Goal: Task Accomplishment & Management: Use online tool/utility

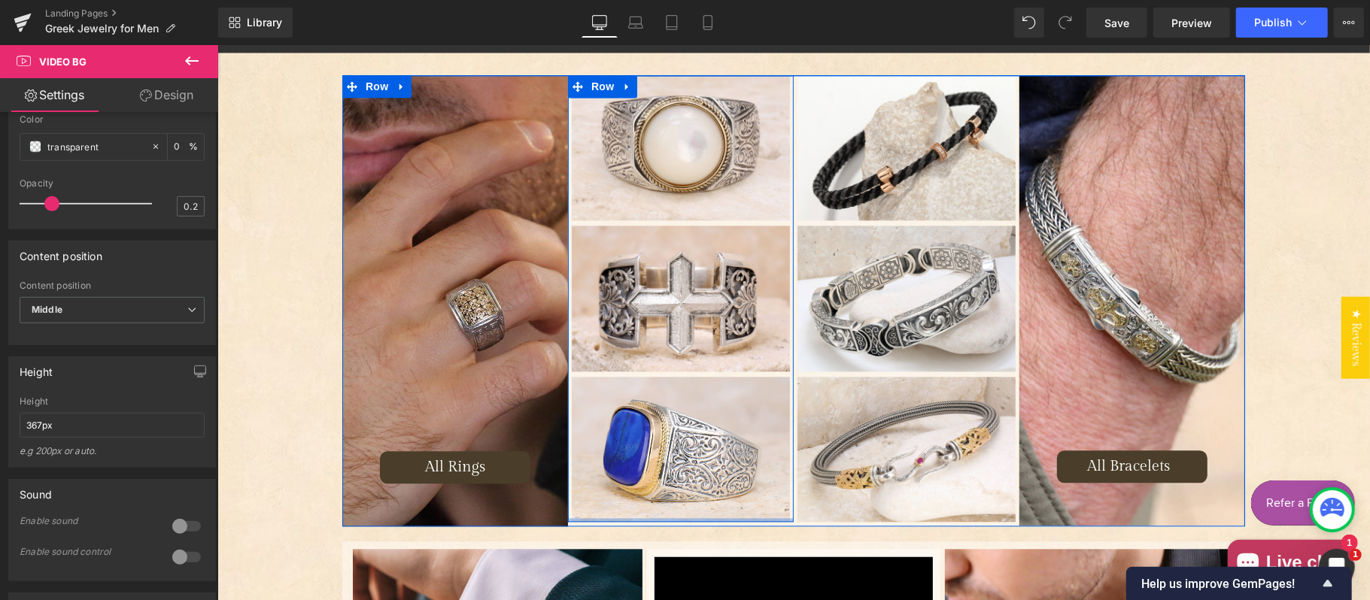
scroll to position [2339, 0]
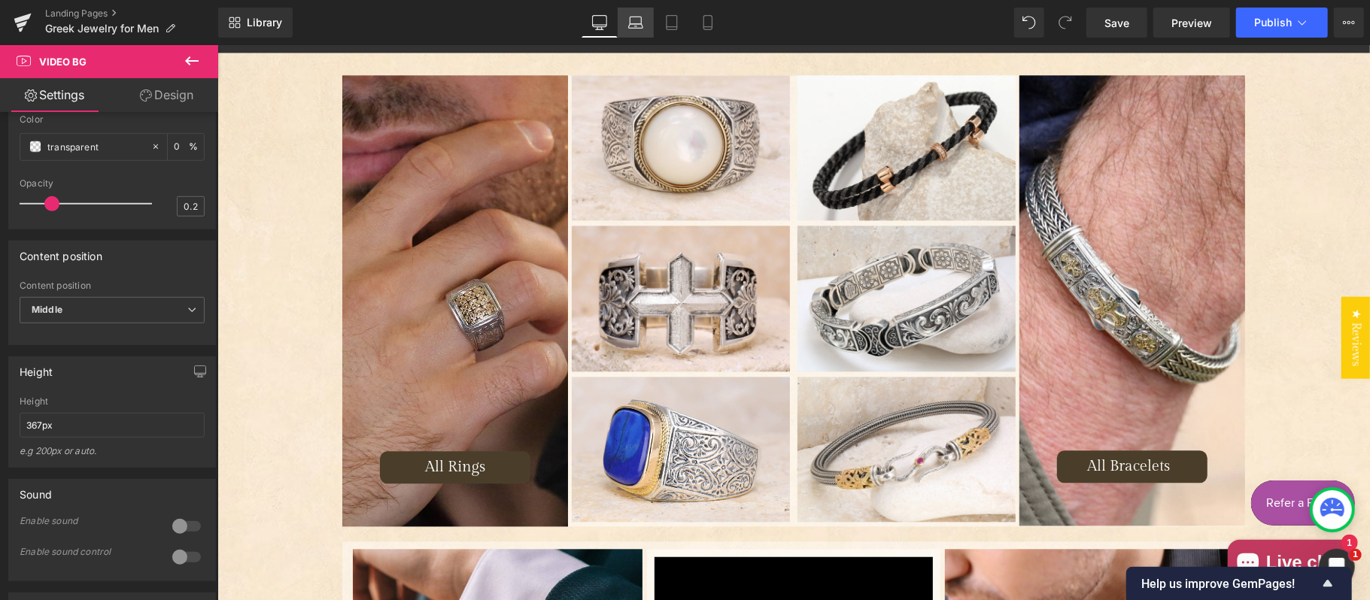
click at [645, 27] on link "Laptop" at bounding box center [636, 23] width 36 height 30
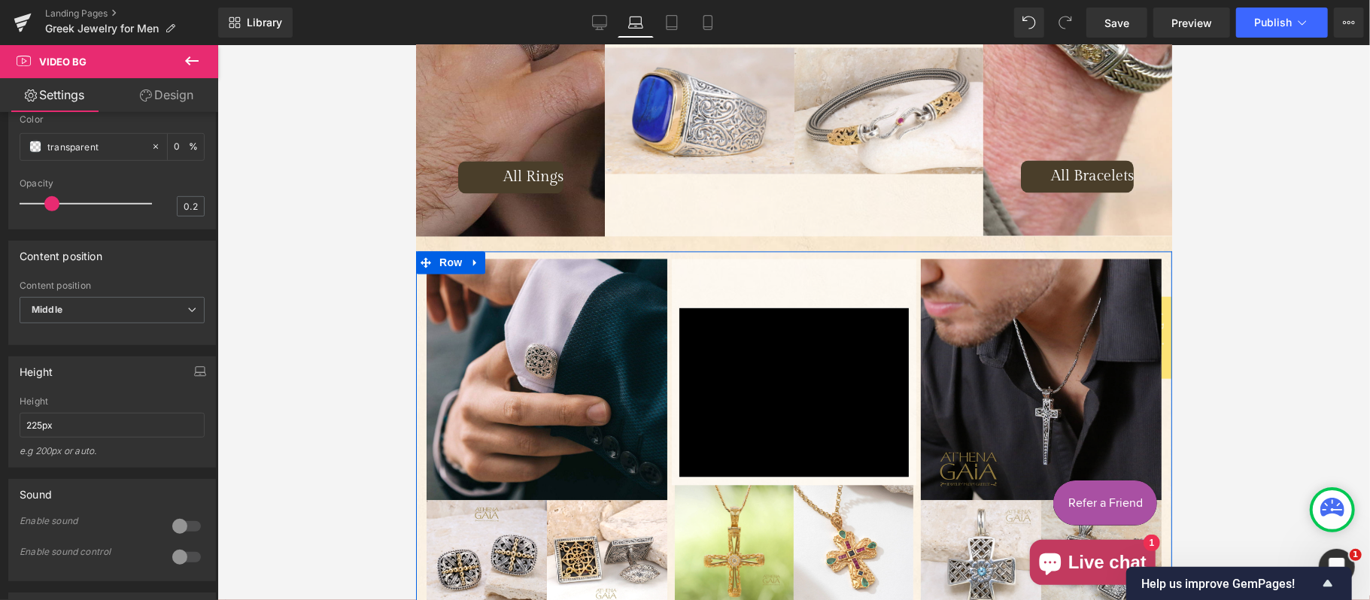
scroll to position [2458, 0]
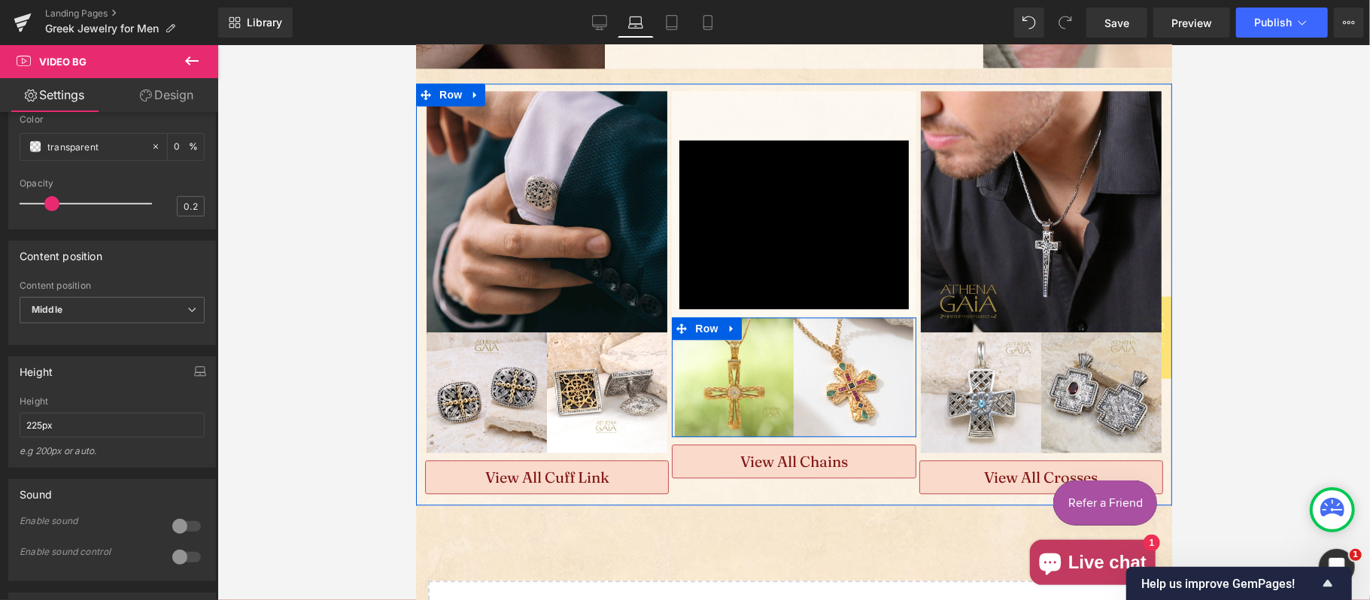
click at [698, 317] on span "Row" at bounding box center [706, 328] width 30 height 23
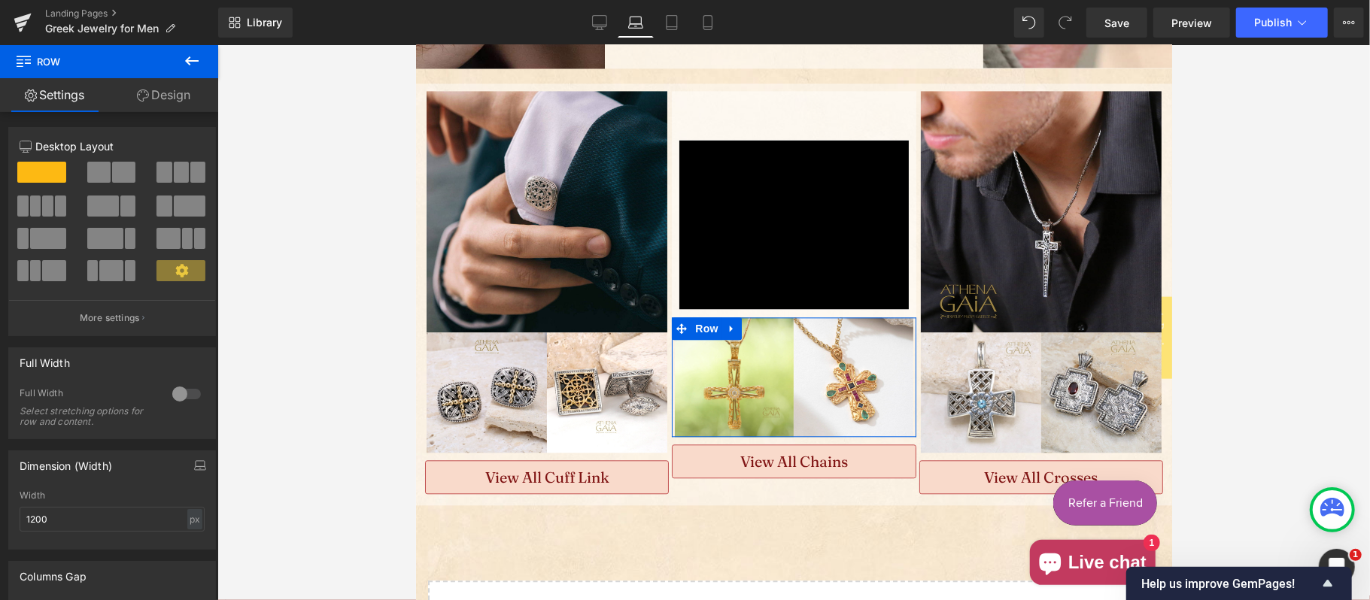
click at [167, 102] on link "Design" at bounding box center [163, 95] width 109 height 34
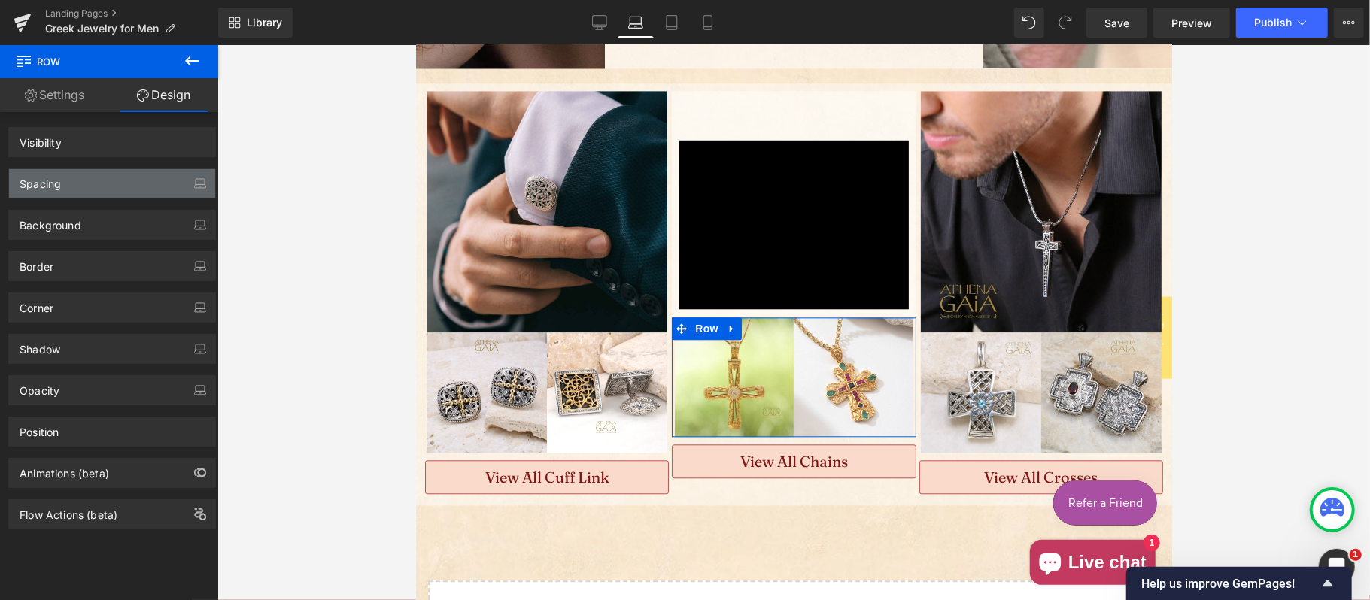
click at [112, 190] on div "Spacing" at bounding box center [112, 183] width 206 height 29
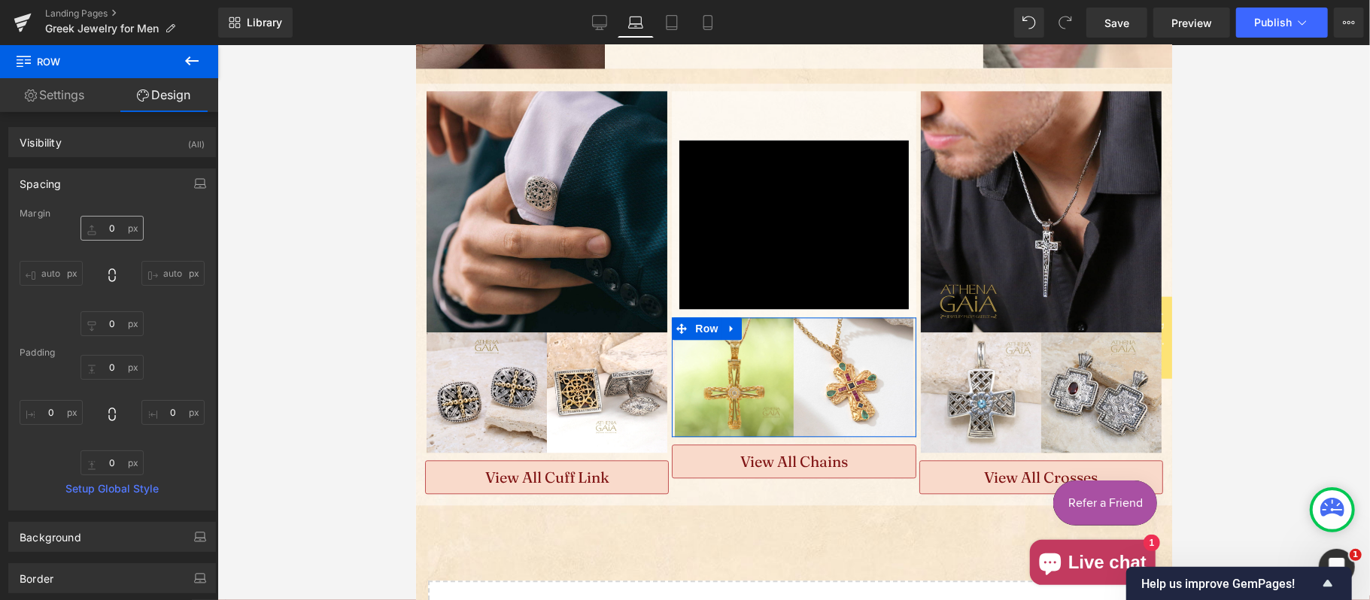
type input "0"
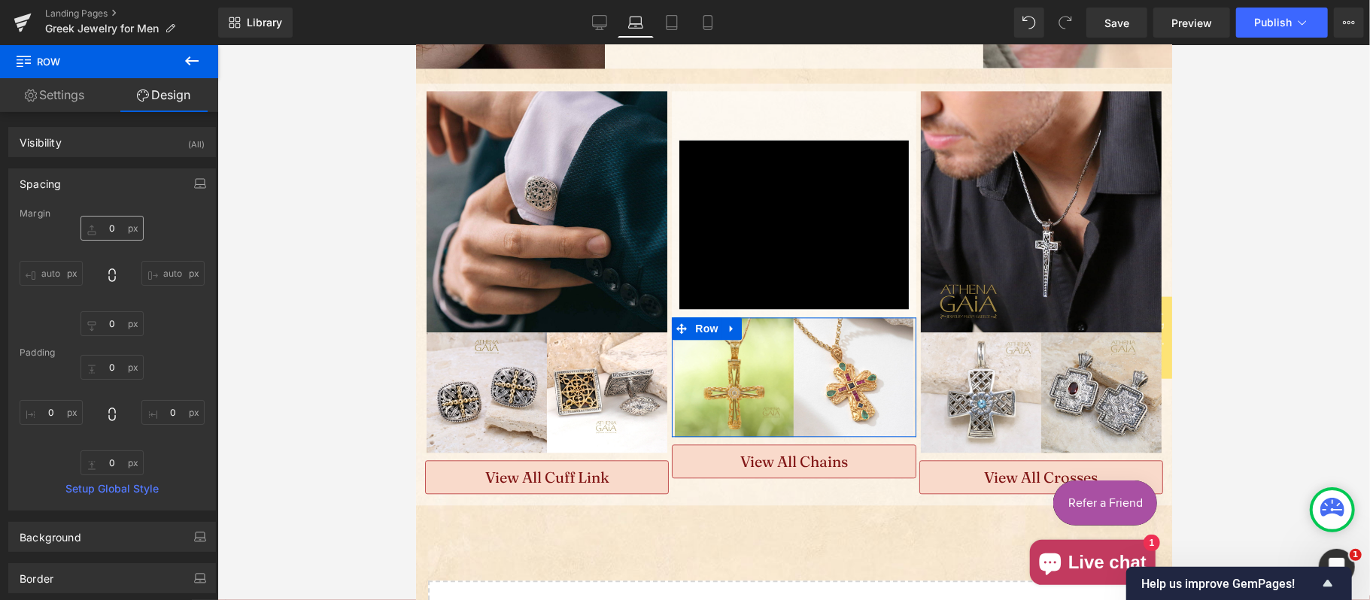
type input "0"
click at [119, 233] on input "0" at bounding box center [111, 228] width 63 height 25
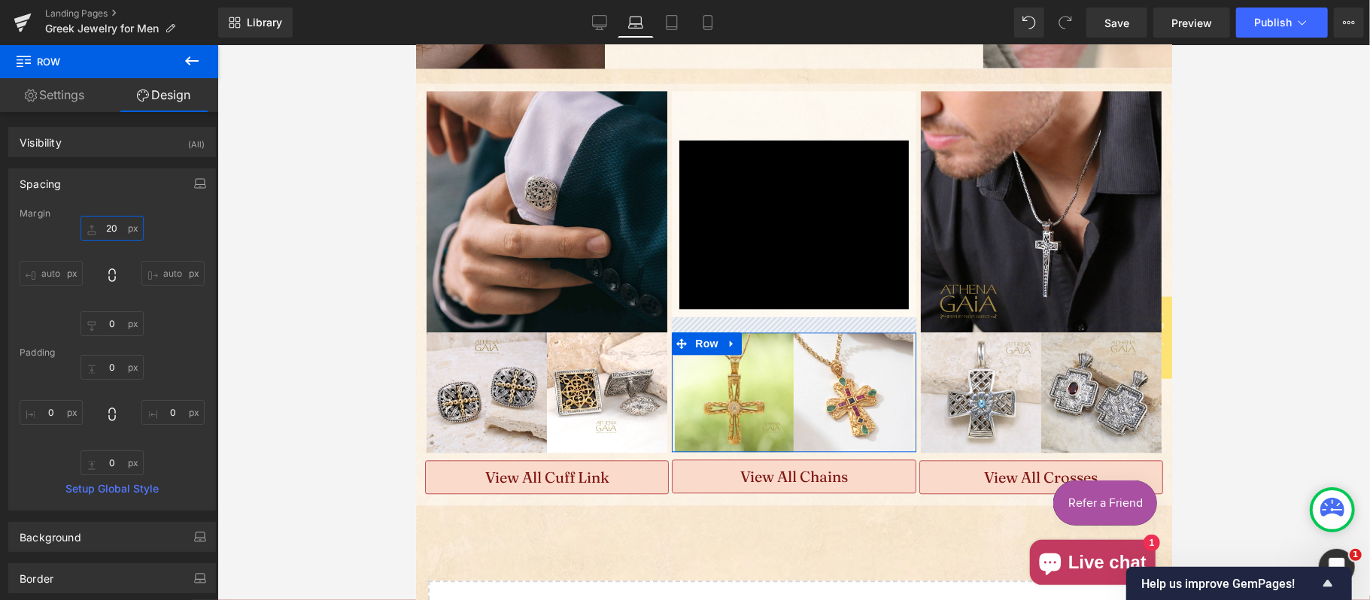
click at [89, 227] on input "20" at bounding box center [111, 228] width 63 height 25
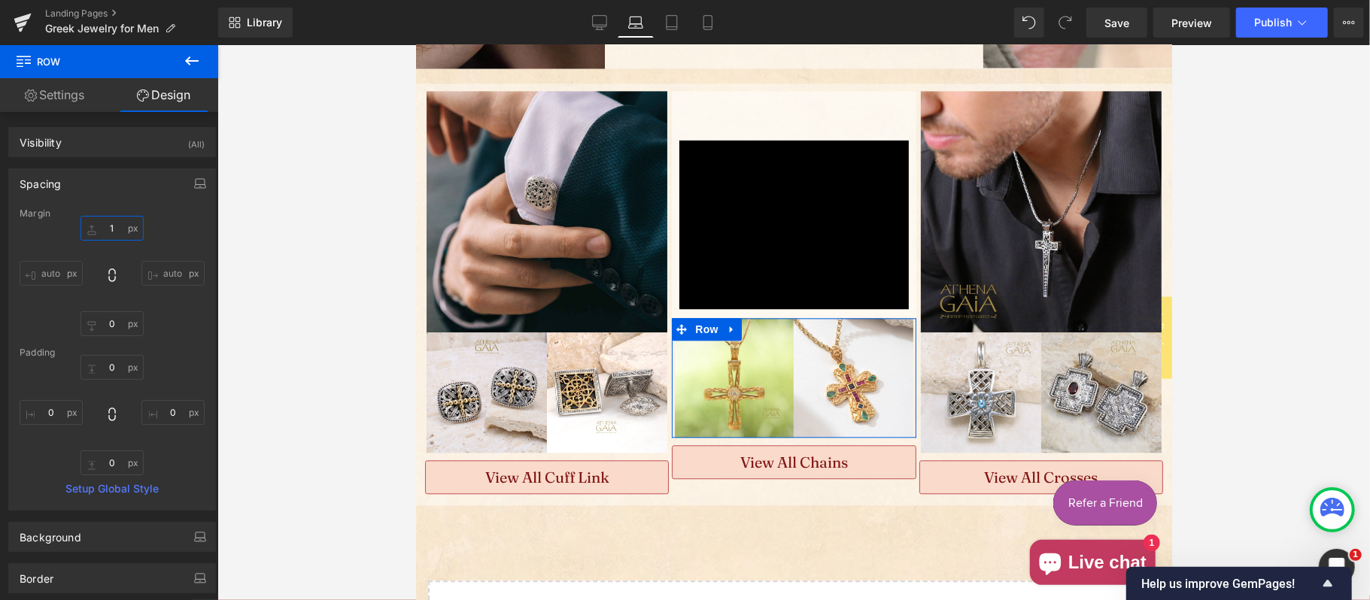
type input "15"
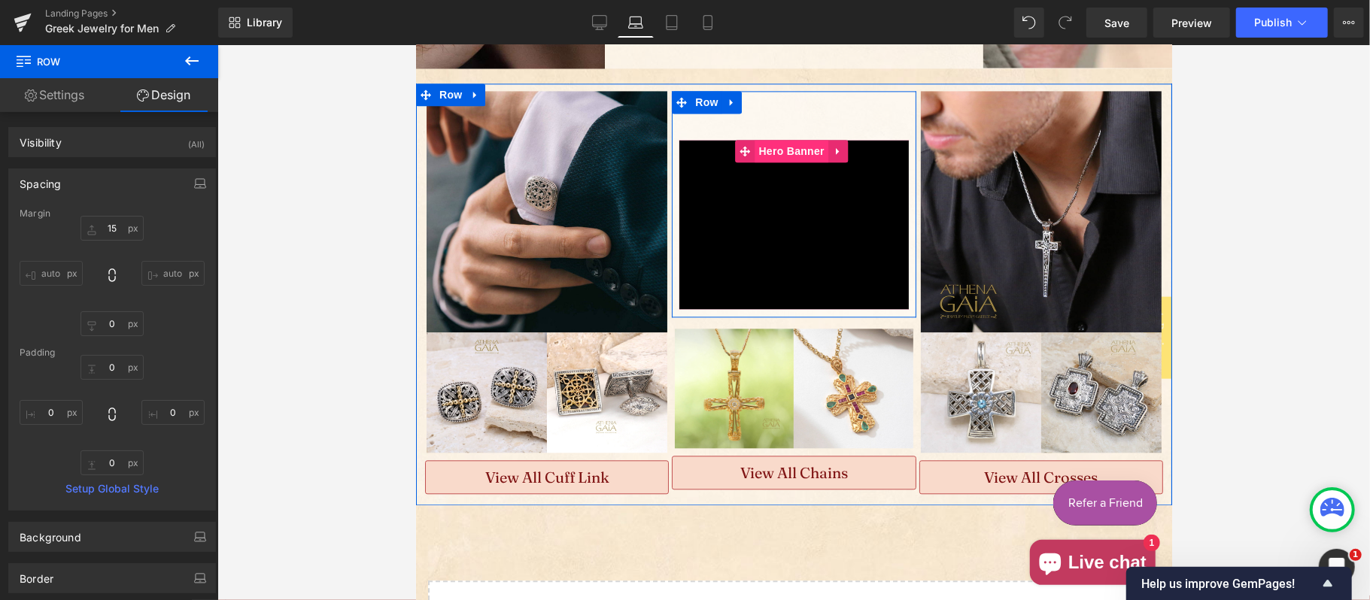
click at [777, 139] on span "Hero Banner" at bounding box center [790, 150] width 73 height 23
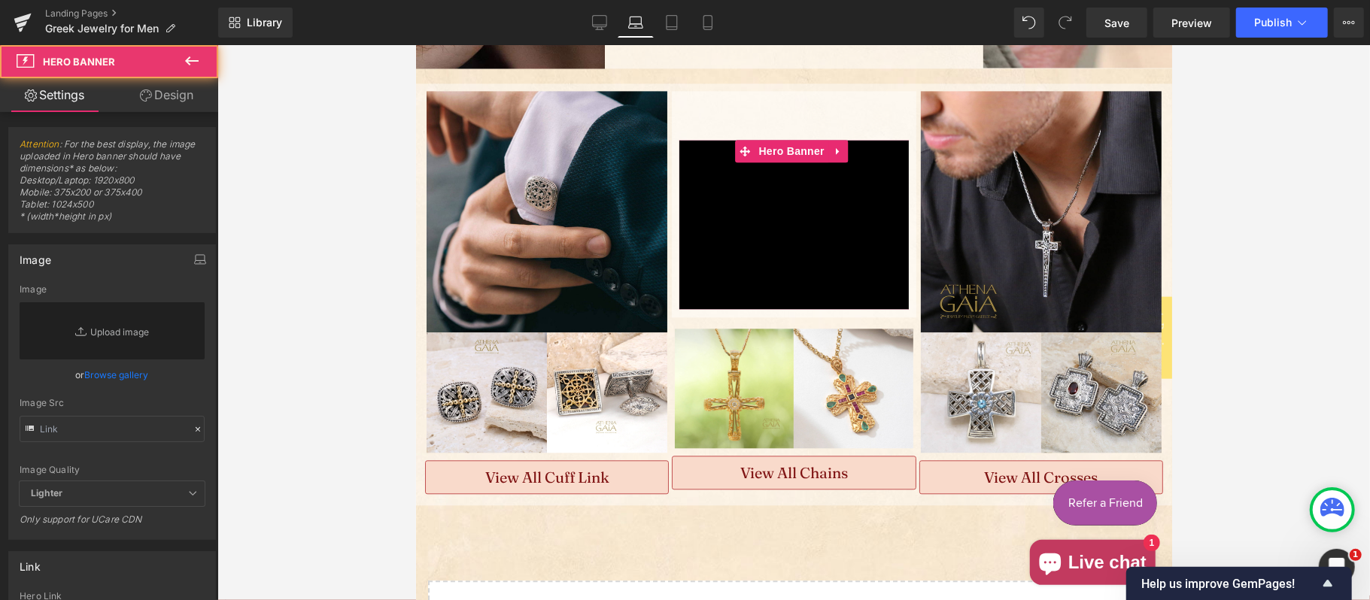
click at [184, 91] on link "Design" at bounding box center [166, 95] width 109 height 34
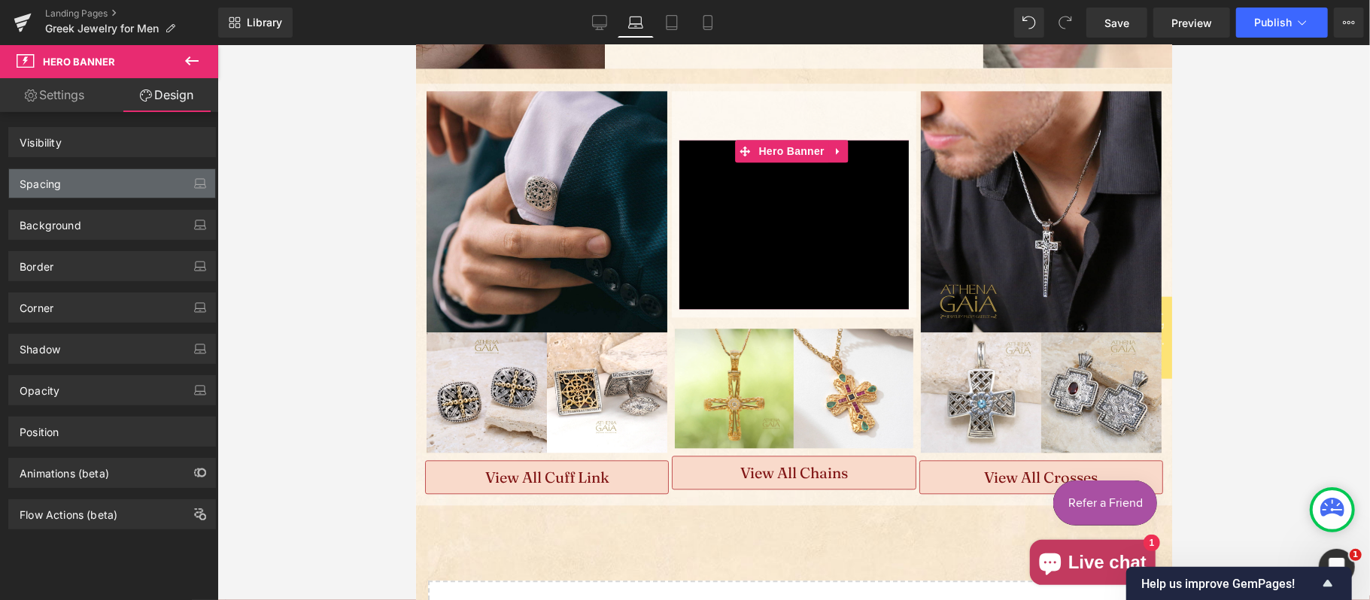
click at [83, 178] on div "Spacing" at bounding box center [112, 183] width 206 height 29
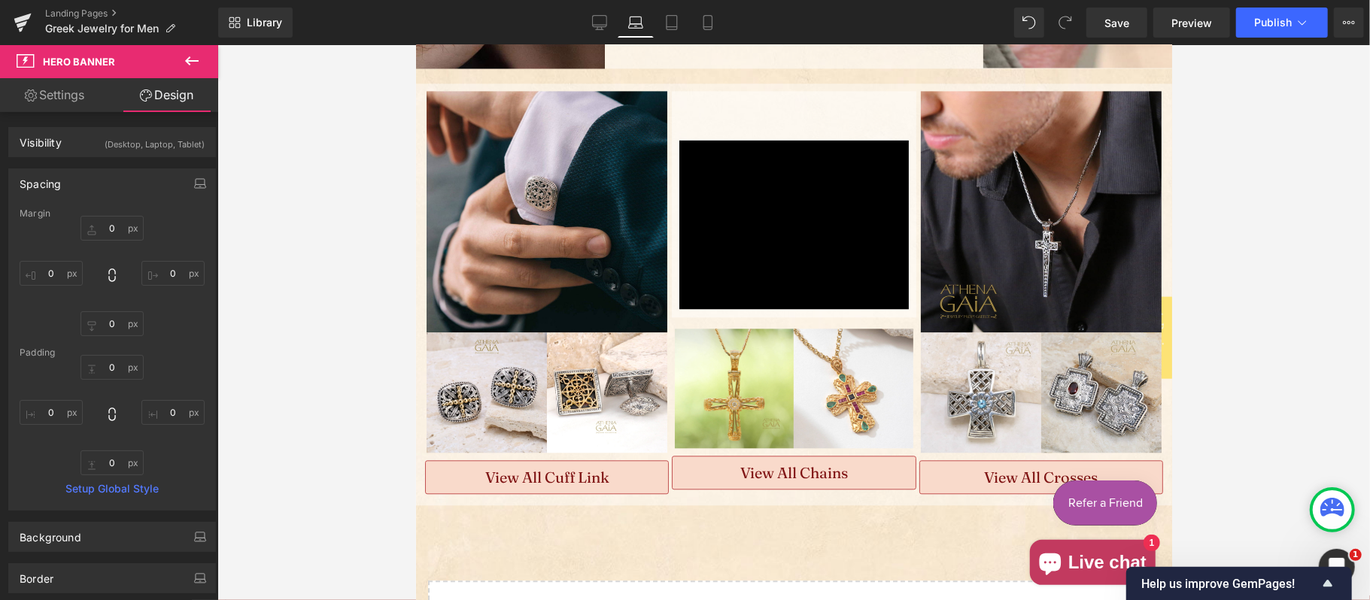
click at [1304, 199] on div at bounding box center [793, 322] width 1152 height 555
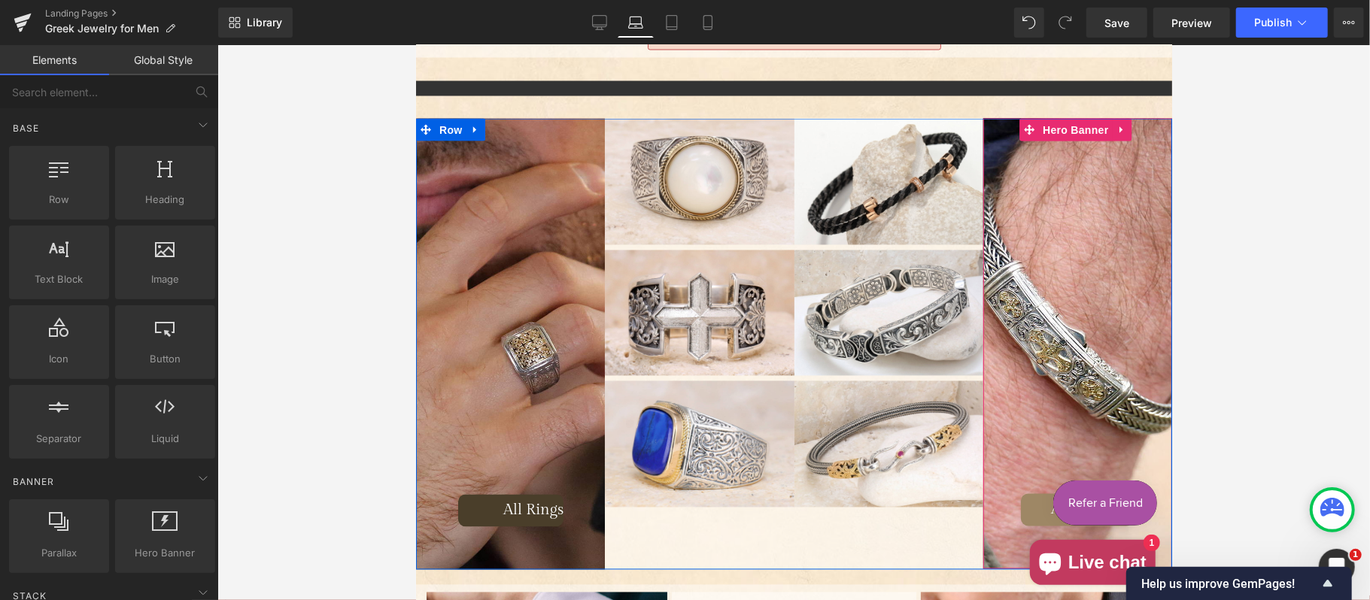
scroll to position [2124, 0]
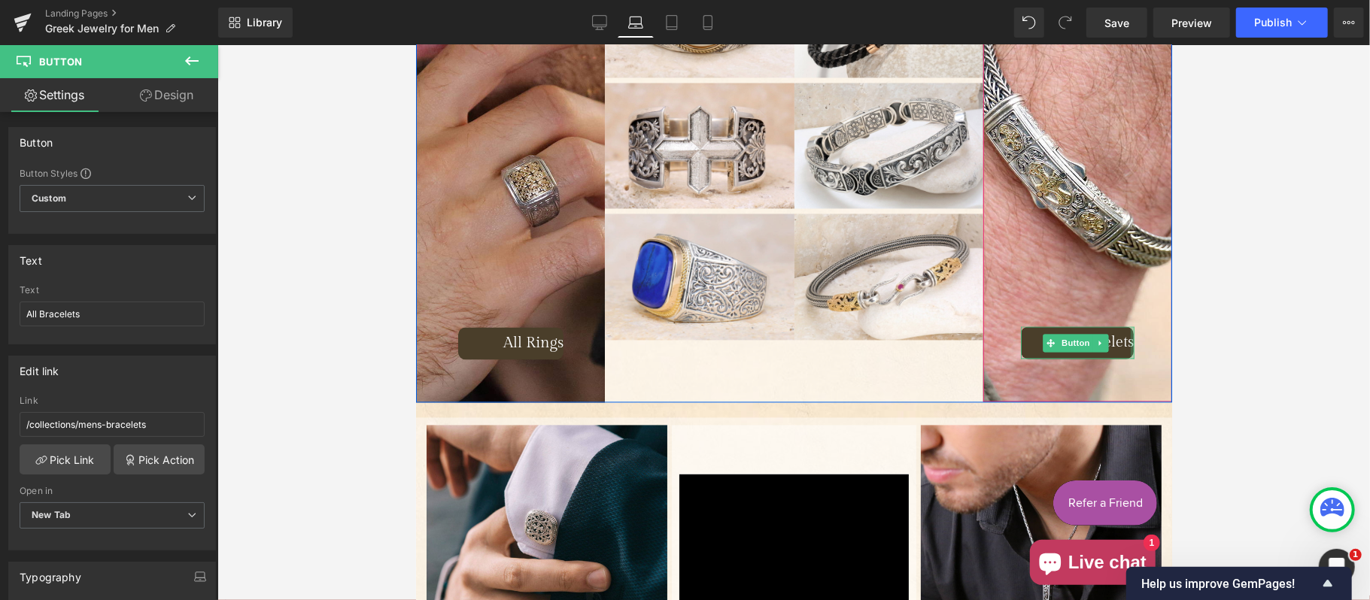
drag, startPoint x: 1119, startPoint y: 313, endPoint x: 1126, endPoint y: 312, distance: 7.6
click at [1126, 326] on span "All Bracelets Button" at bounding box center [1076, 345] width 189 height 38
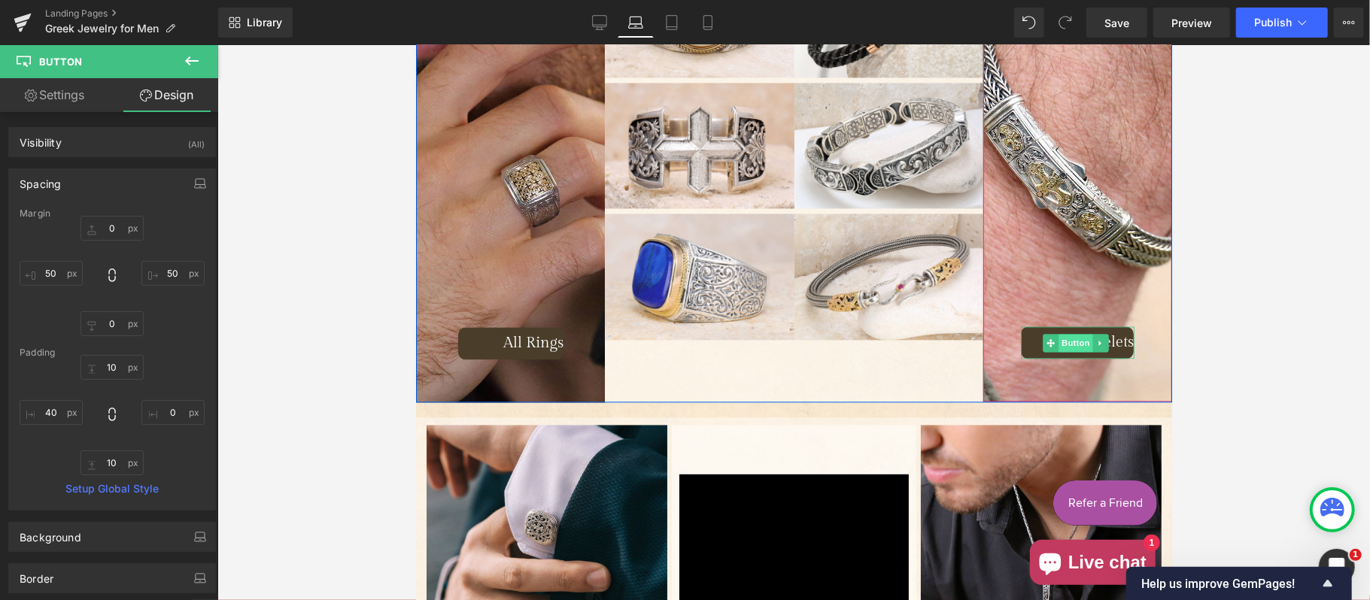
click at [1058, 333] on span "Button" at bounding box center [1075, 342] width 35 height 18
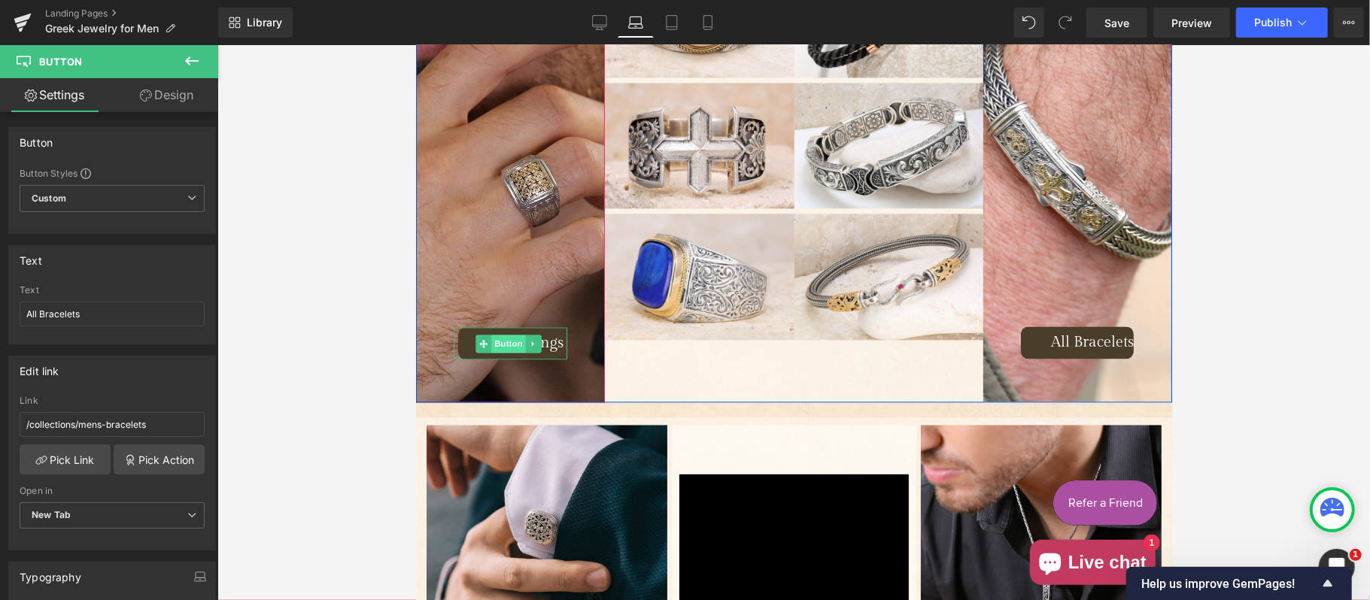
click at [512, 334] on span "Button" at bounding box center [507, 343] width 35 height 18
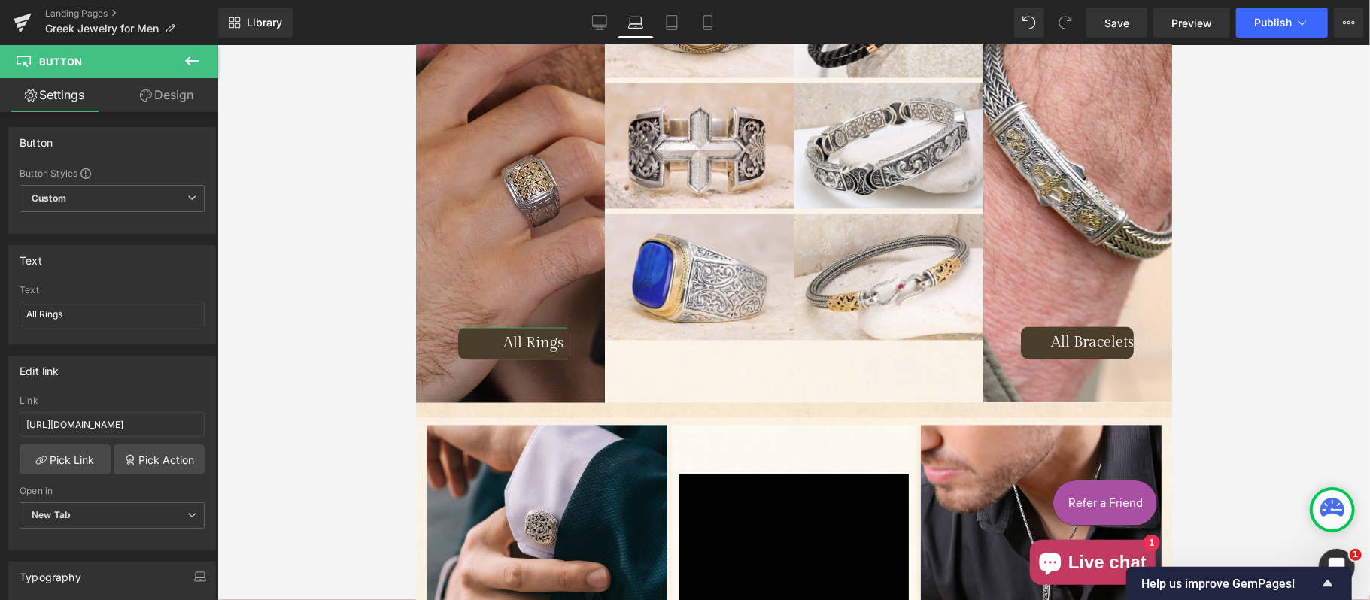
click at [148, 90] on icon at bounding box center [146, 96] width 12 height 12
click at [0, 0] on div "Spacing" at bounding box center [0, 0] width 0 height 0
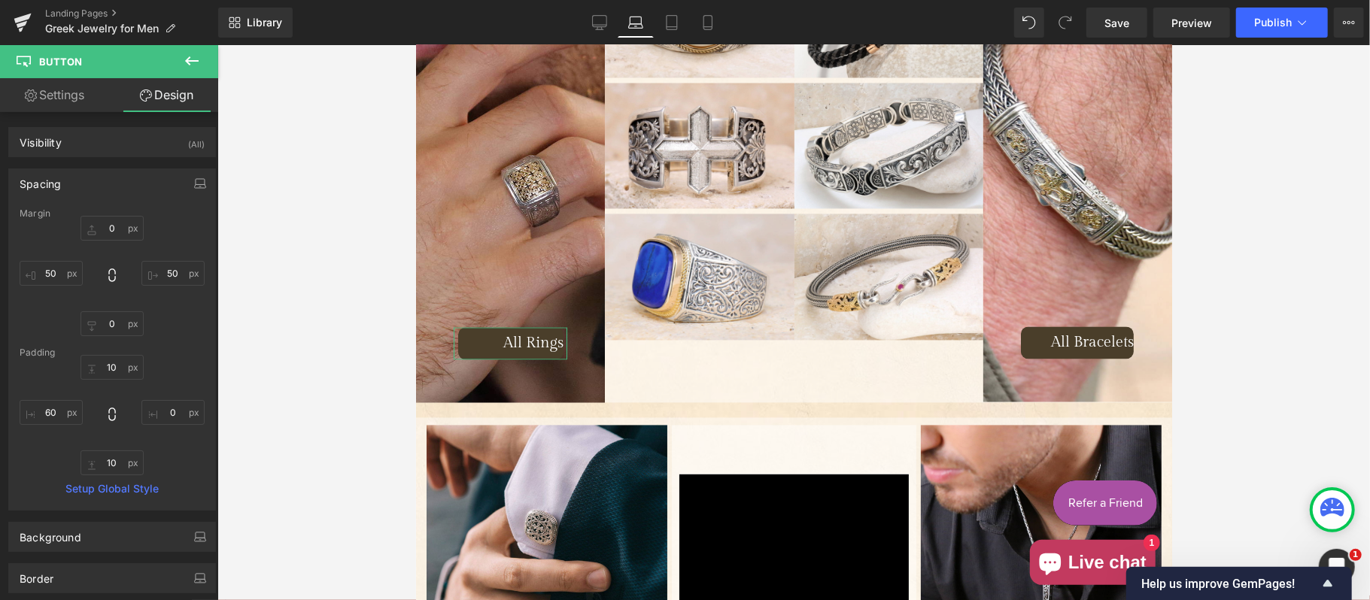
type input "0"
type input "50"
type input "0"
type input "50"
type input "10"
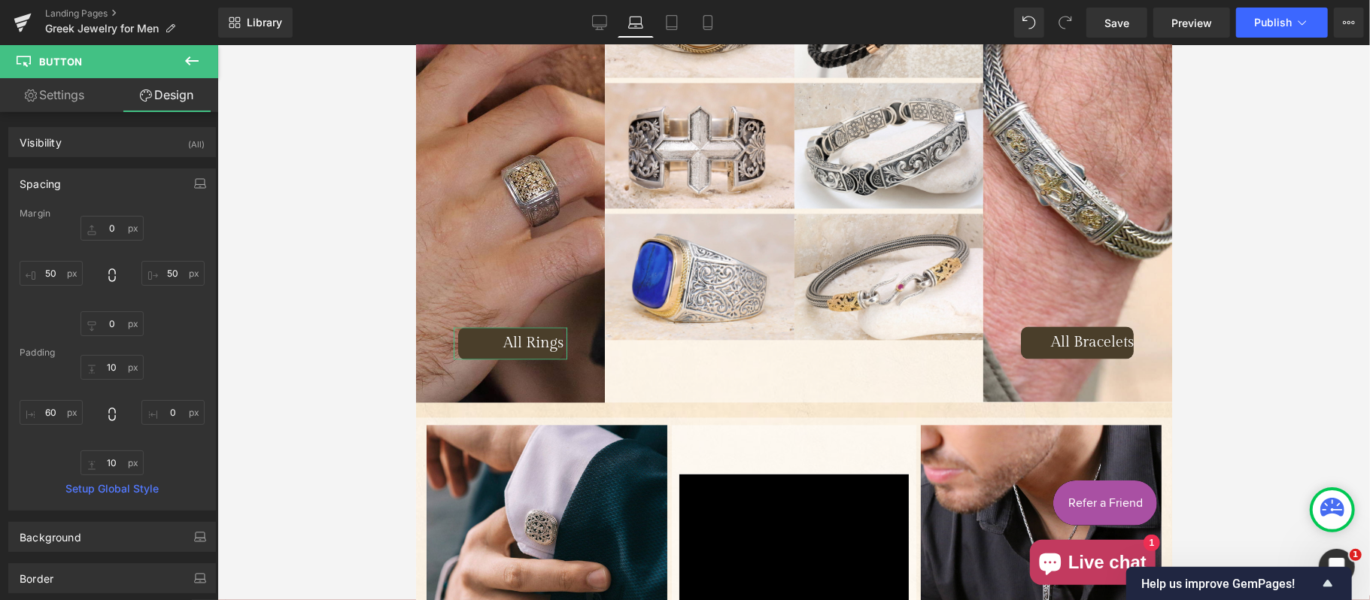
type input "0"
type input "10"
click at [52, 414] on input "60" at bounding box center [51, 412] width 63 height 25
click at [69, 411] on input "0" at bounding box center [51, 412] width 63 height 25
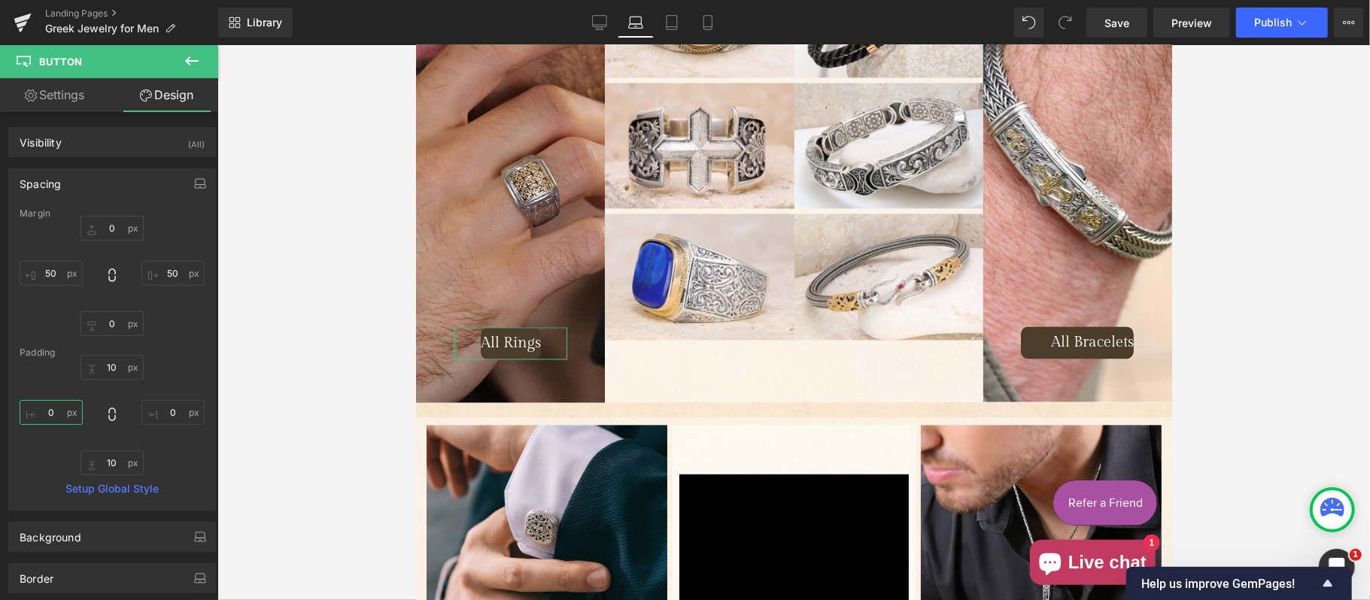
click at [69, 411] on input "0" at bounding box center [51, 412] width 63 height 25
click at [69, 411] on input "60" at bounding box center [51, 412] width 63 height 25
type input "50"
click at [69, 411] on input "50" at bounding box center [51, 412] width 63 height 25
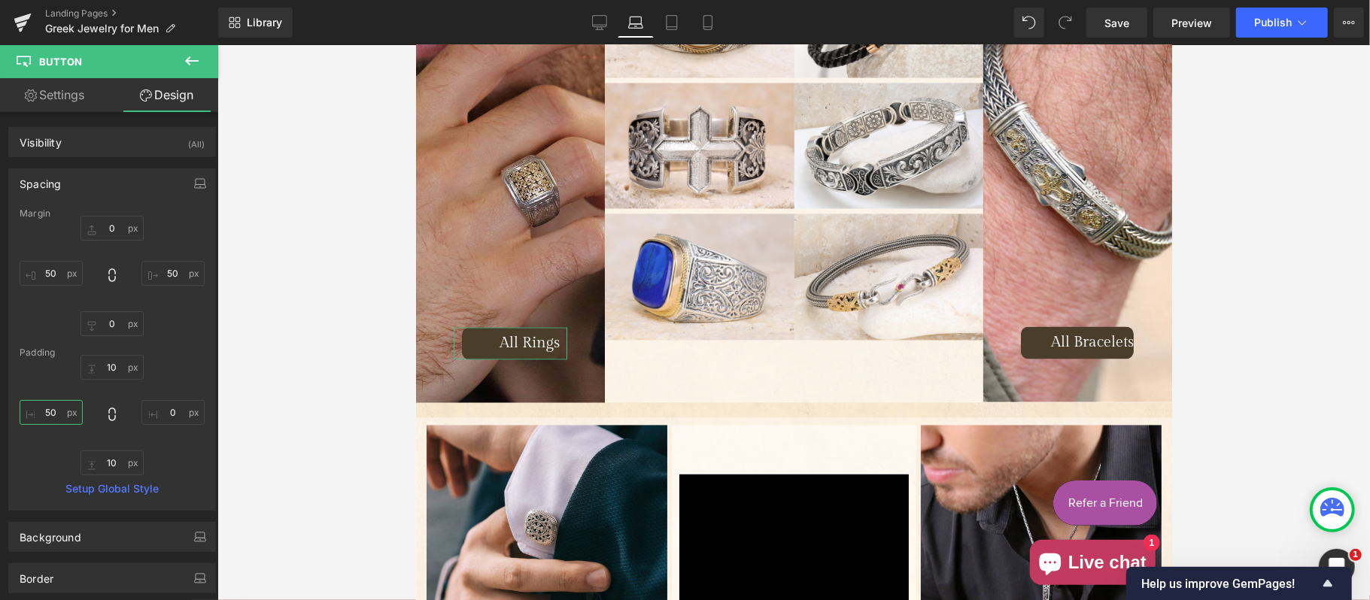
click at [69, 411] on input "50" at bounding box center [51, 412] width 63 height 25
drag, startPoint x: 68, startPoint y: 414, endPoint x: 21, endPoint y: 411, distance: 46.7
click at [21, 411] on input "60" at bounding box center [51, 412] width 63 height 25
type input "10"
click at [58, 275] on input "50" at bounding box center [51, 273] width 63 height 25
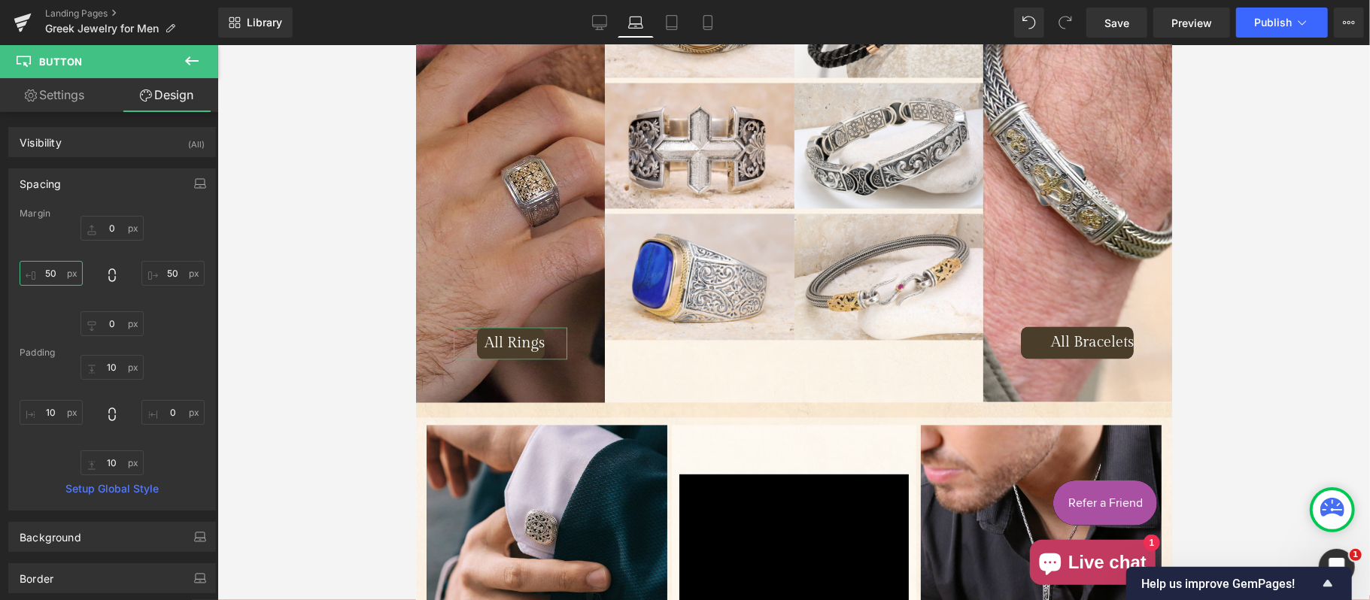
click at [58, 275] on input "50" at bounding box center [51, 273] width 63 height 25
click at [71, 278] on input "0" at bounding box center [51, 273] width 63 height 25
type input "40"
click at [161, 271] on input "50" at bounding box center [172, 273] width 63 height 25
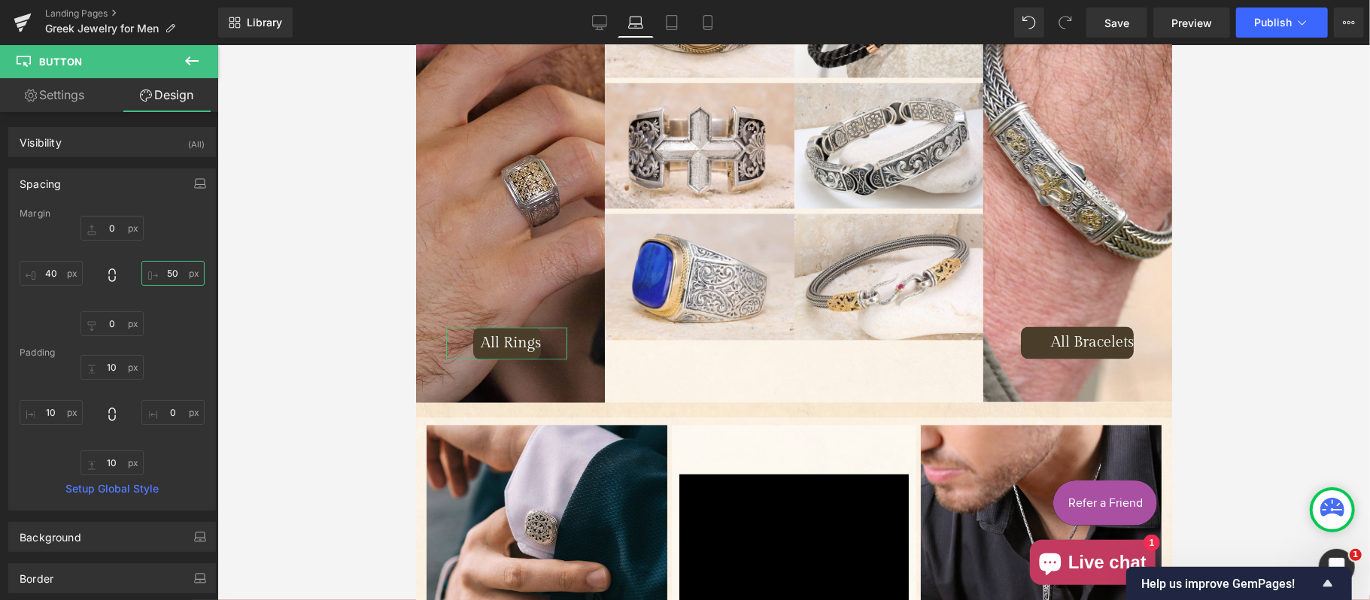
click at [161, 271] on input "50" at bounding box center [172, 273] width 63 height 25
type input "40"
click at [46, 410] on input "10" at bounding box center [51, 412] width 63 height 25
drag, startPoint x: 65, startPoint y: 414, endPoint x: 33, endPoint y: 412, distance: 31.6
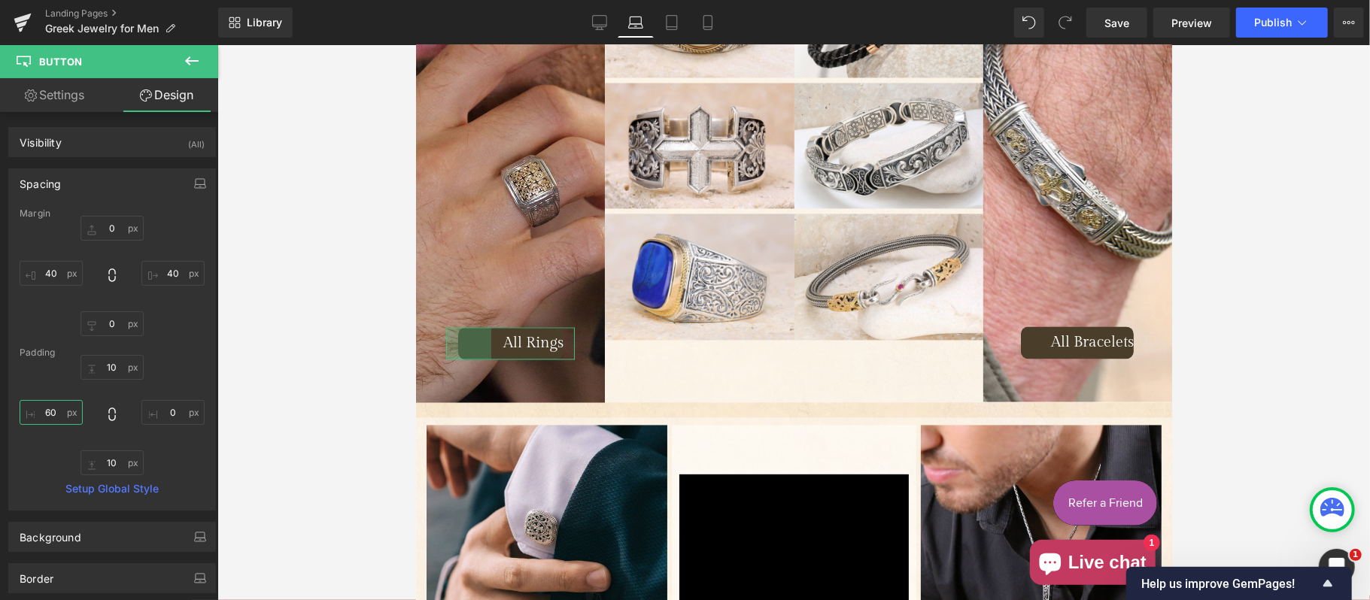
click at [33, 412] on input "60" at bounding box center [51, 412] width 63 height 25
type input "70"
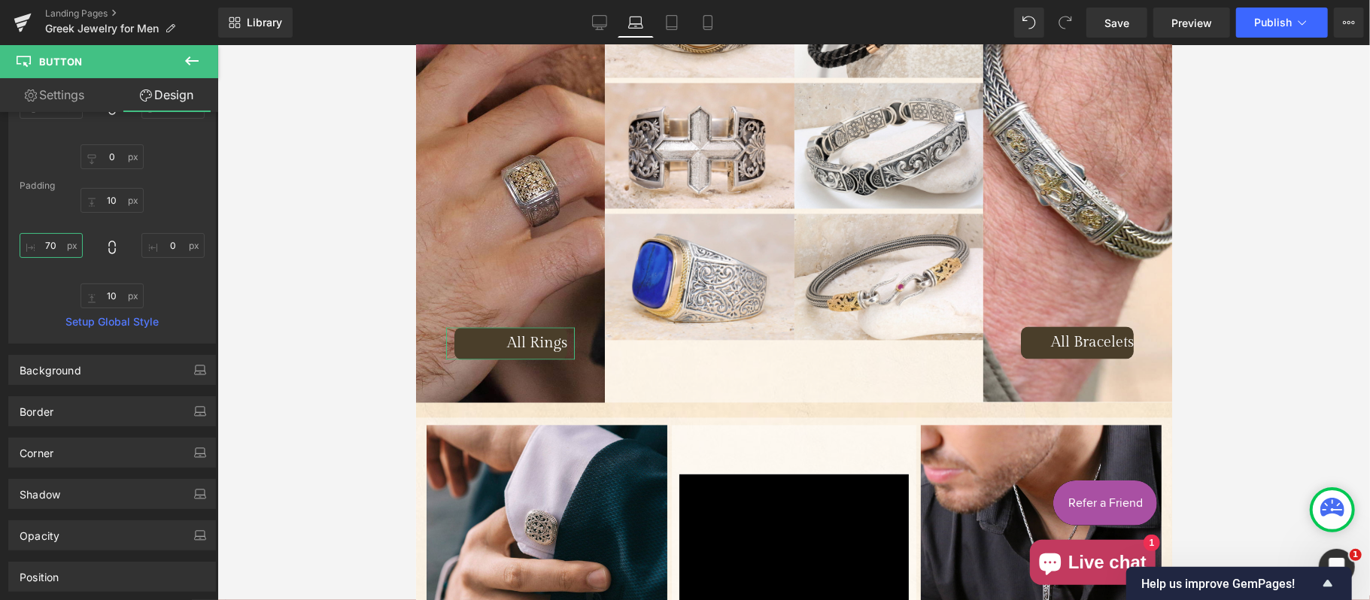
scroll to position [0, 0]
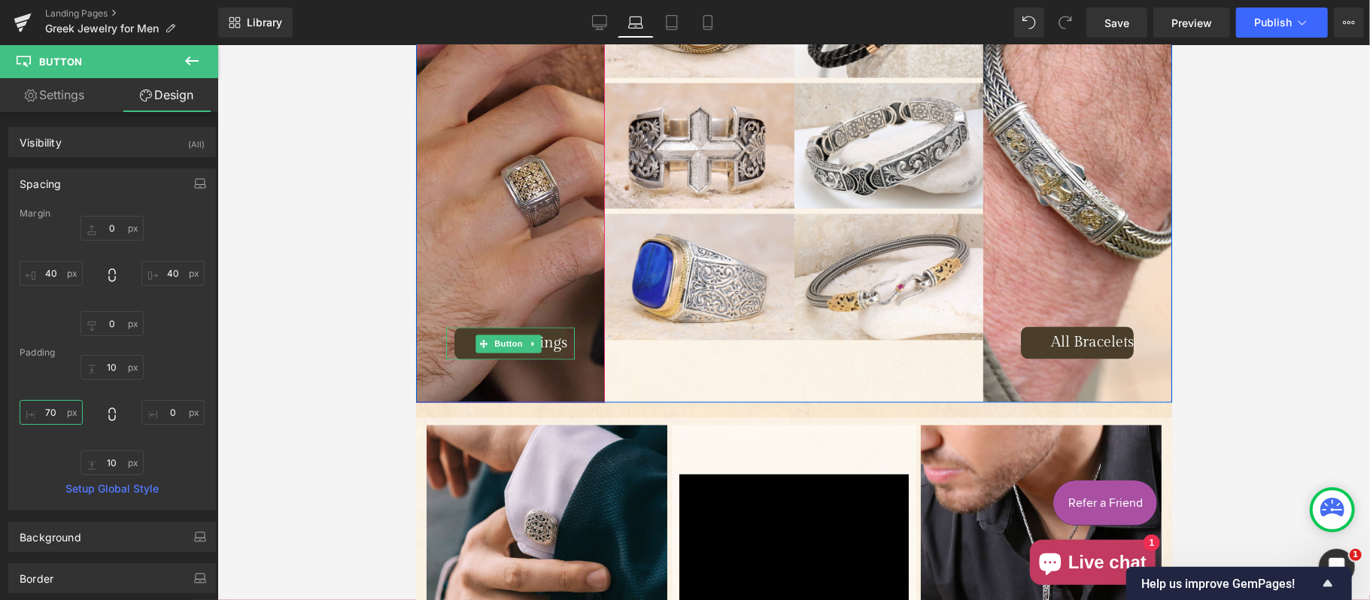
drag, startPoint x: 503, startPoint y: 314, endPoint x: 494, endPoint y: 333, distance: 21.5
click at [503, 334] on span "Button" at bounding box center [507, 343] width 35 height 18
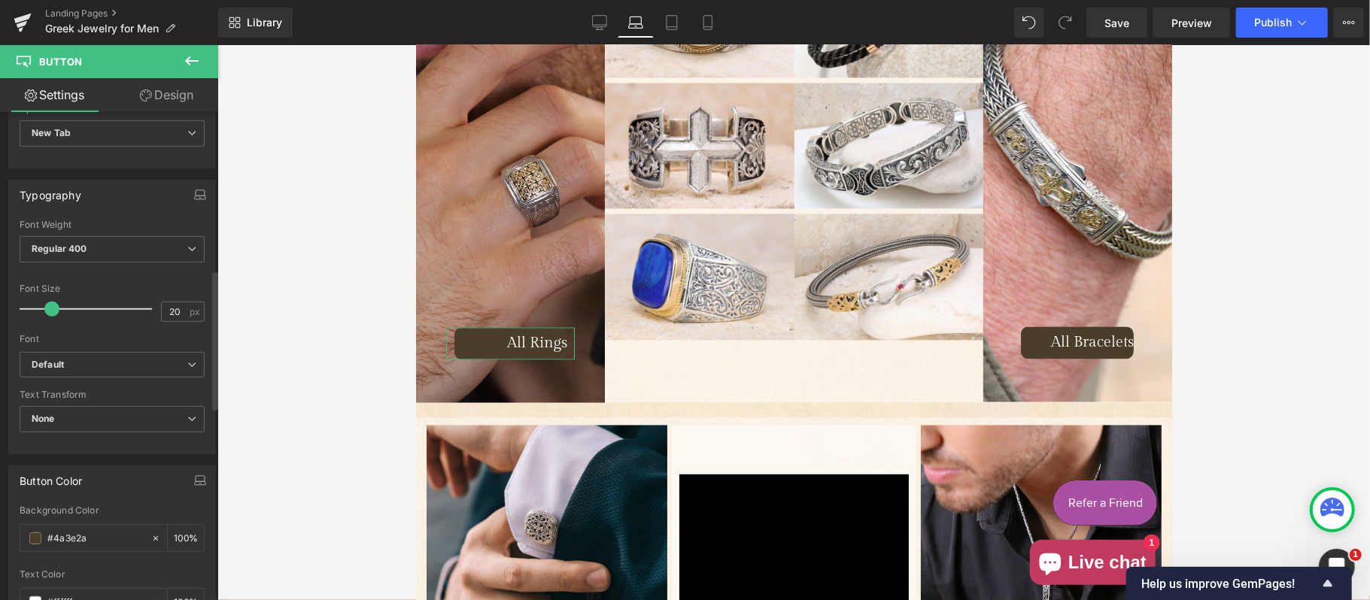
scroll to position [669, 0]
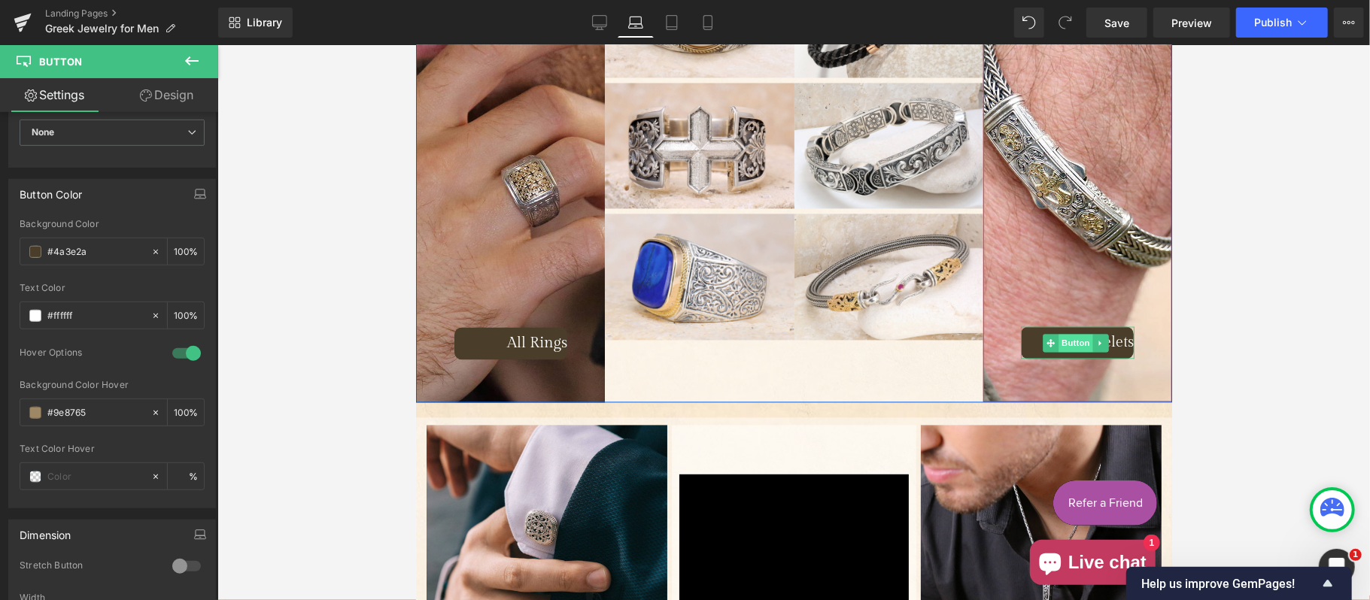
click at [1062, 333] on span "Button" at bounding box center [1075, 342] width 35 height 18
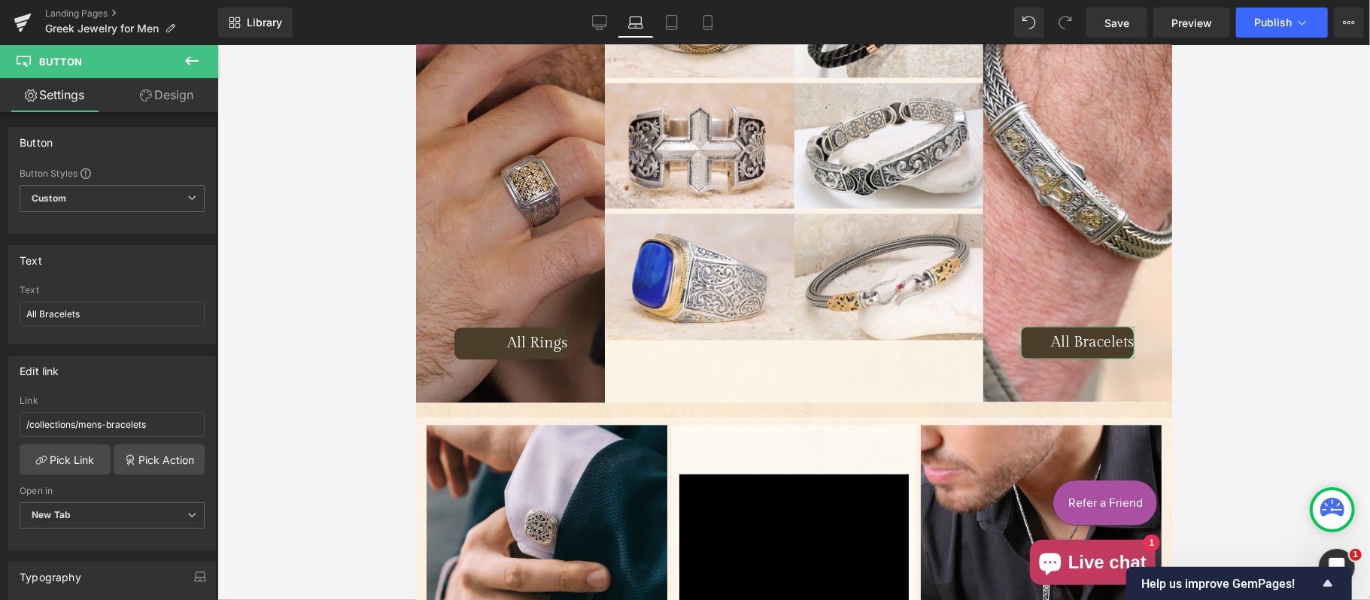
click at [181, 88] on link "Design" at bounding box center [166, 95] width 109 height 34
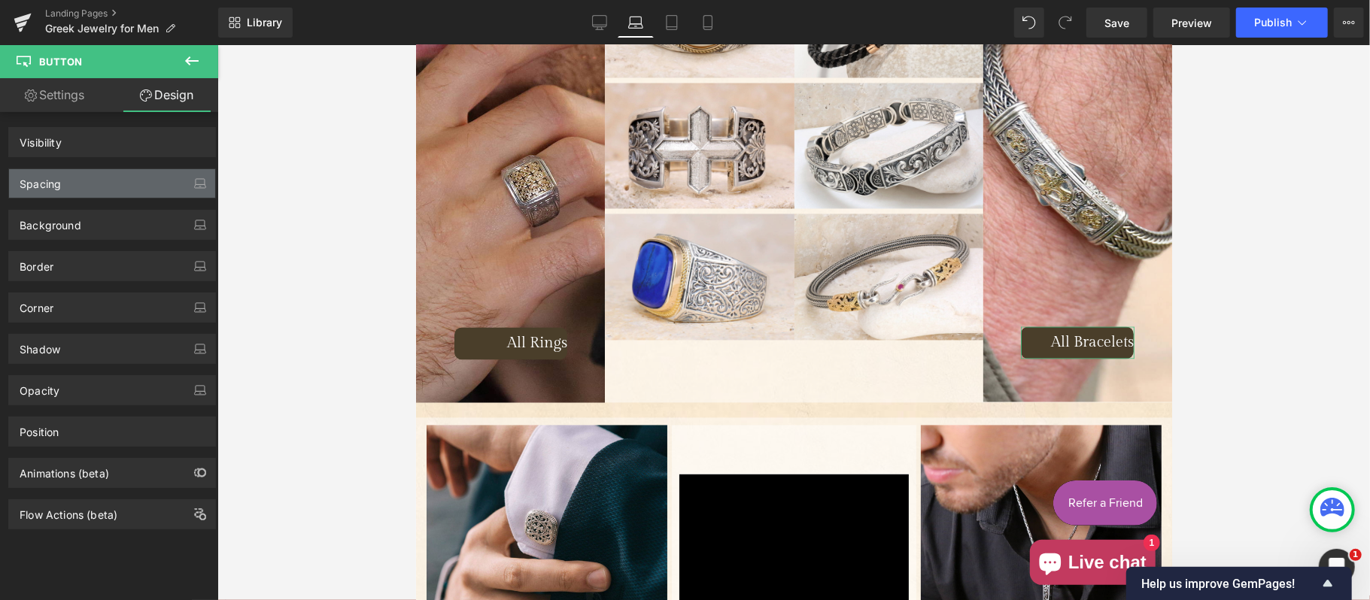
click at [93, 185] on div "Spacing" at bounding box center [112, 183] width 206 height 29
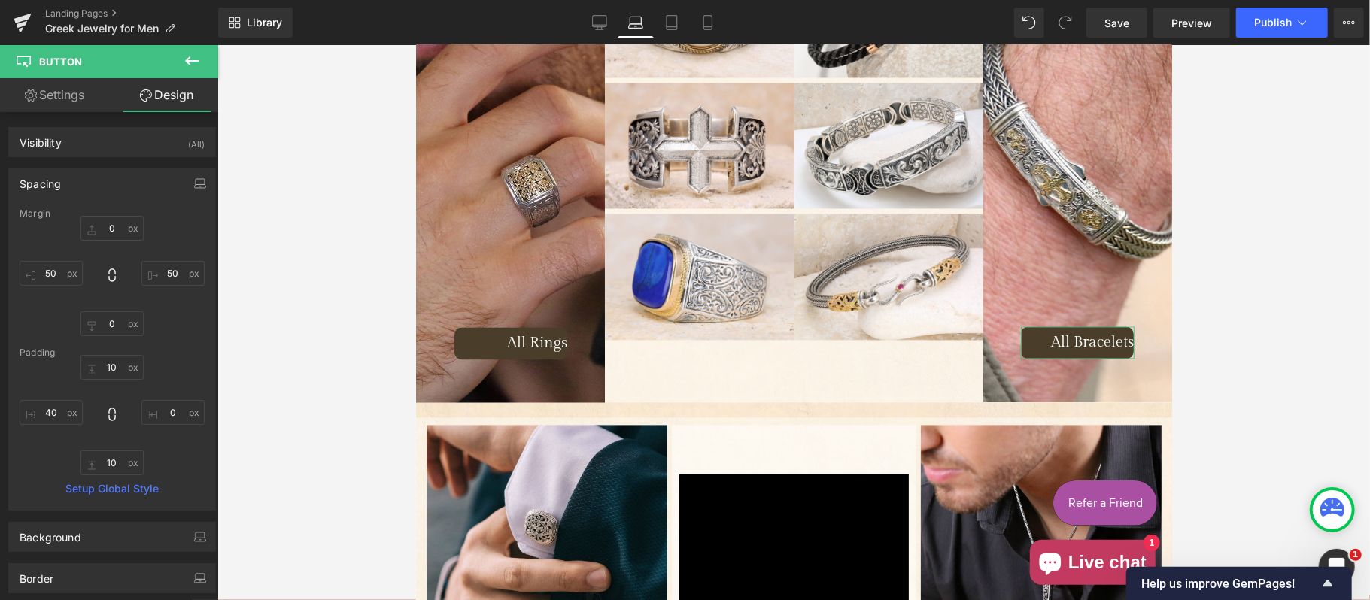
type input "0"
type input "50"
type input "0"
type input "50"
type input "10"
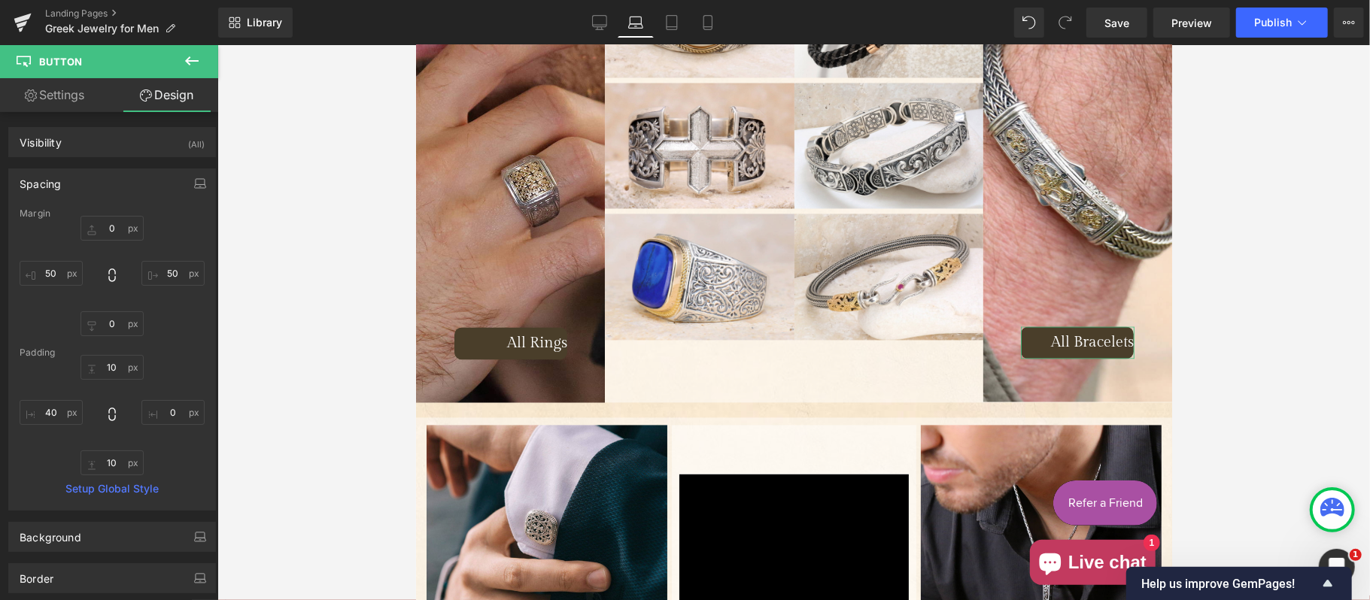
type input "0"
type input "10"
type input "40"
click at [62, 278] on input "50" at bounding box center [51, 273] width 63 height 25
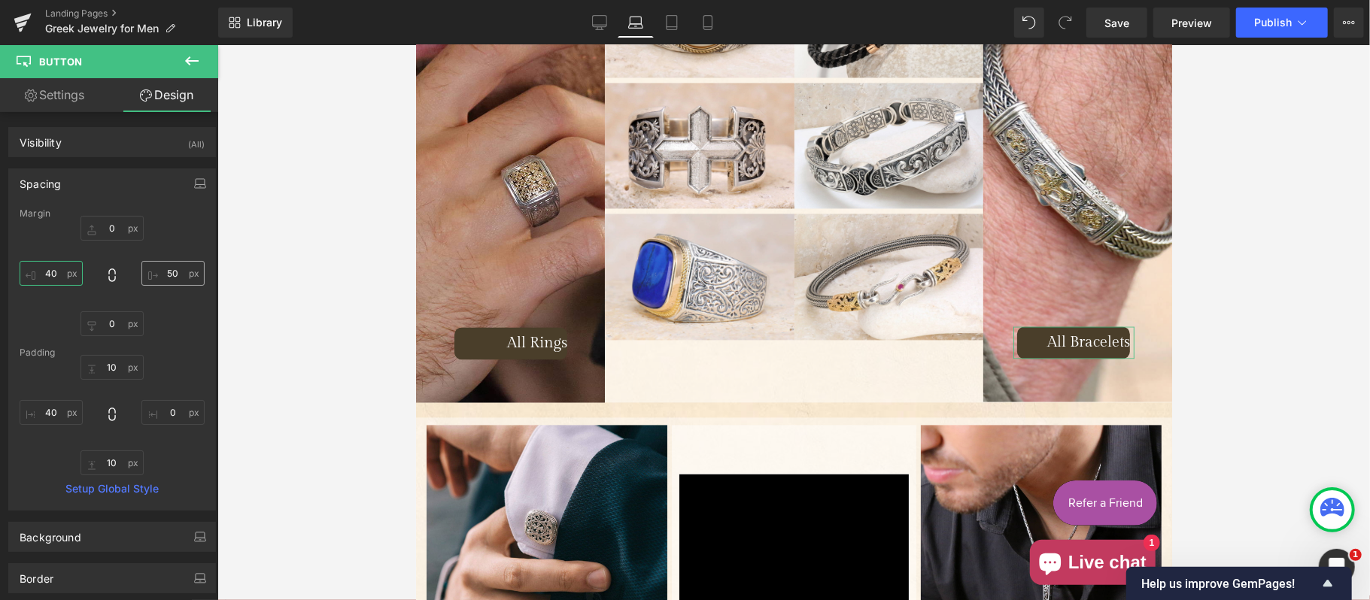
type input "40"
click at [175, 275] on input "50" at bounding box center [172, 273] width 63 height 25
type input "40"
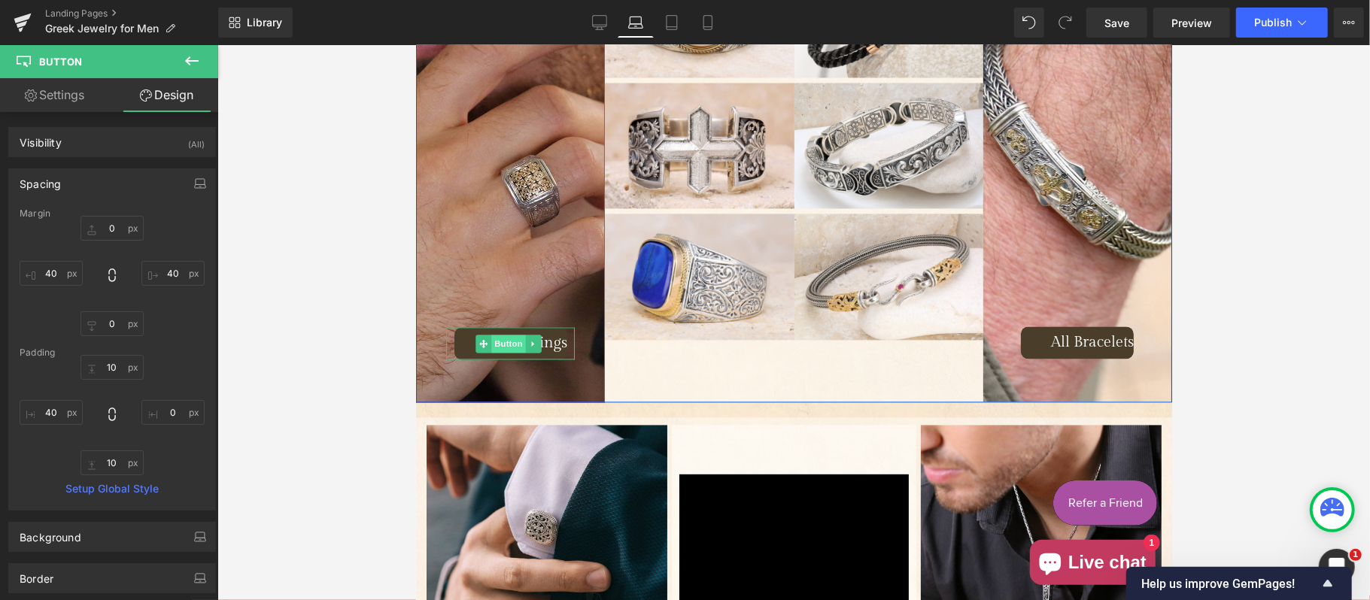
click at [497, 334] on span "Button" at bounding box center [507, 343] width 35 height 18
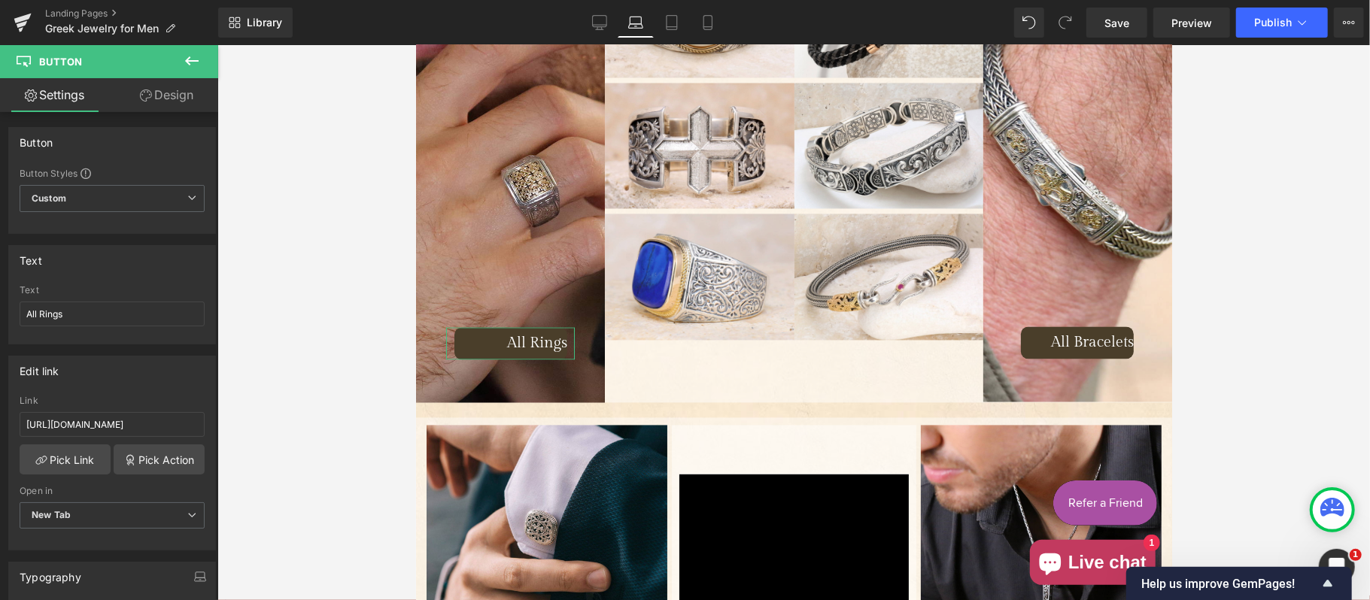
click at [182, 84] on link "Design" at bounding box center [166, 95] width 109 height 34
click at [0, 0] on div "Spacing" at bounding box center [0, 0] width 0 height 0
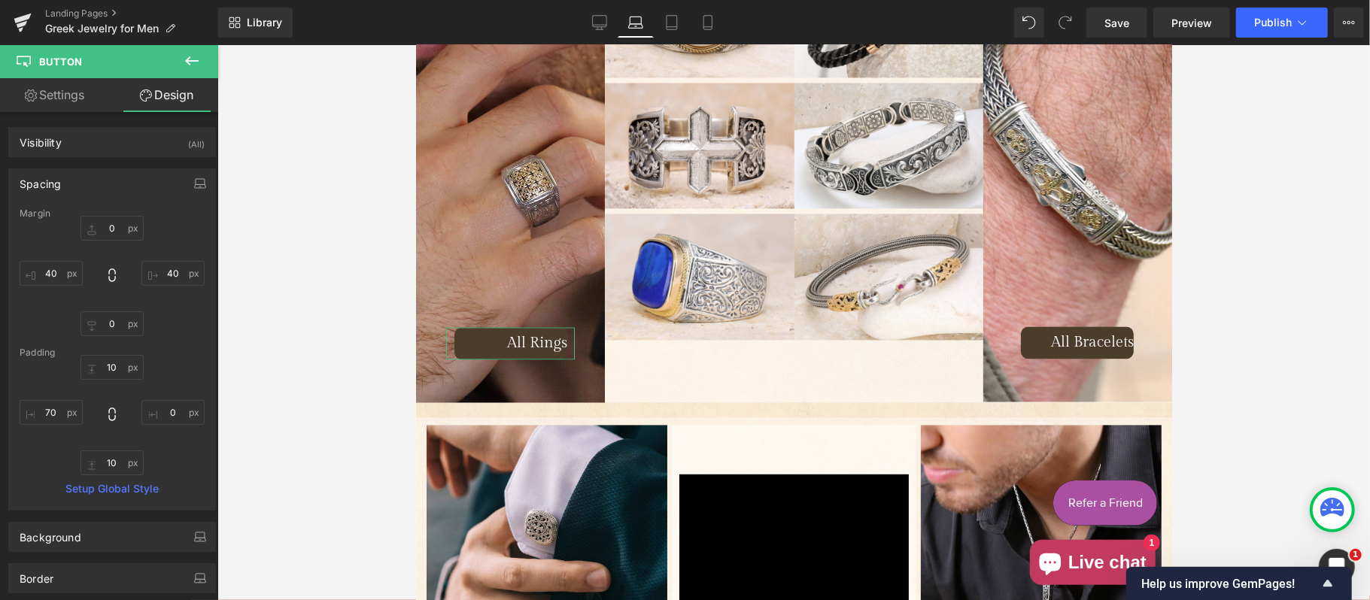
type input "0"
type input "40"
type input "0"
type input "40"
type input "10"
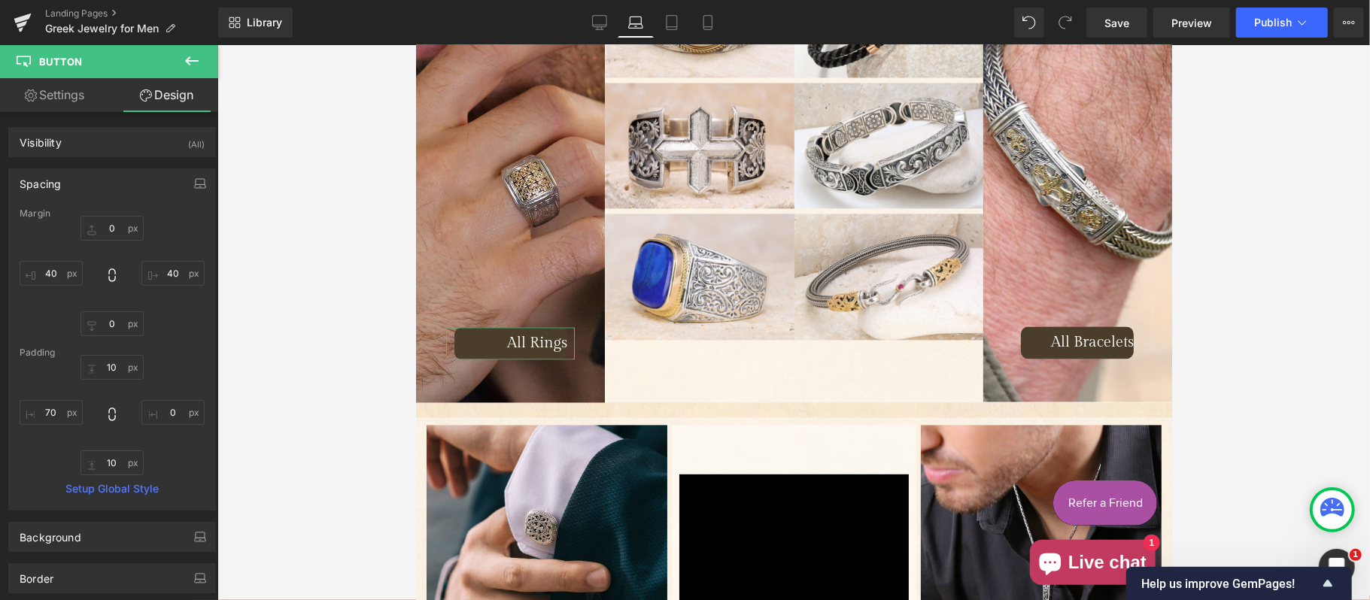
type input "0"
type input "10"
type input "70"
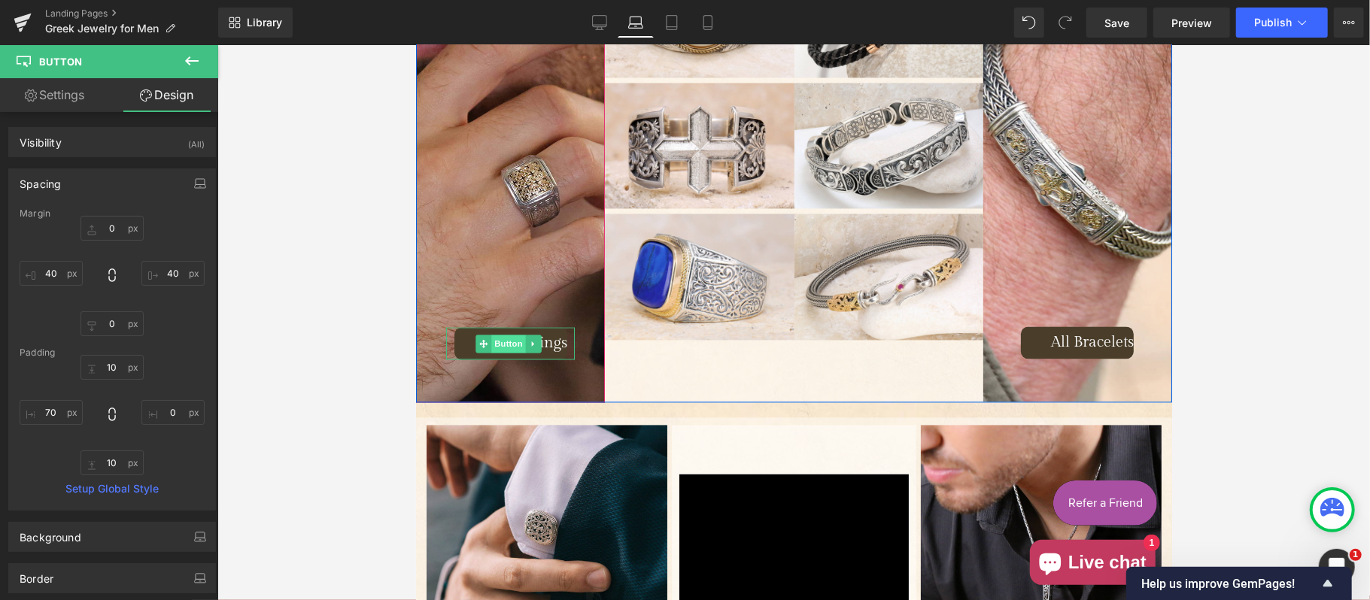
click at [523, 334] on span "Button" at bounding box center [507, 343] width 35 height 18
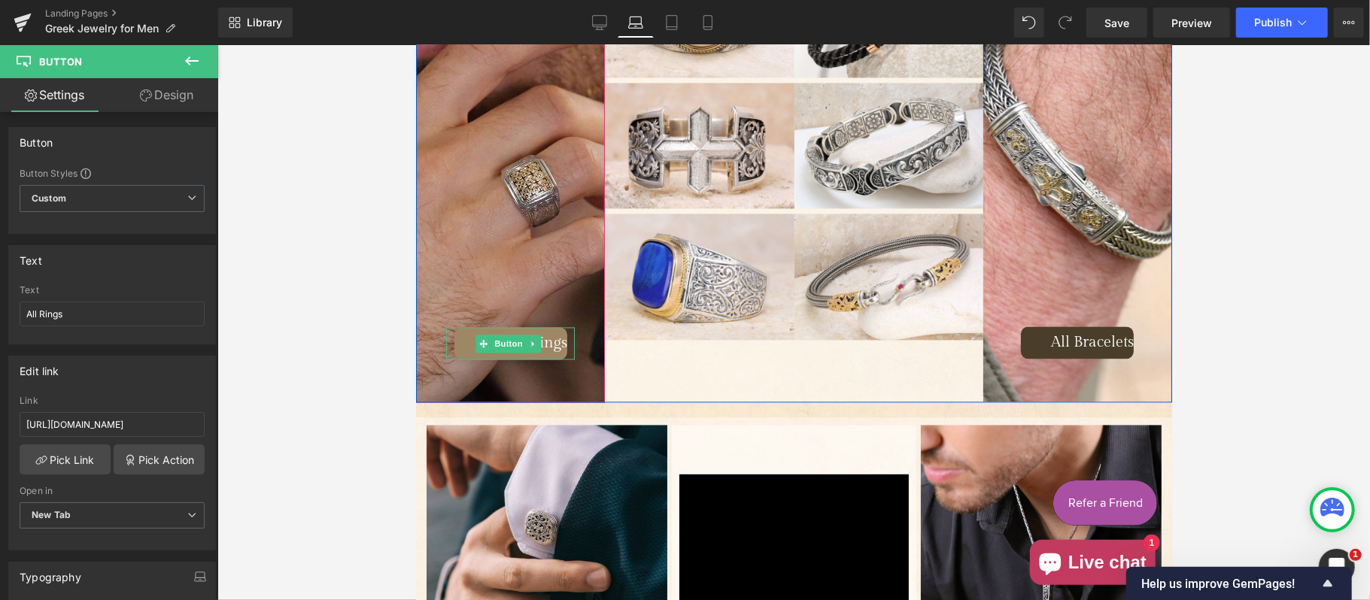
click at [554, 334] on span "All Rings" at bounding box center [536, 342] width 60 height 17
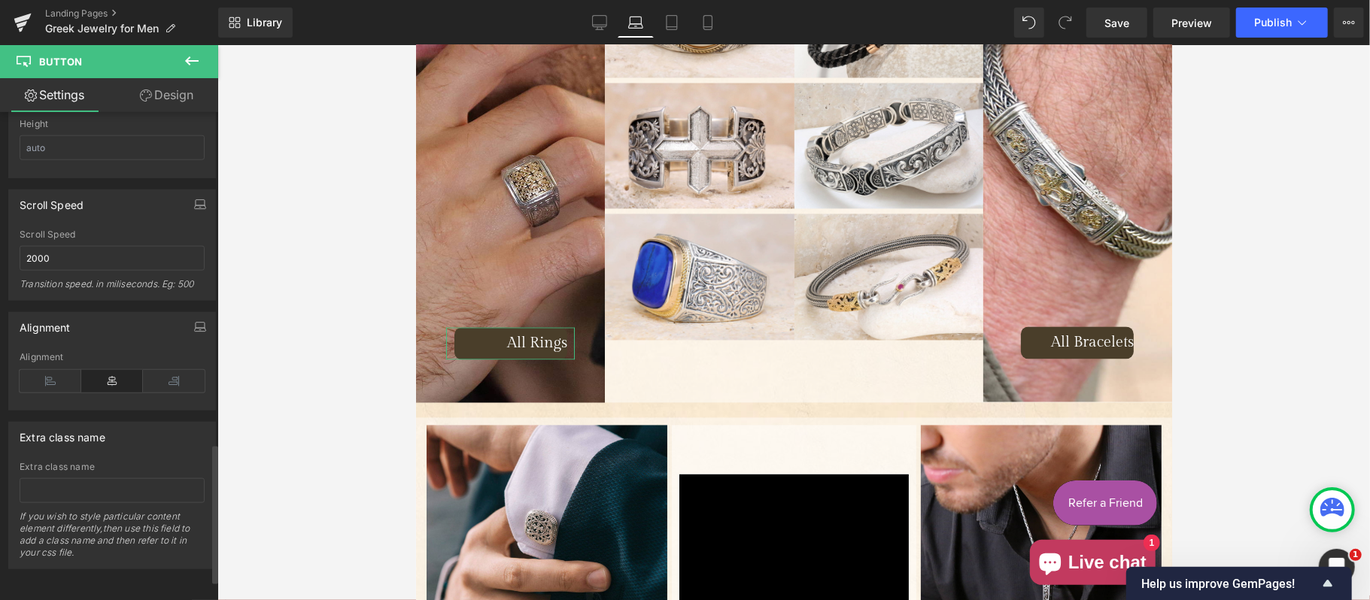
scroll to position [1058, 0]
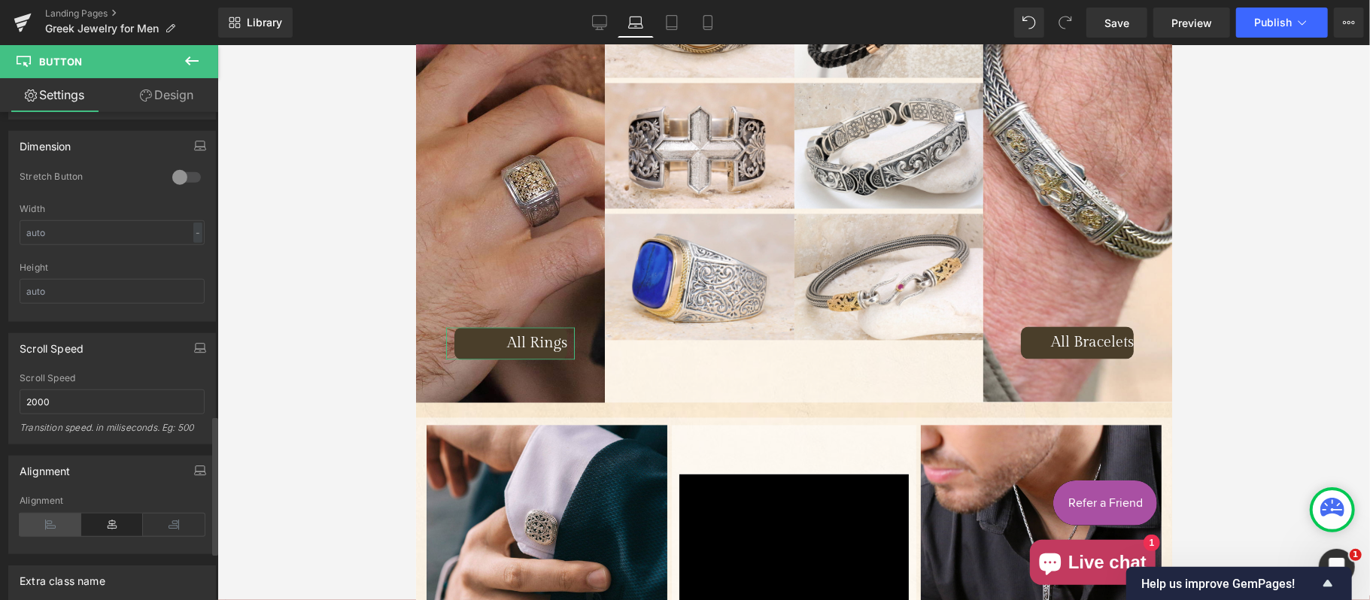
click at [45, 536] on icon at bounding box center [51, 525] width 62 height 23
click at [122, 534] on icon at bounding box center [112, 525] width 62 height 23
click at [169, 531] on icon at bounding box center [174, 525] width 62 height 23
click at [58, 533] on icon at bounding box center [51, 525] width 62 height 23
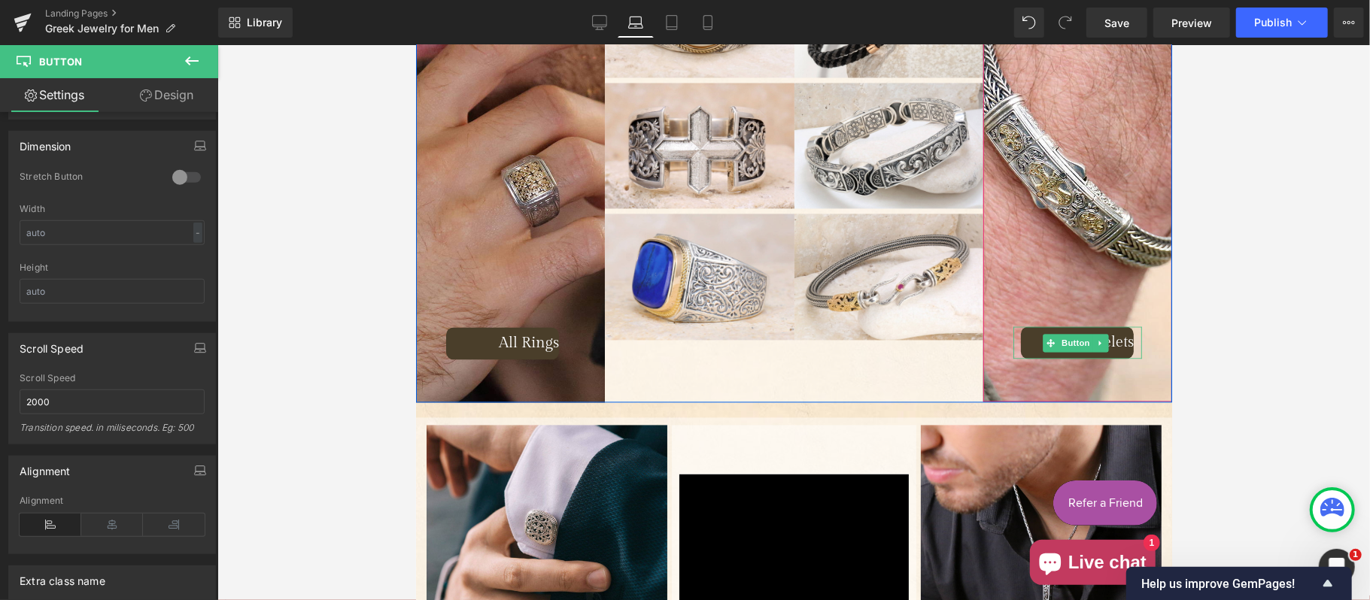
click at [1092, 333] on link "Main content" at bounding box center [1100, 342] width 16 height 18
click at [1035, 333] on link "Button" at bounding box center [1043, 342] width 50 height 18
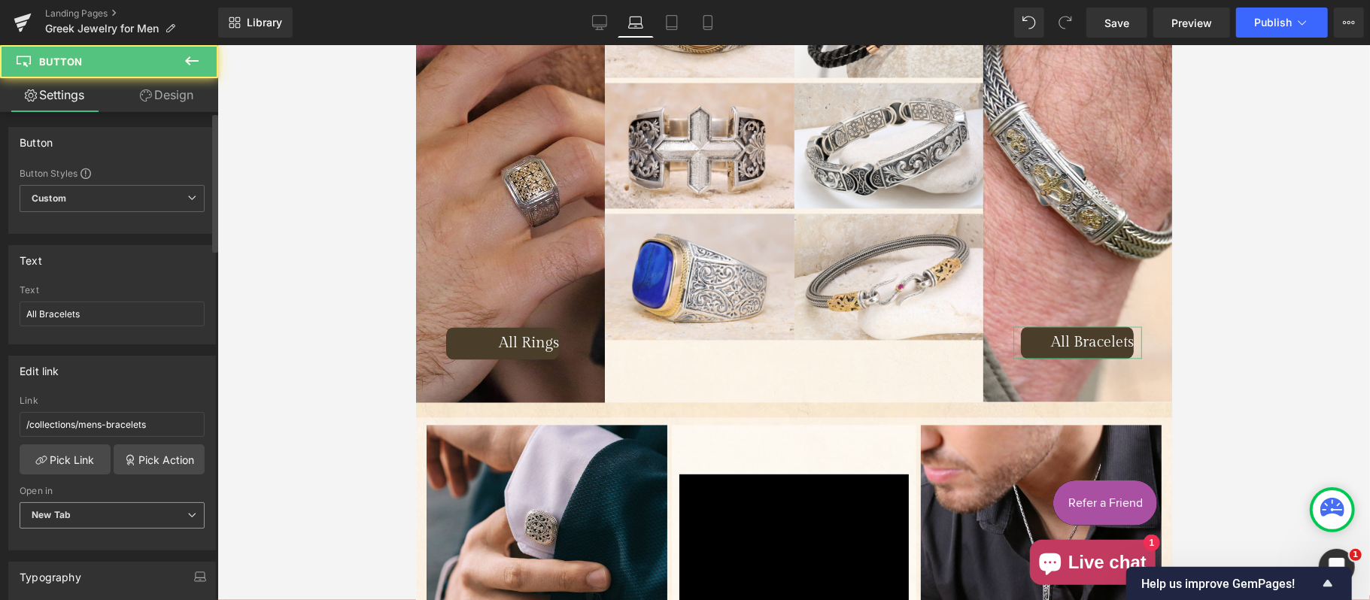
click at [92, 530] on div "New Tab Current Tab New Tab" at bounding box center [112, 519] width 185 height 34
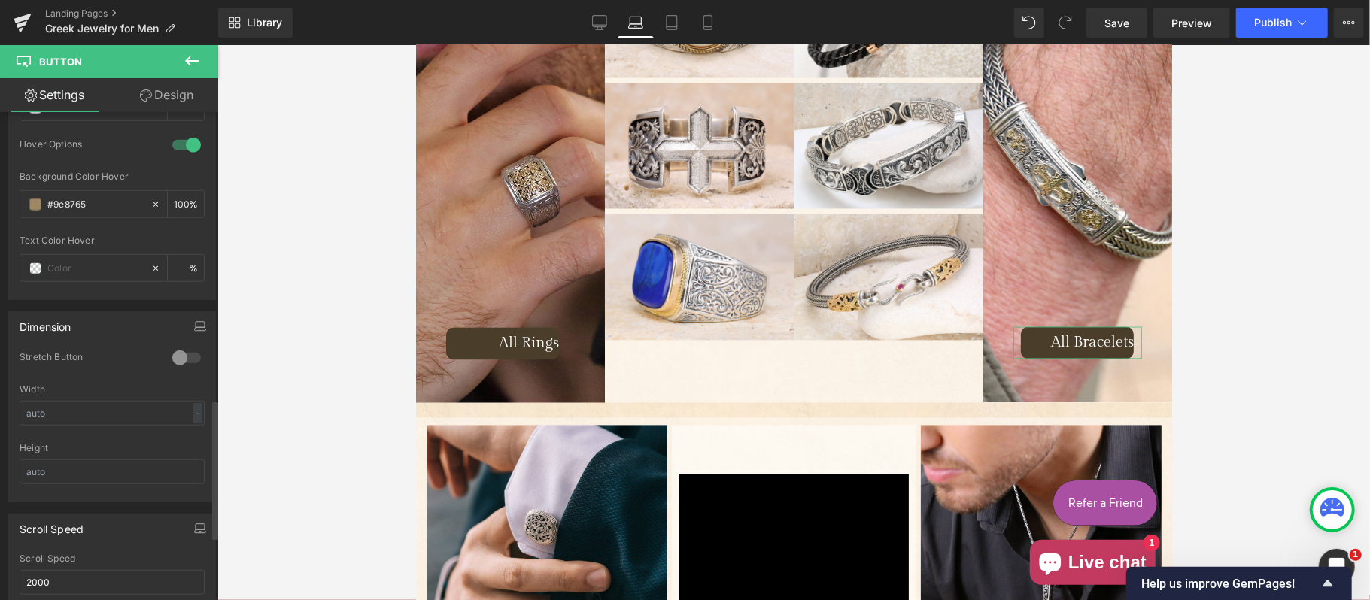
scroll to position [1003, 0]
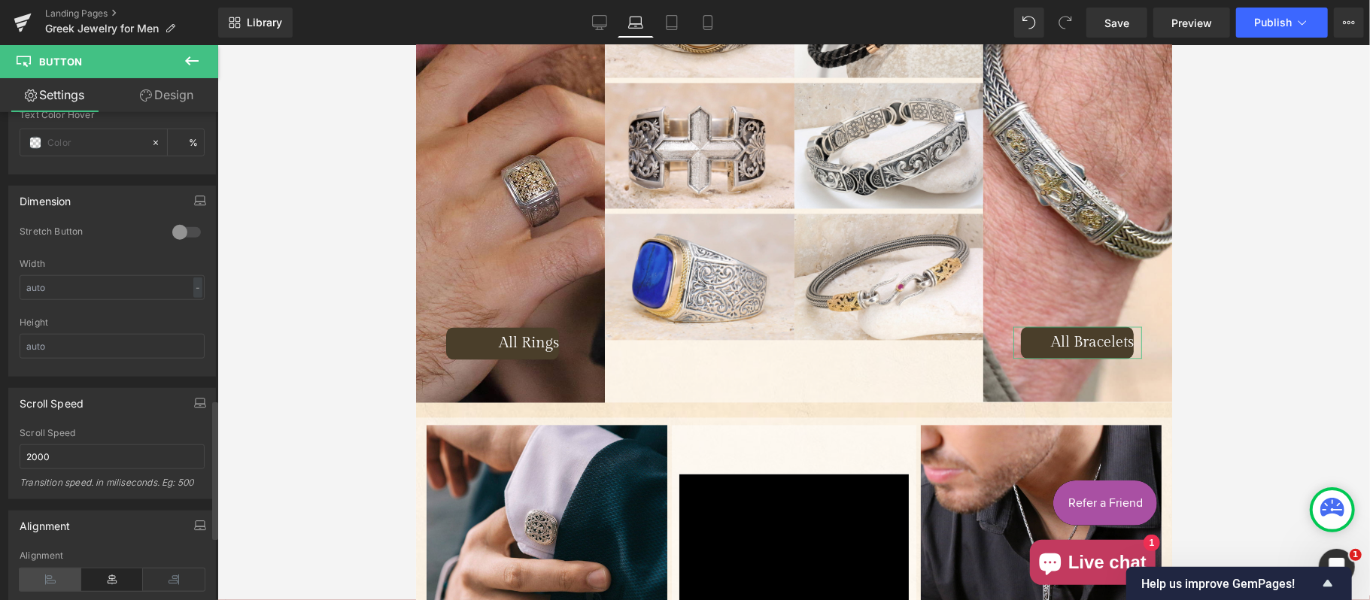
click at [61, 584] on icon at bounding box center [51, 580] width 62 height 23
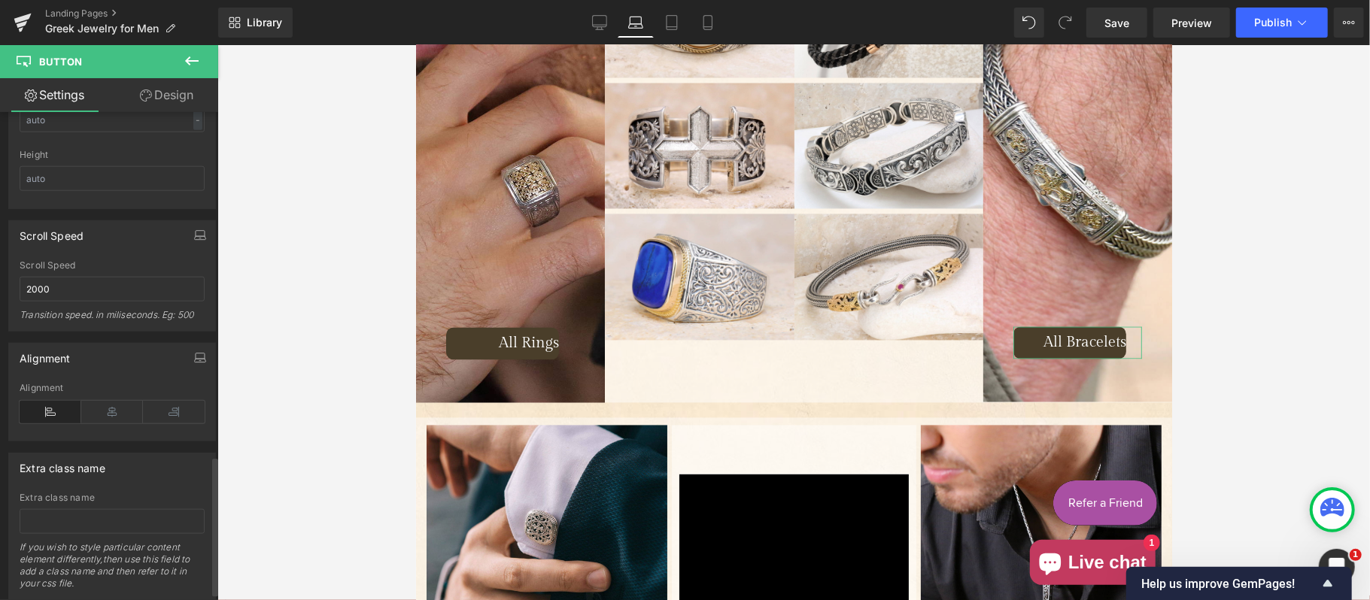
scroll to position [1225, 0]
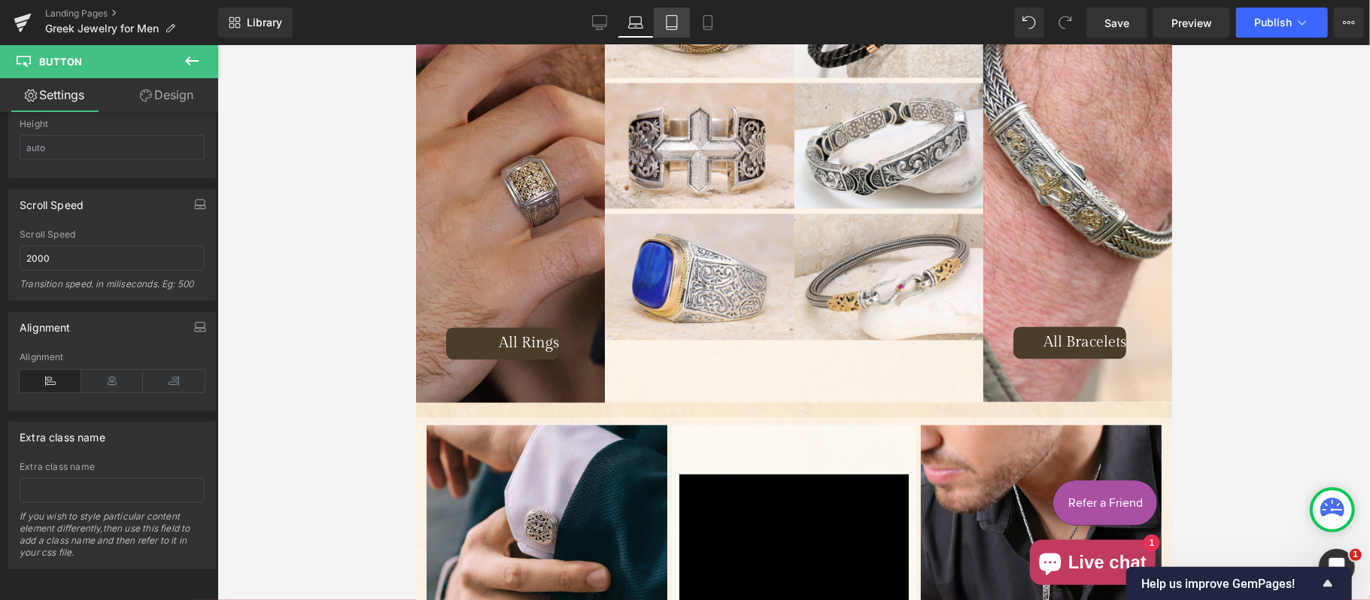
click at [669, 20] on icon at bounding box center [671, 22] width 15 height 15
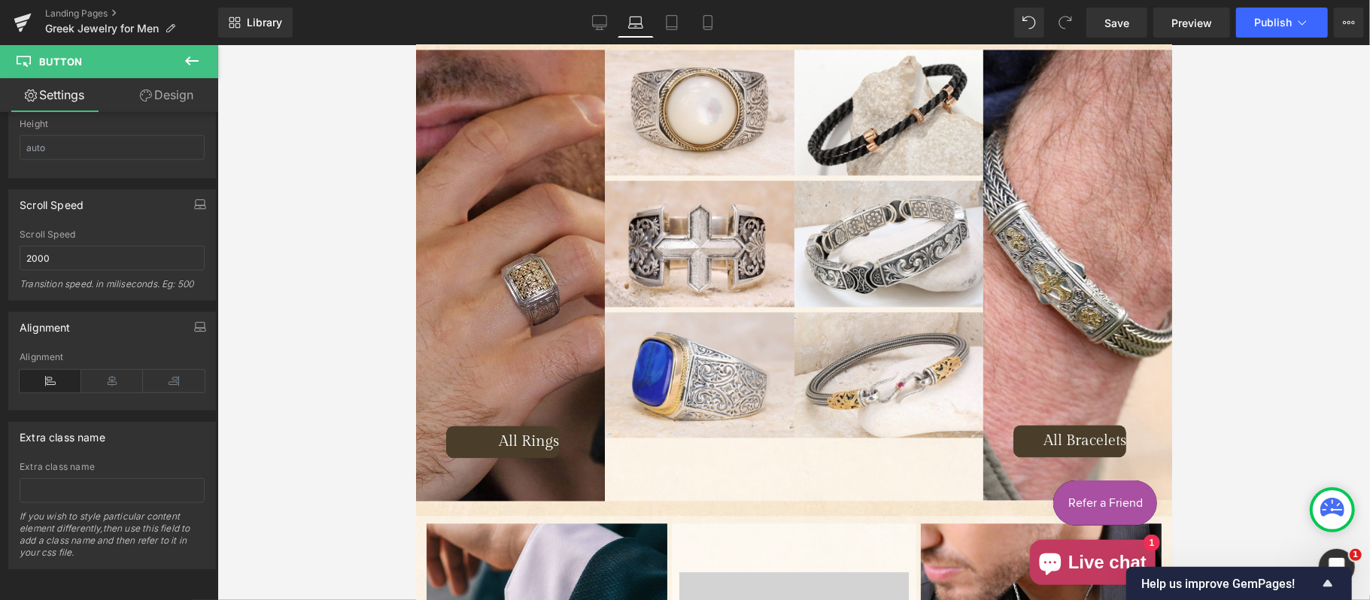
type input "100"
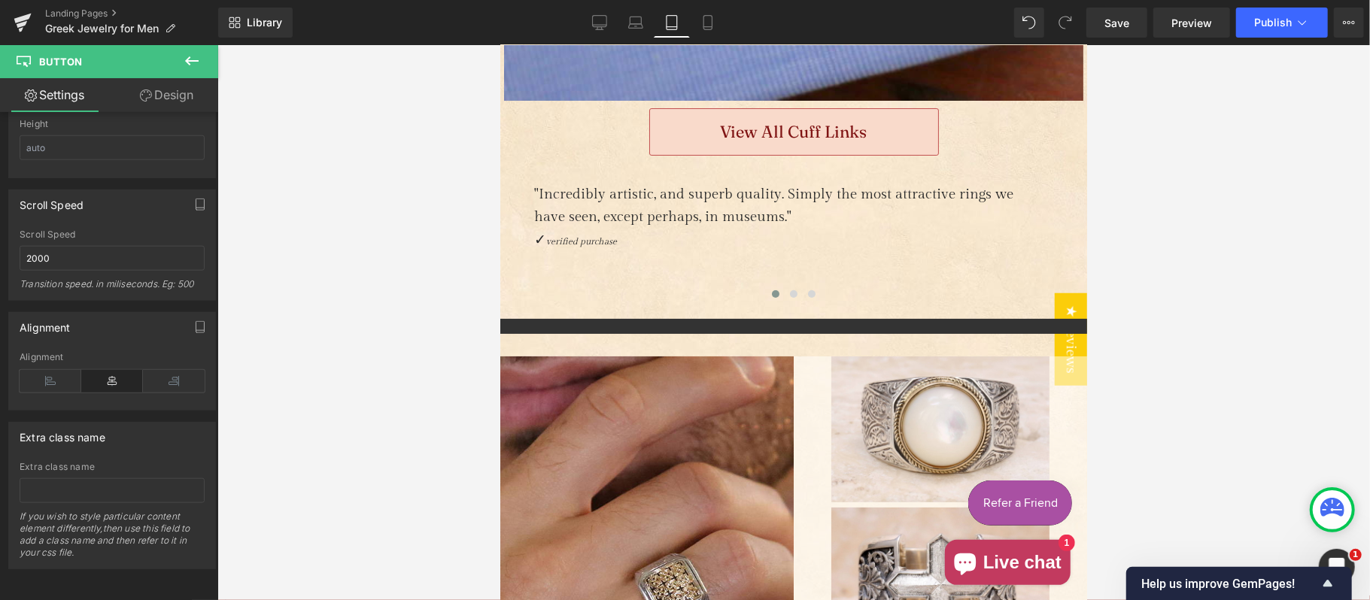
scroll to position [4143, 0]
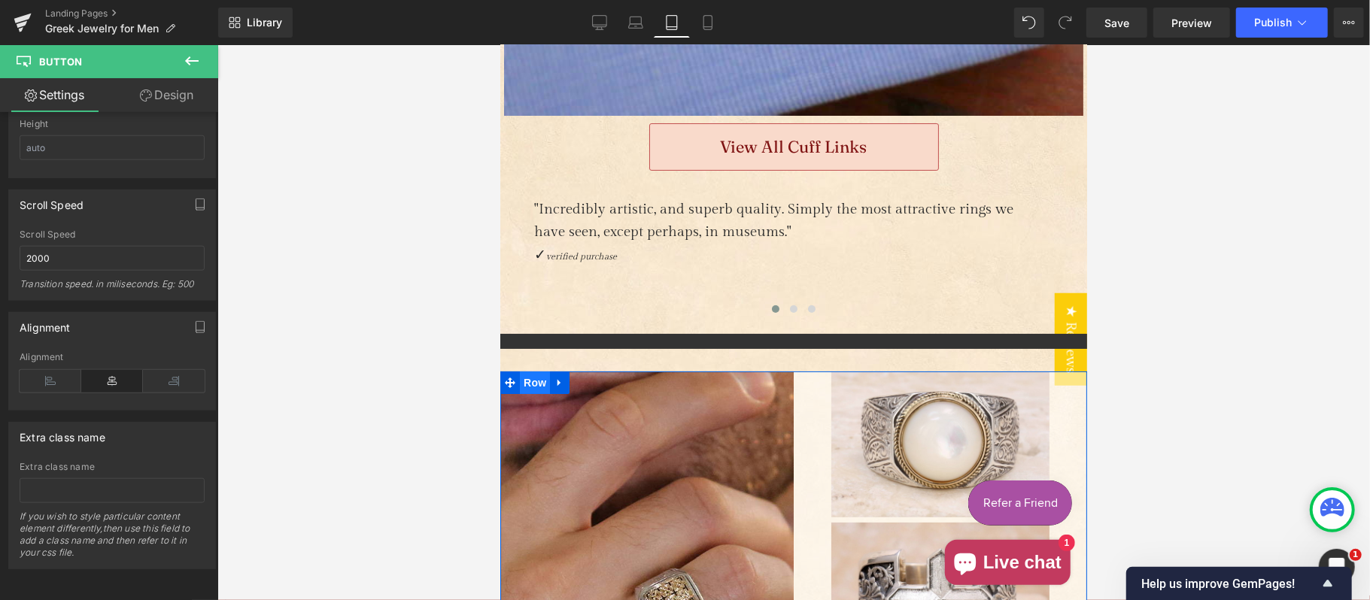
click at [522, 371] on span "Row" at bounding box center [534, 382] width 30 height 23
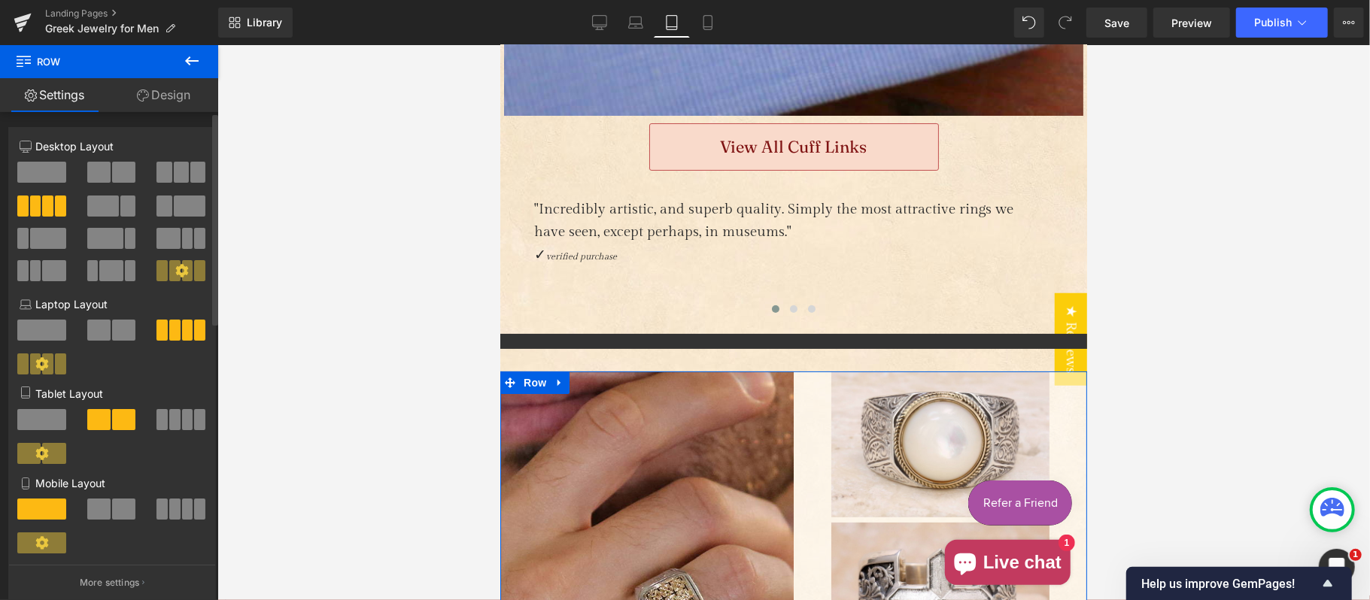
click at [170, 421] on span at bounding box center [174, 419] width 11 height 21
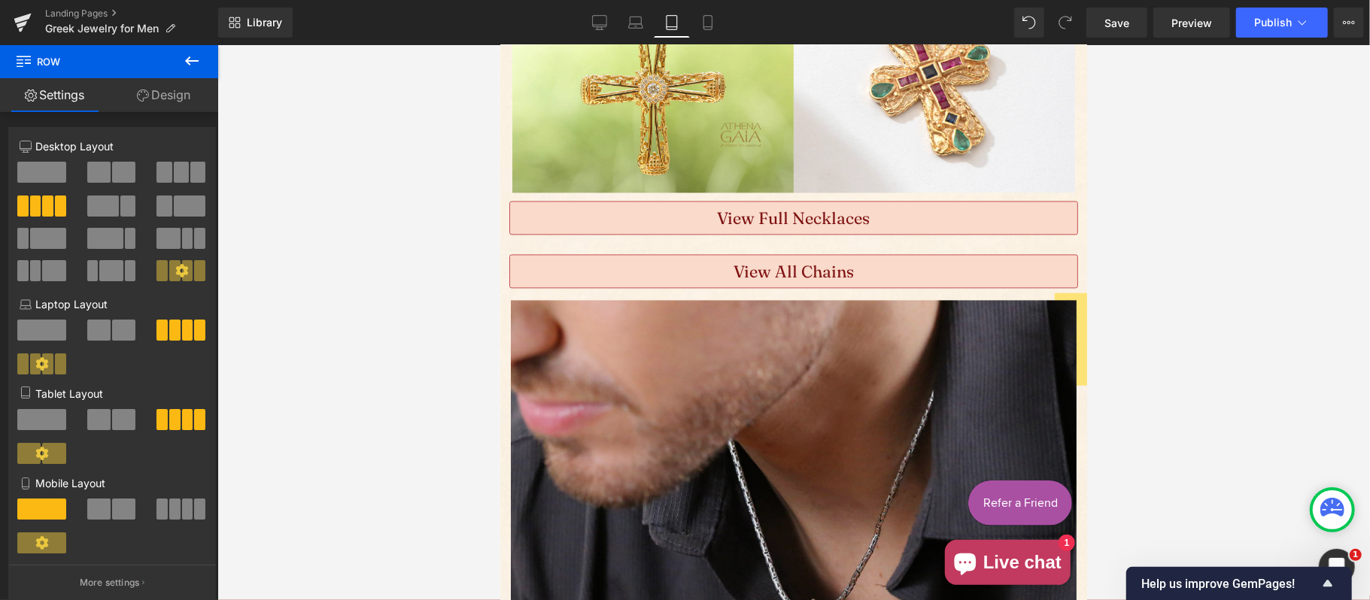
scroll to position [6650, 0]
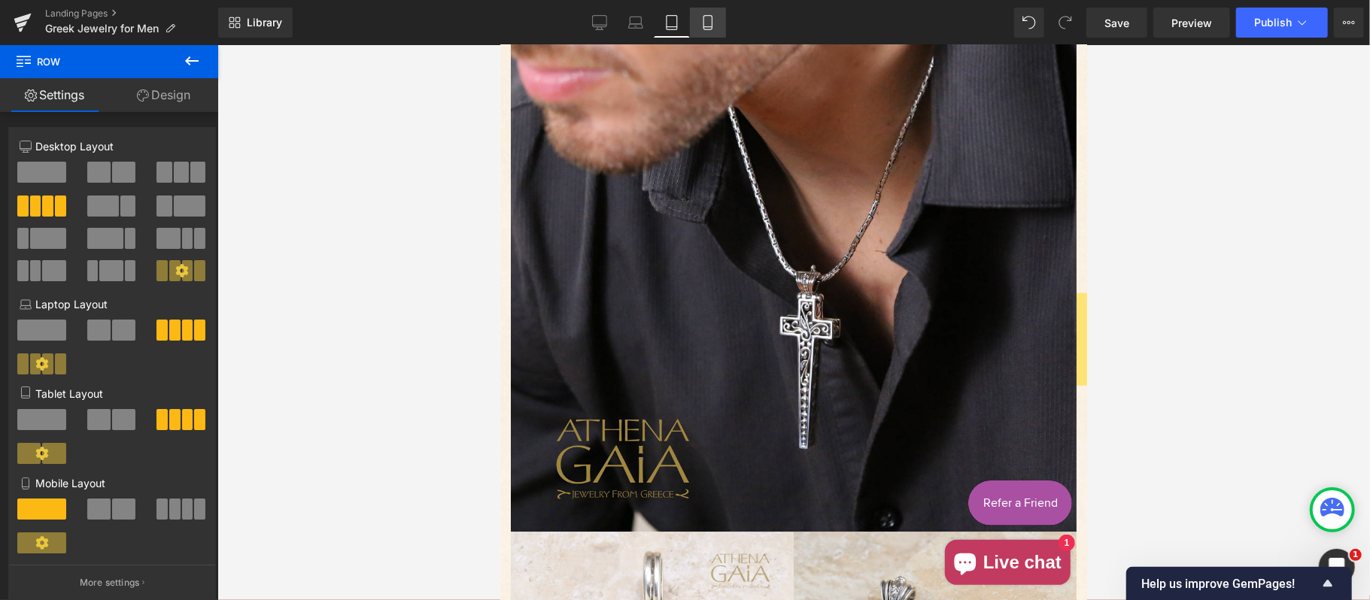
click at [713, 23] on icon at bounding box center [707, 22] width 15 height 15
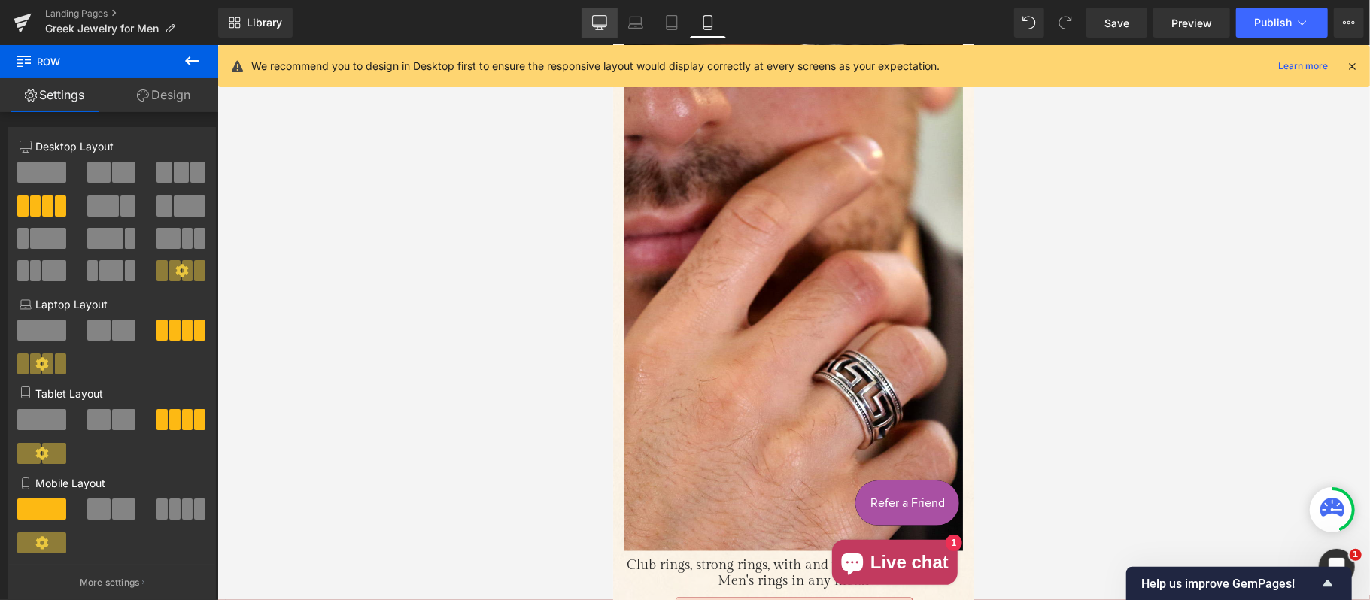
scroll to position [1249, 0]
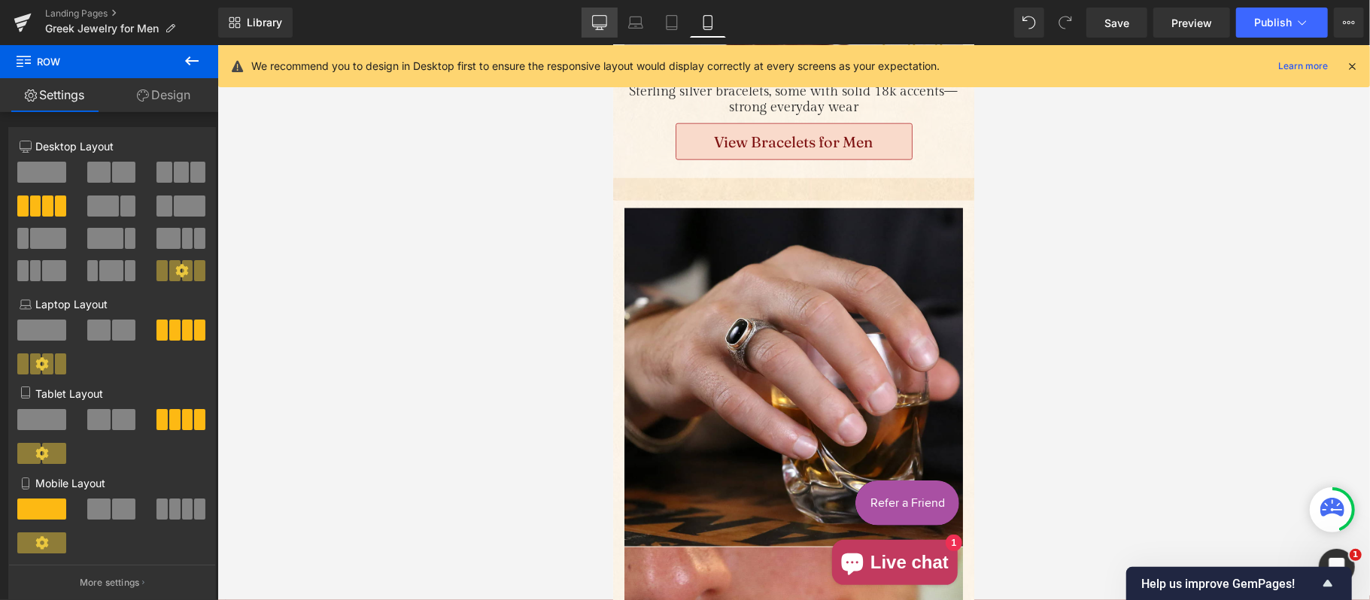
drag, startPoint x: 593, startPoint y: 19, endPoint x: 612, endPoint y: 18, distance: 18.8
click at [593, 19] on link "Desktop" at bounding box center [599, 23] width 36 height 30
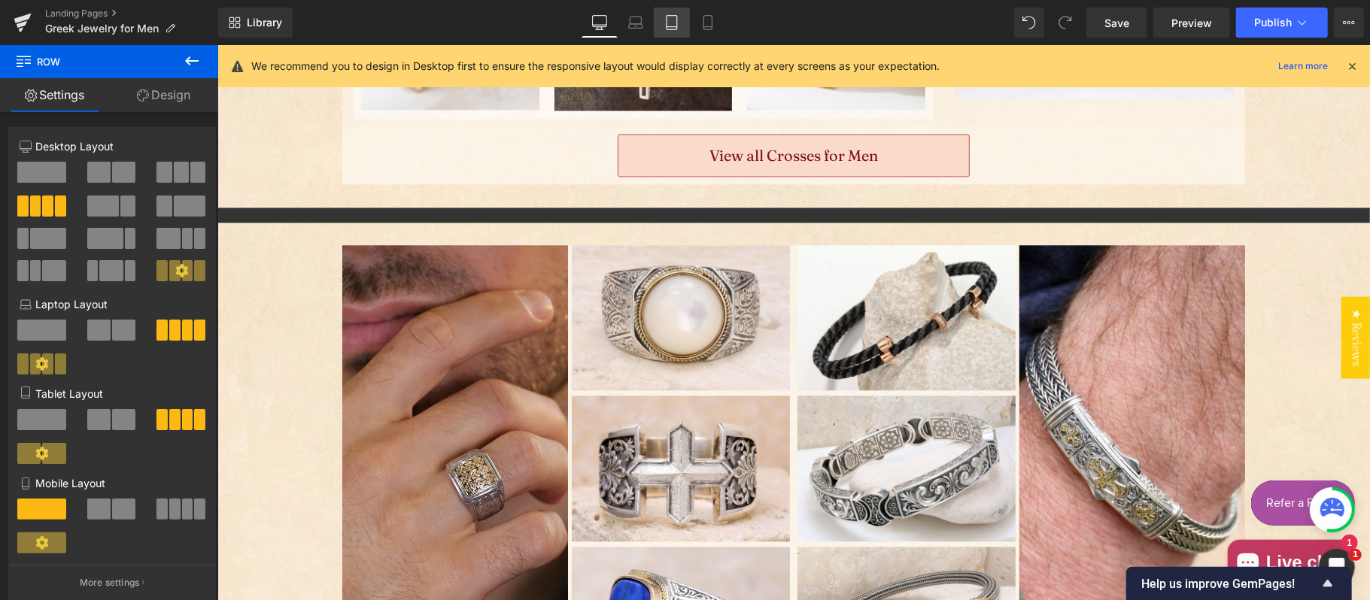
scroll to position [2246, 0]
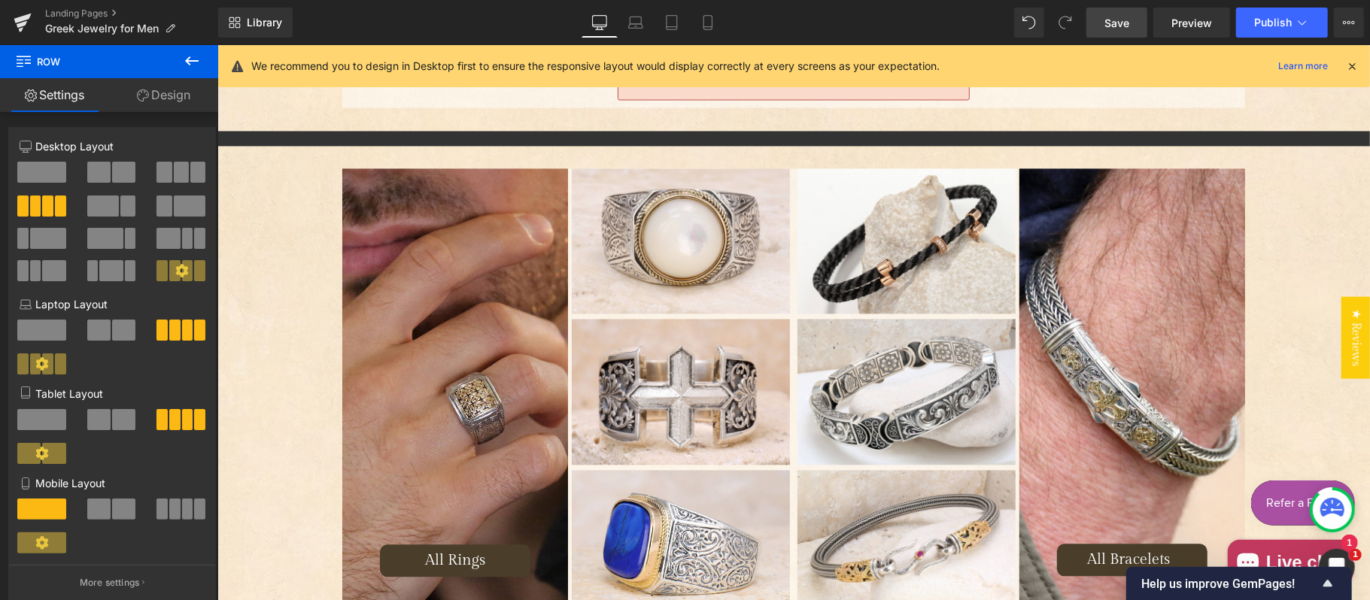
click at [1118, 21] on span "Save" at bounding box center [1116, 23] width 25 height 16
click at [104, 10] on link "Landing Pages" at bounding box center [131, 14] width 173 height 12
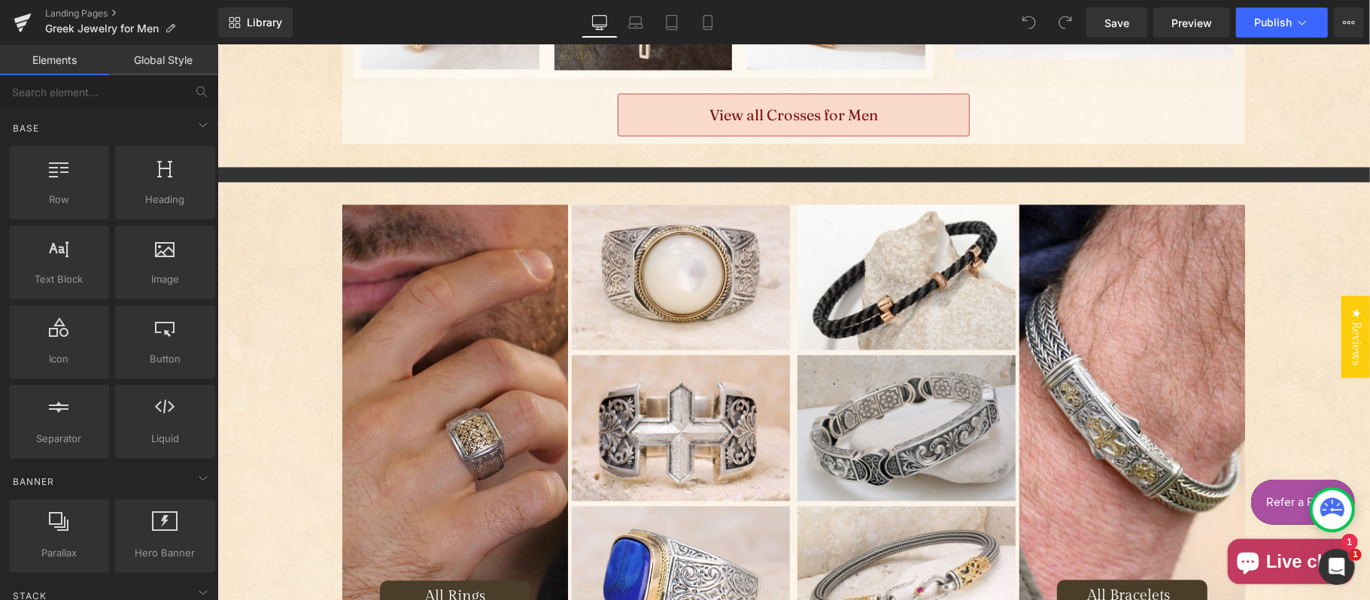
scroll to position [2173, 0]
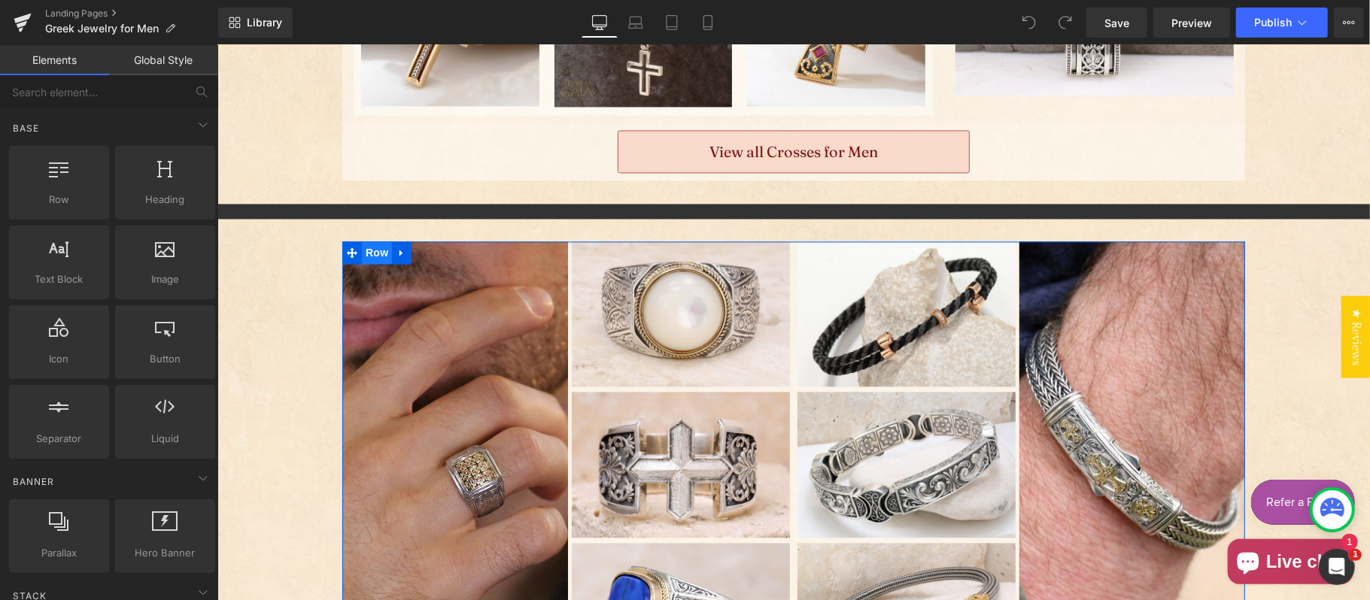
click at [380, 247] on span "Row" at bounding box center [376, 252] width 30 height 23
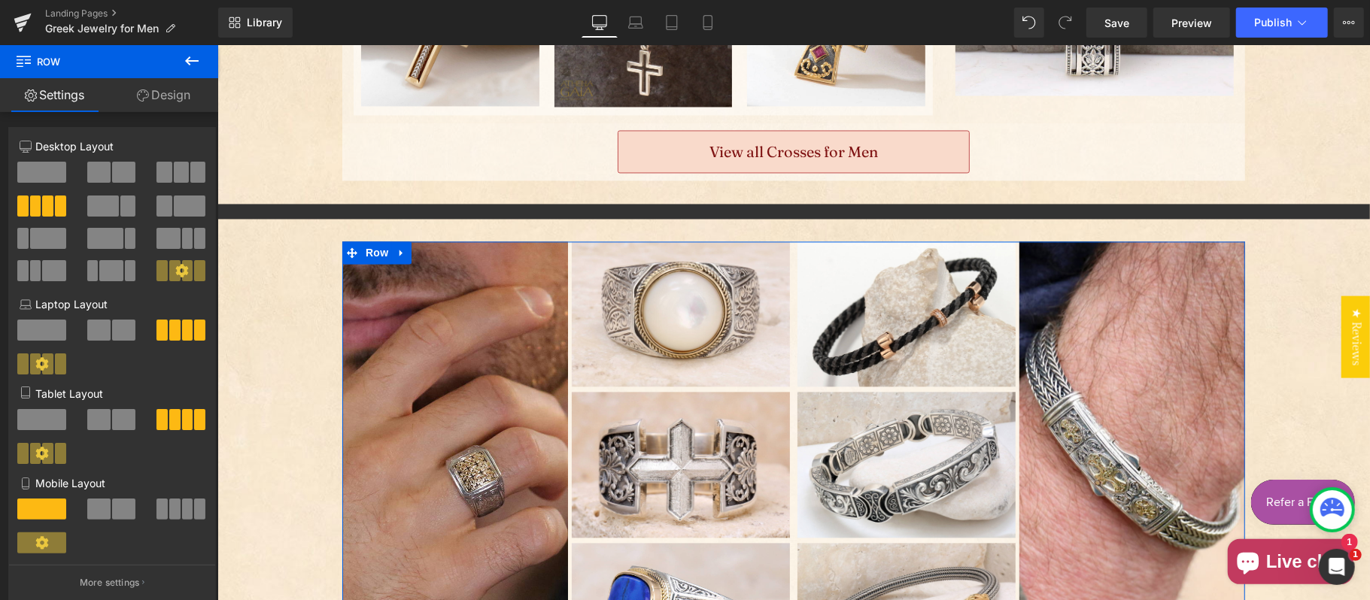
click at [161, 99] on link "Design" at bounding box center [163, 95] width 109 height 34
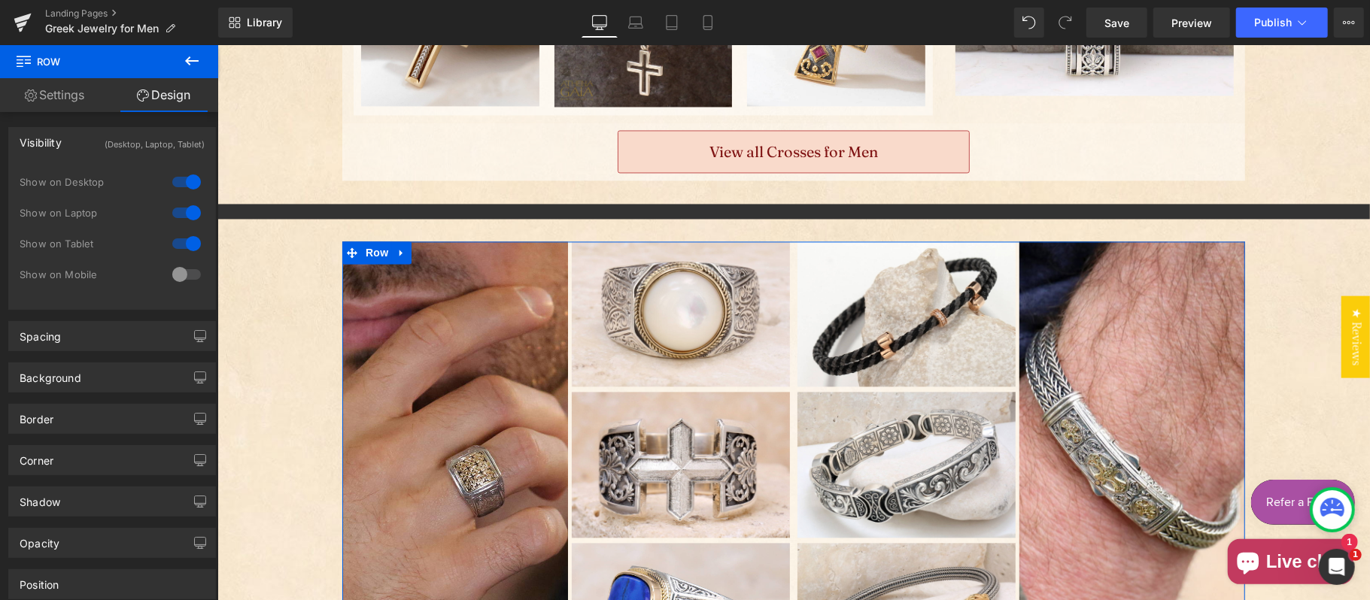
click at [159, 137] on div "(Desktop, Laptop, Tablet)" at bounding box center [155, 140] width 100 height 25
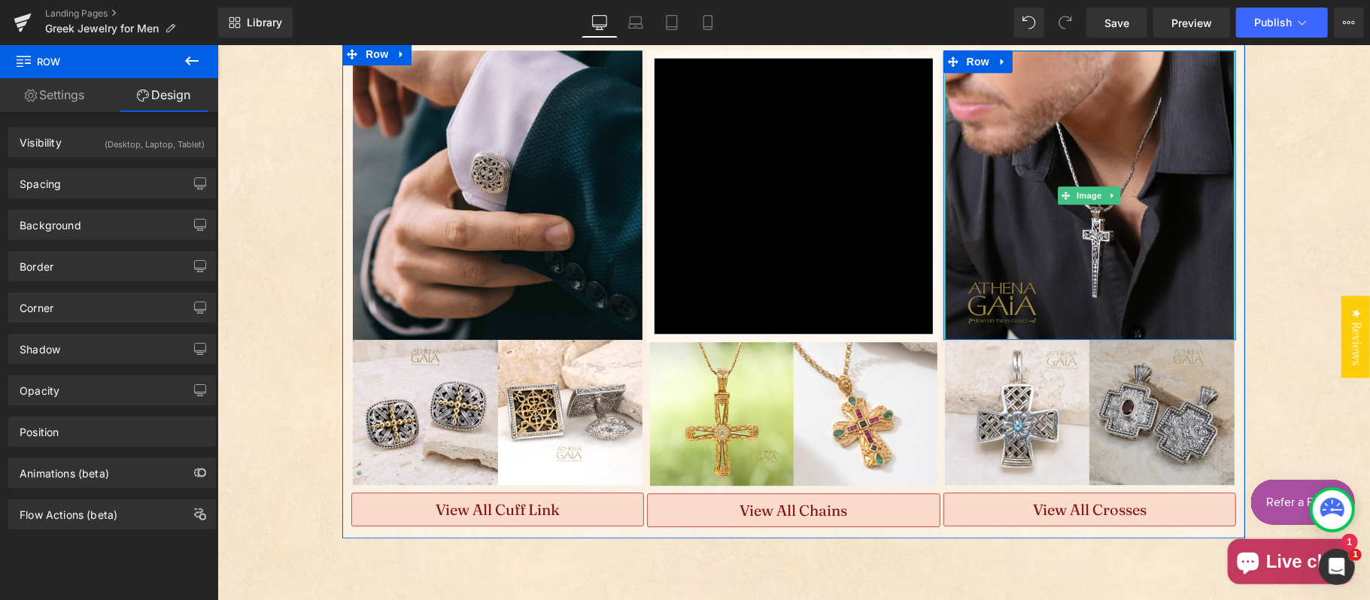
scroll to position [2841, 0]
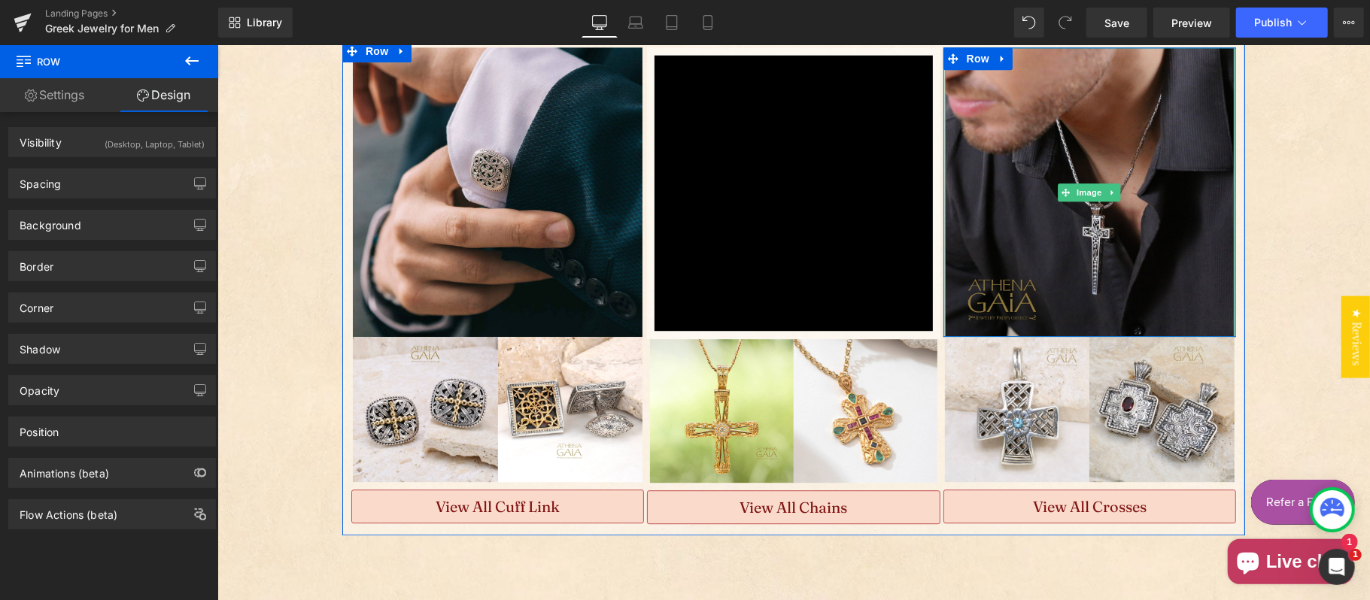
click at [1064, 241] on img "Main content" at bounding box center [1089, 192] width 290 height 290
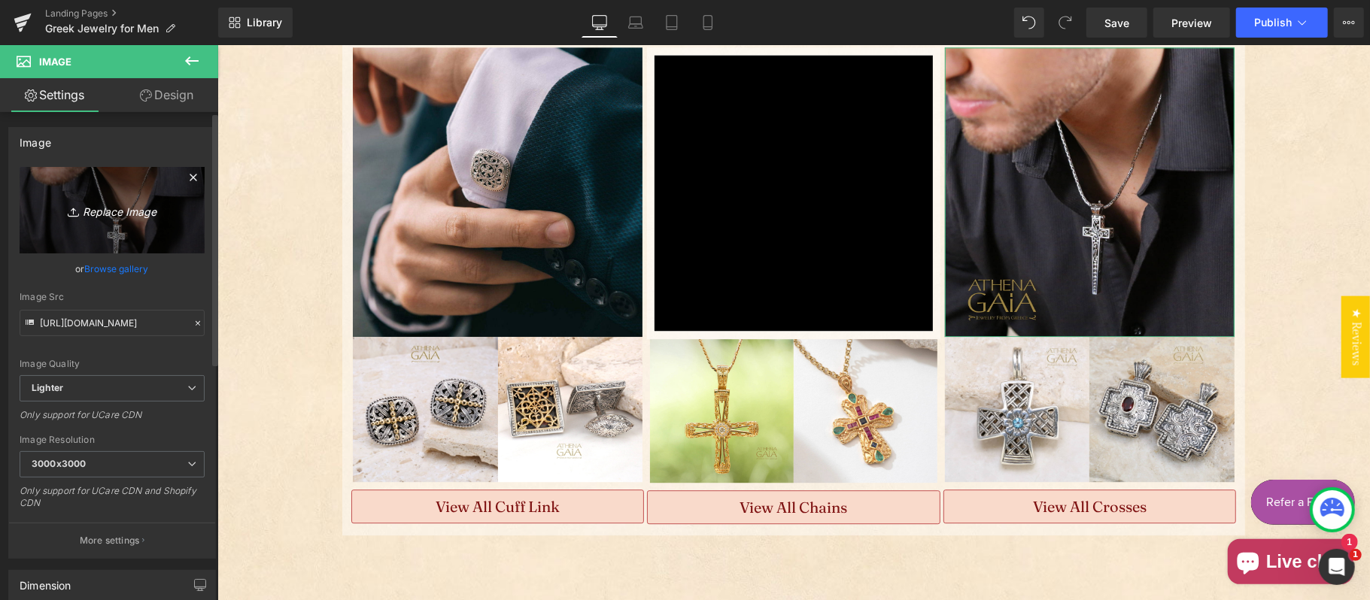
click at [104, 217] on icon "Replace Image" at bounding box center [112, 210] width 120 height 19
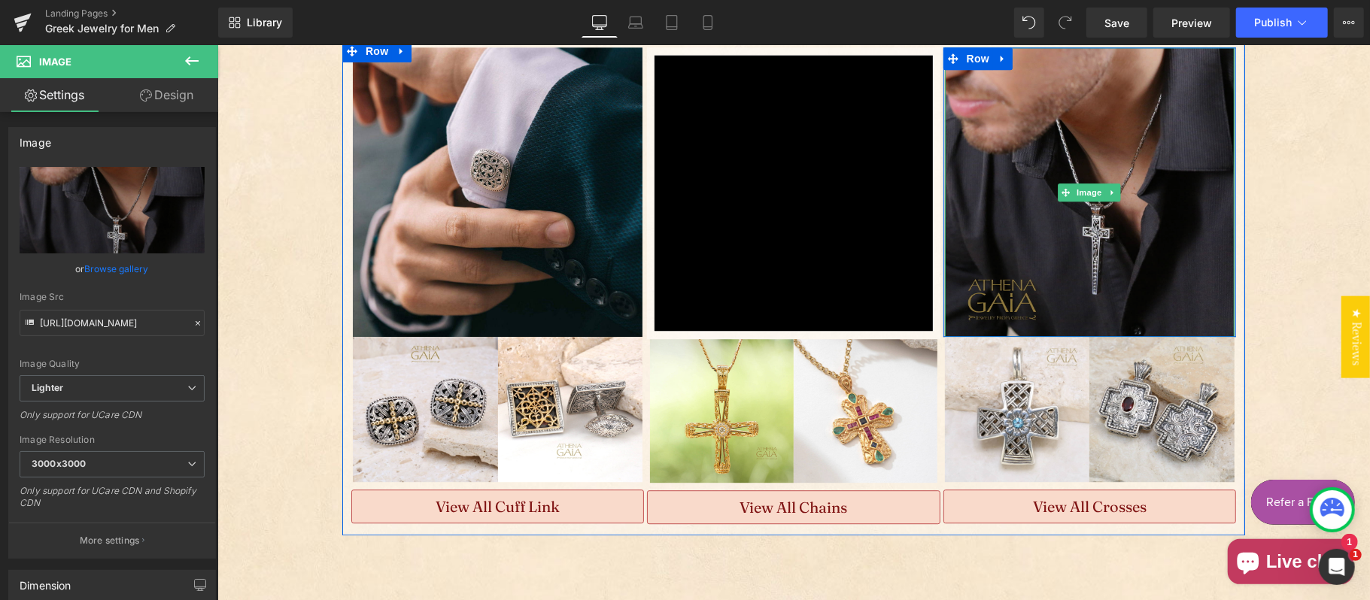
click at [1027, 238] on img "Main content" at bounding box center [1089, 192] width 290 height 290
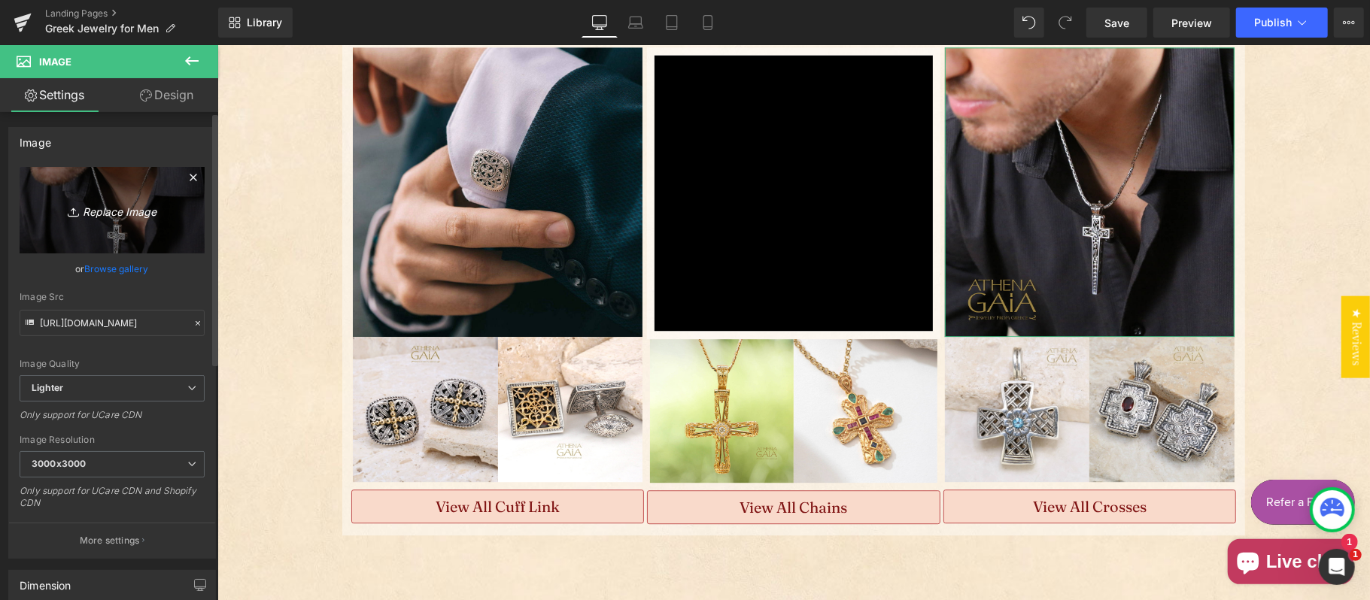
click at [107, 205] on icon "Replace Image" at bounding box center [112, 210] width 120 height 19
type input "C:\fakepath\IMG_0214 nologo.jpg"
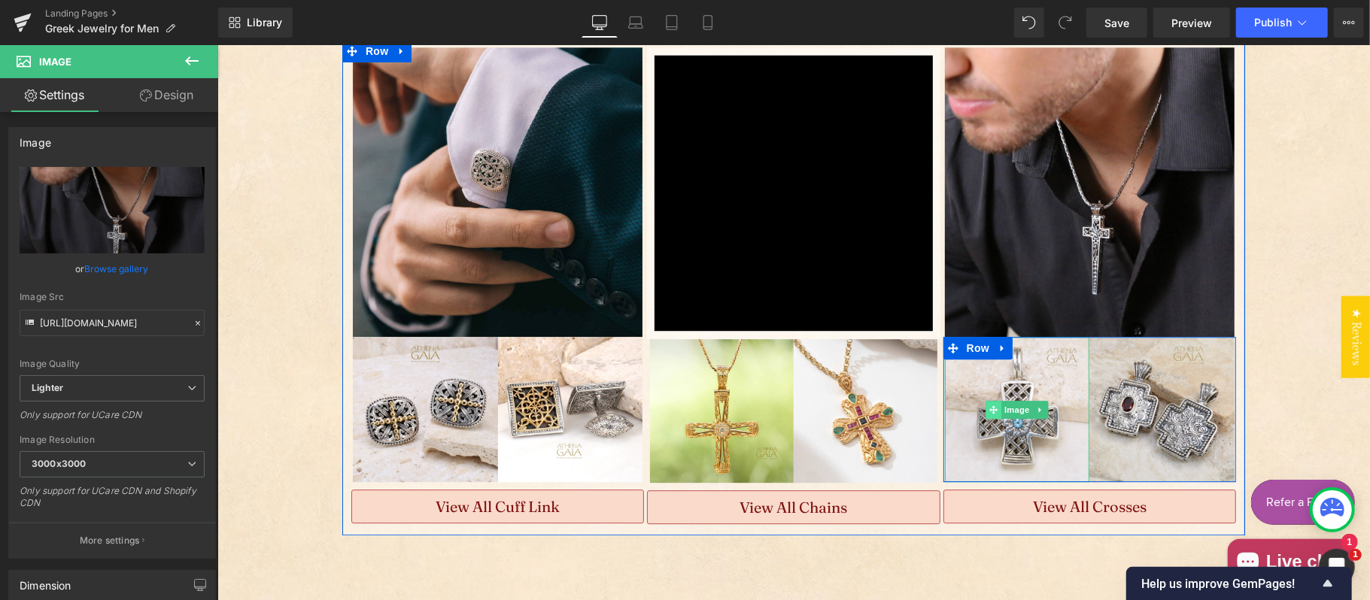
click at [990, 402] on span "Main content" at bounding box center [993, 409] width 16 height 18
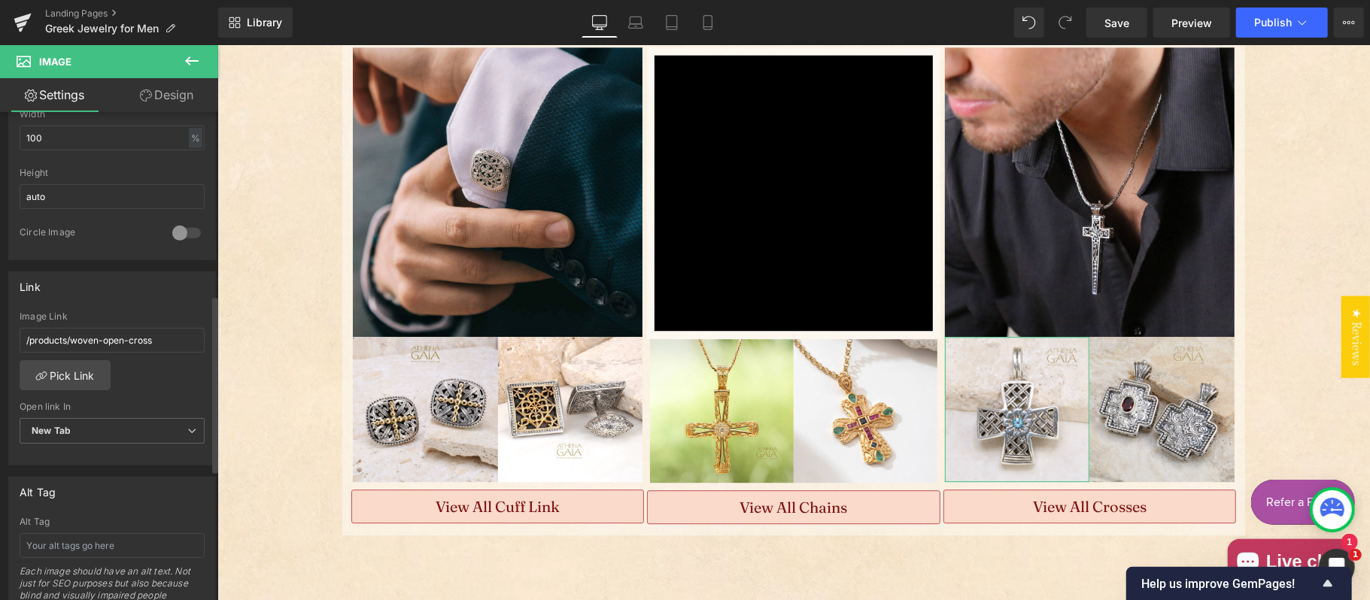
scroll to position [0, 0]
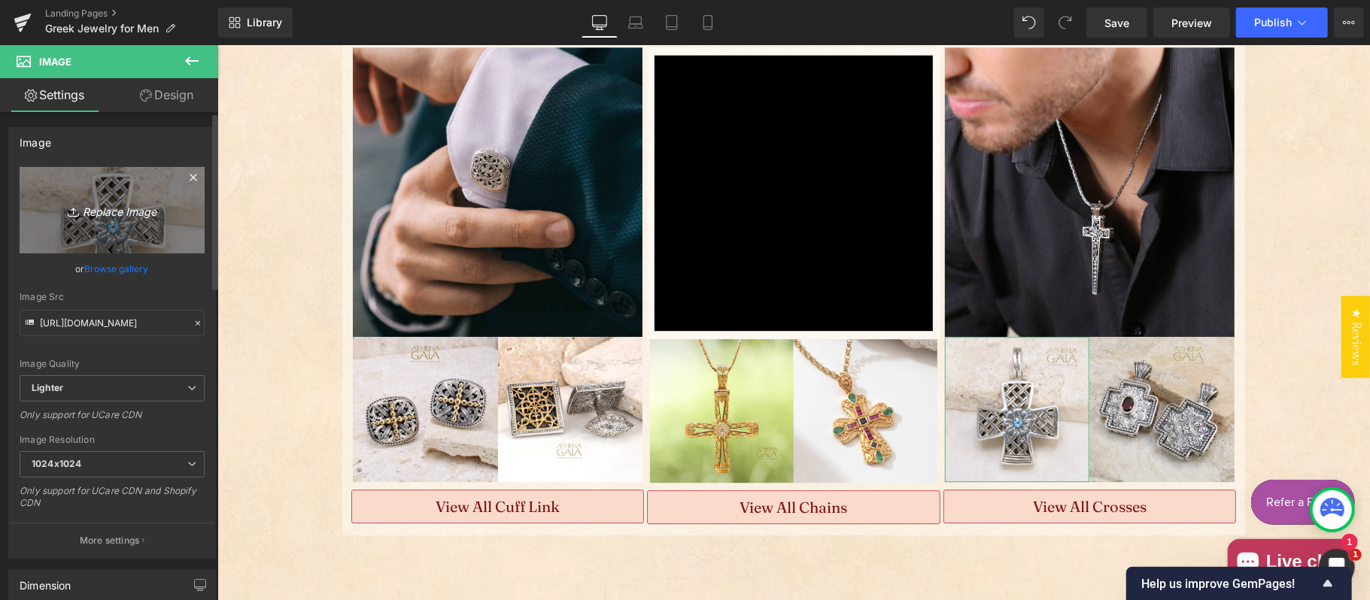
click at [99, 220] on link "Replace Image" at bounding box center [112, 210] width 185 height 87
type input "C:\fakepath\greek-jewelry-24-12-05-39353A-nologo.jpg"
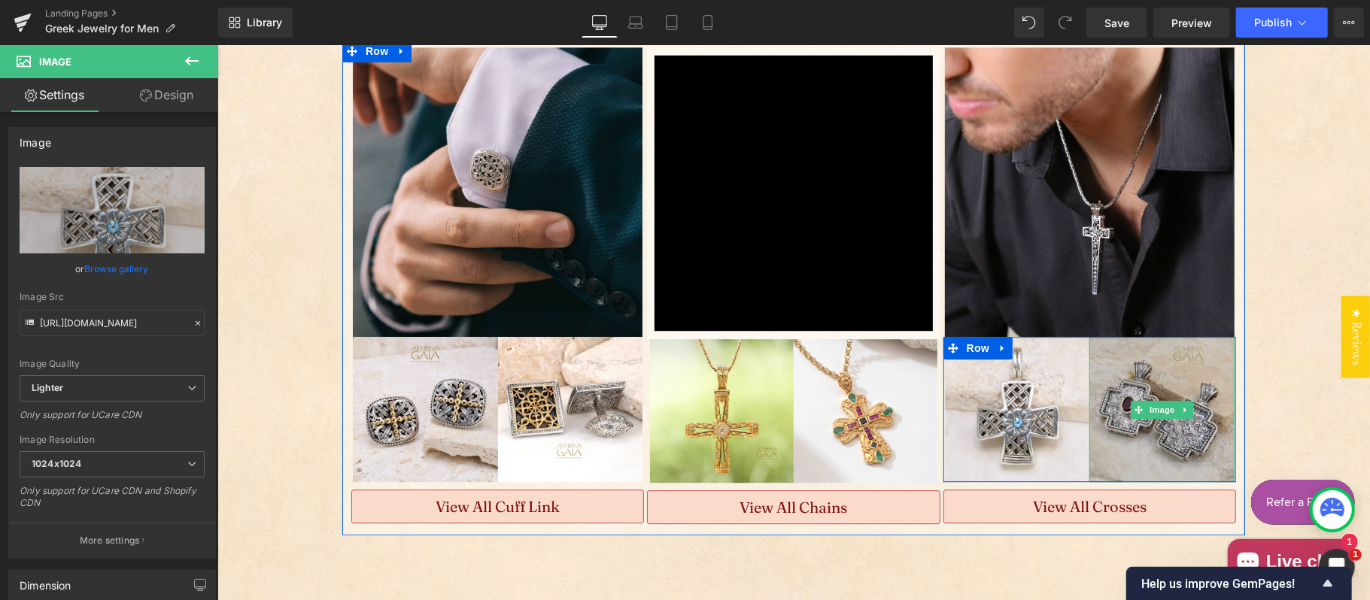
click at [1170, 413] on img "Main content" at bounding box center [1160, 408] width 145 height 145
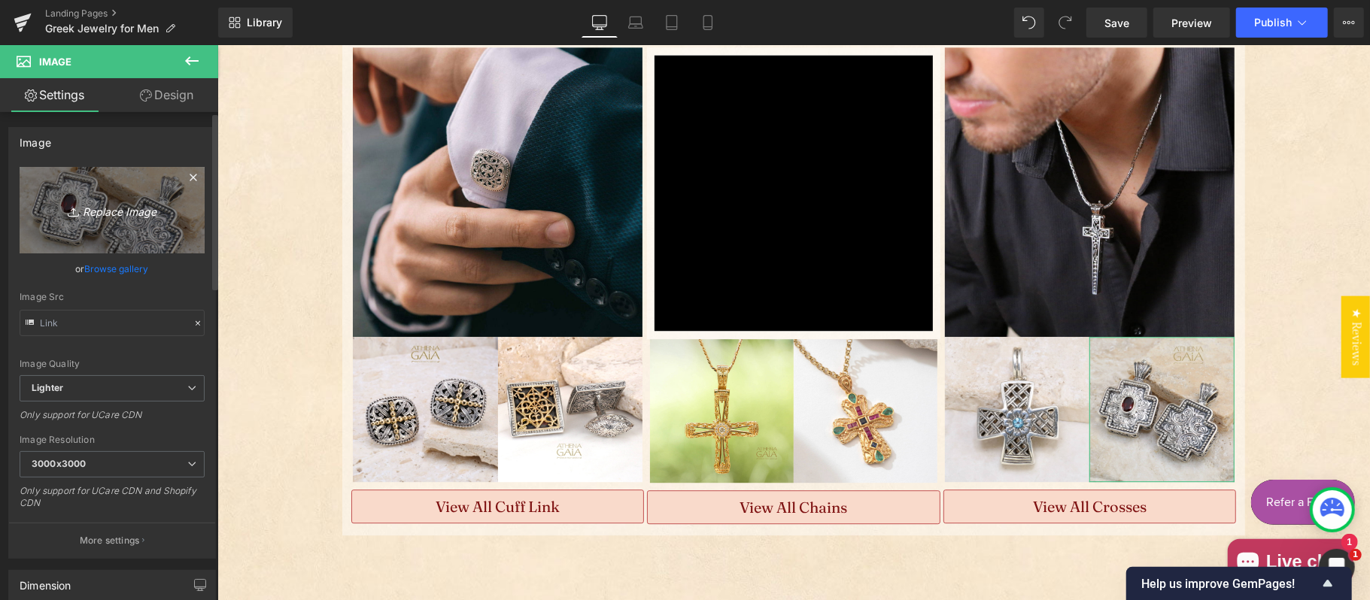
click at [94, 205] on icon "Replace Image" at bounding box center [112, 210] width 120 height 19
type input "C:\fakepath\greek-jewelry-25-06-22-41734 - nologo.jpg"
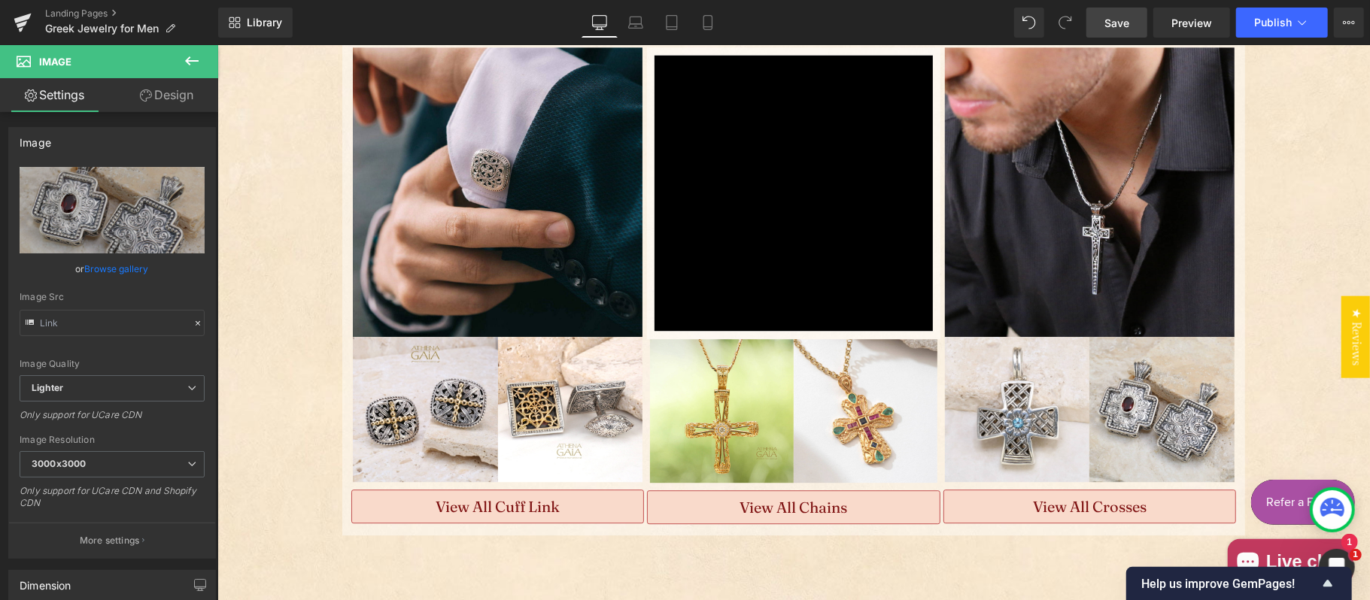
click at [1109, 17] on span "Save" at bounding box center [1116, 23] width 25 height 16
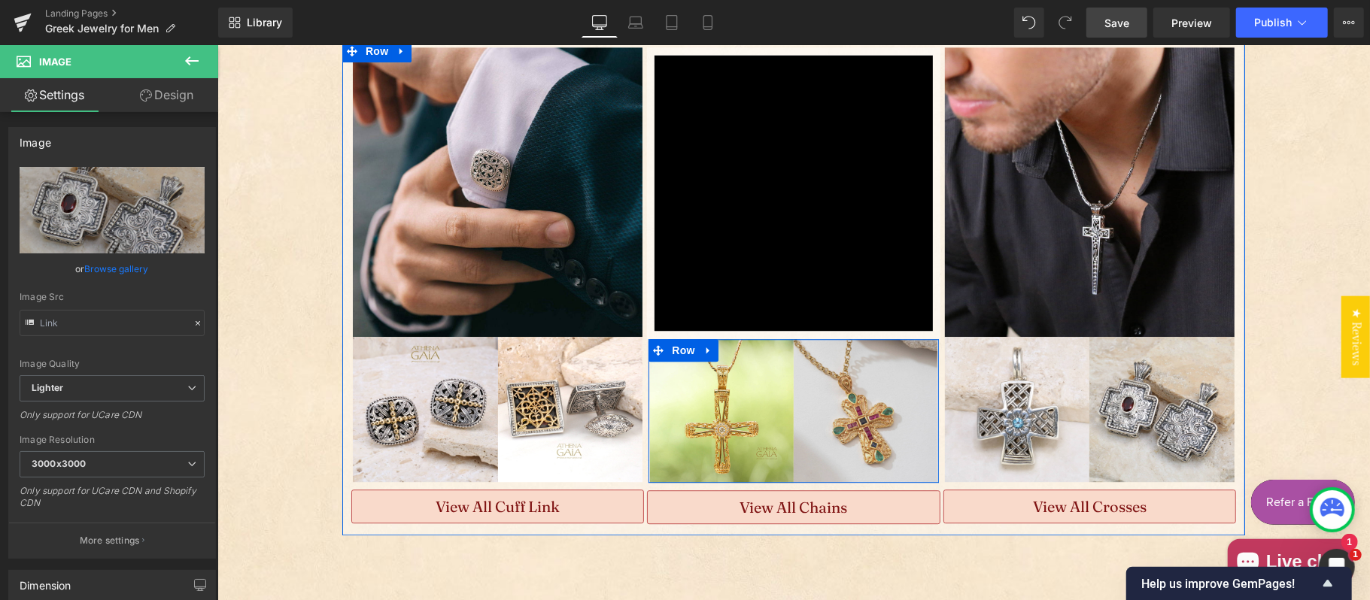
scroll to position [3009, 0]
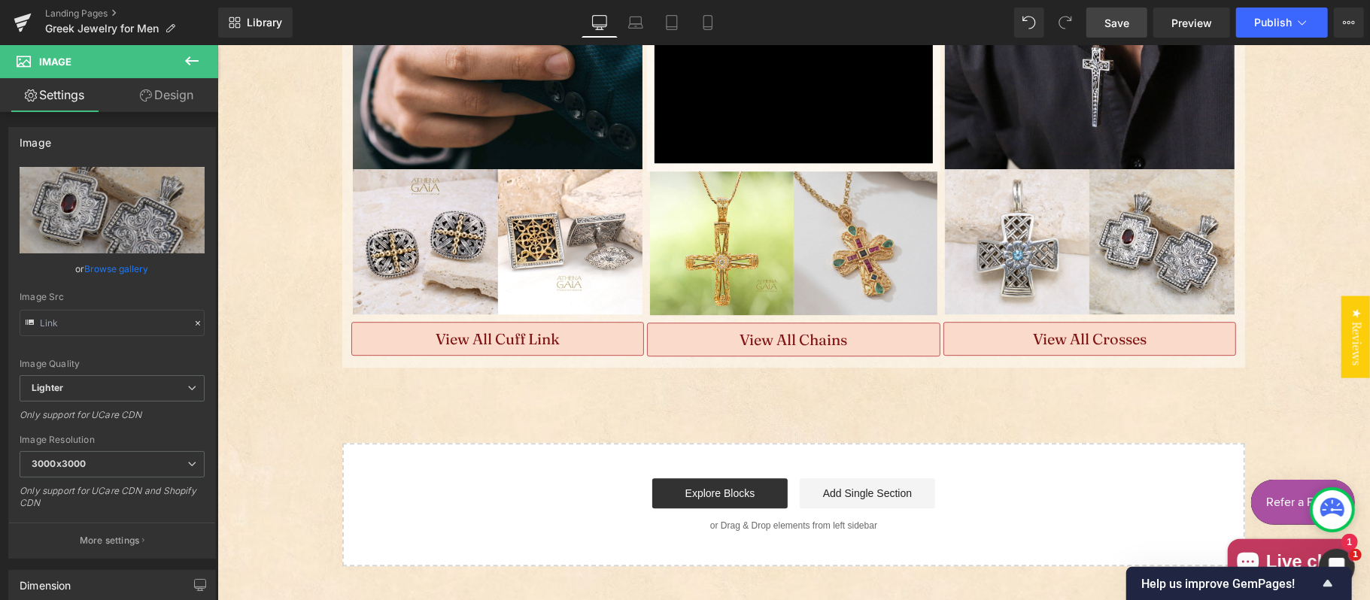
drag, startPoint x: 942, startPoint y: 393, endPoint x: 842, endPoint y: 238, distance: 184.7
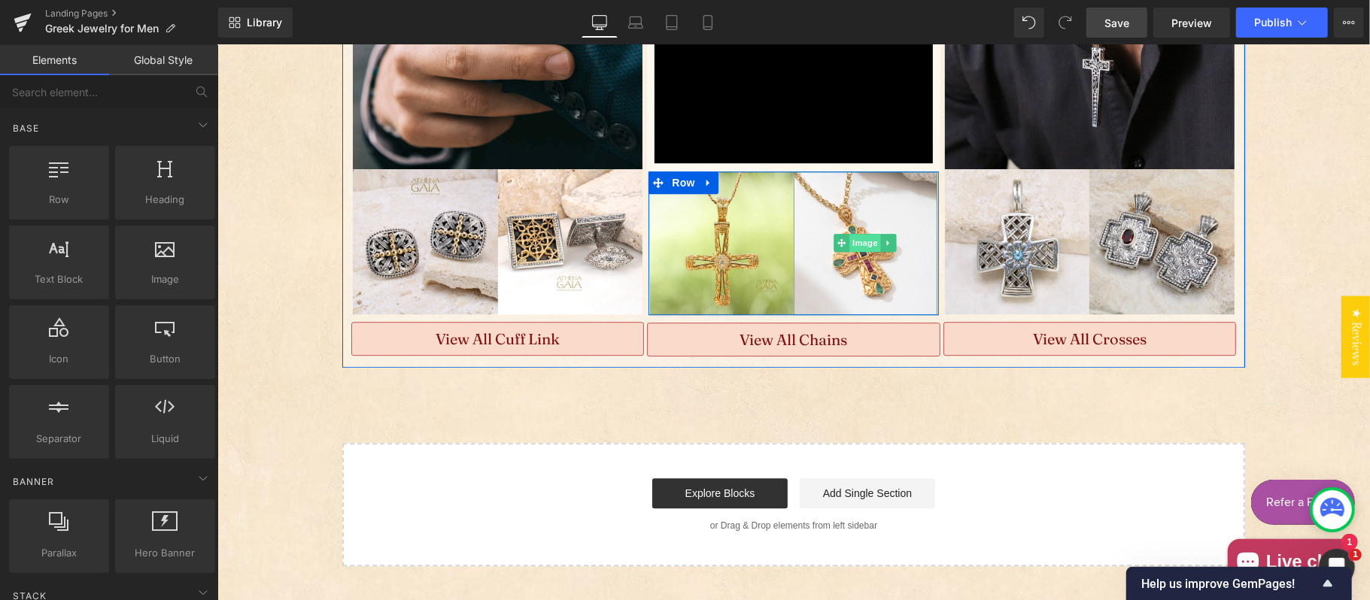
click at [859, 233] on span "Image" at bounding box center [865, 242] width 32 height 18
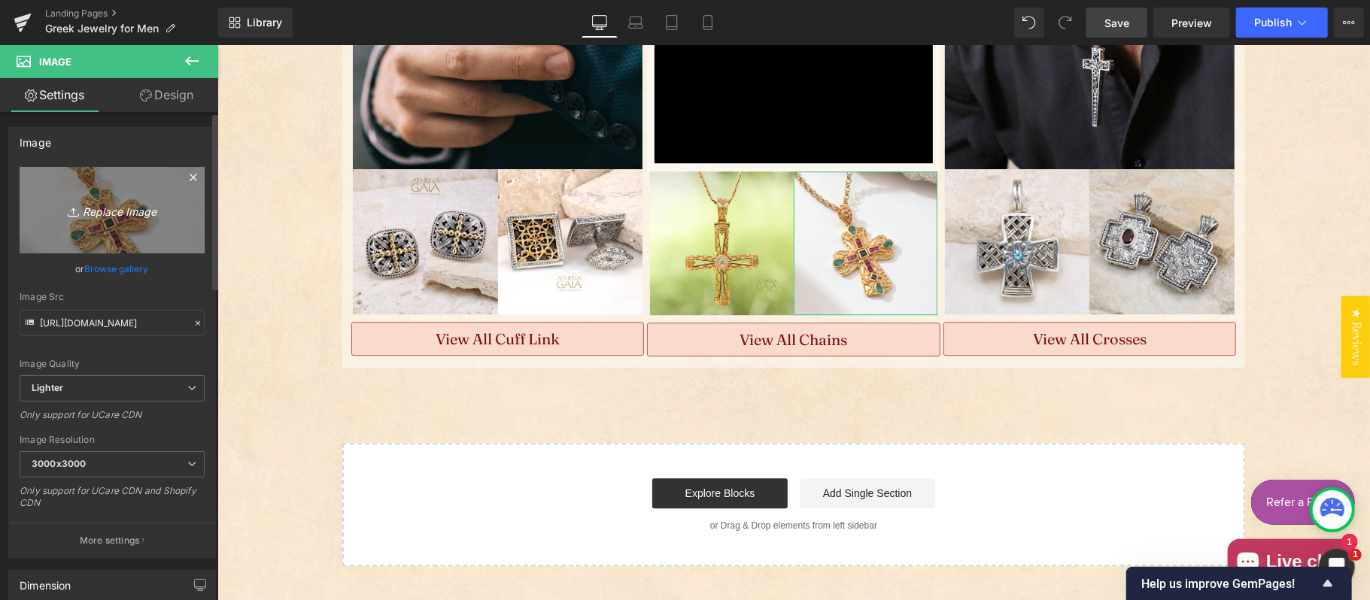
click at [136, 230] on link "Replace Image" at bounding box center [112, 210] width 185 height 87
type input "C:\fakepath\14k-gold-byzantine-chain-aloro-gold-111-nologo.jpg"
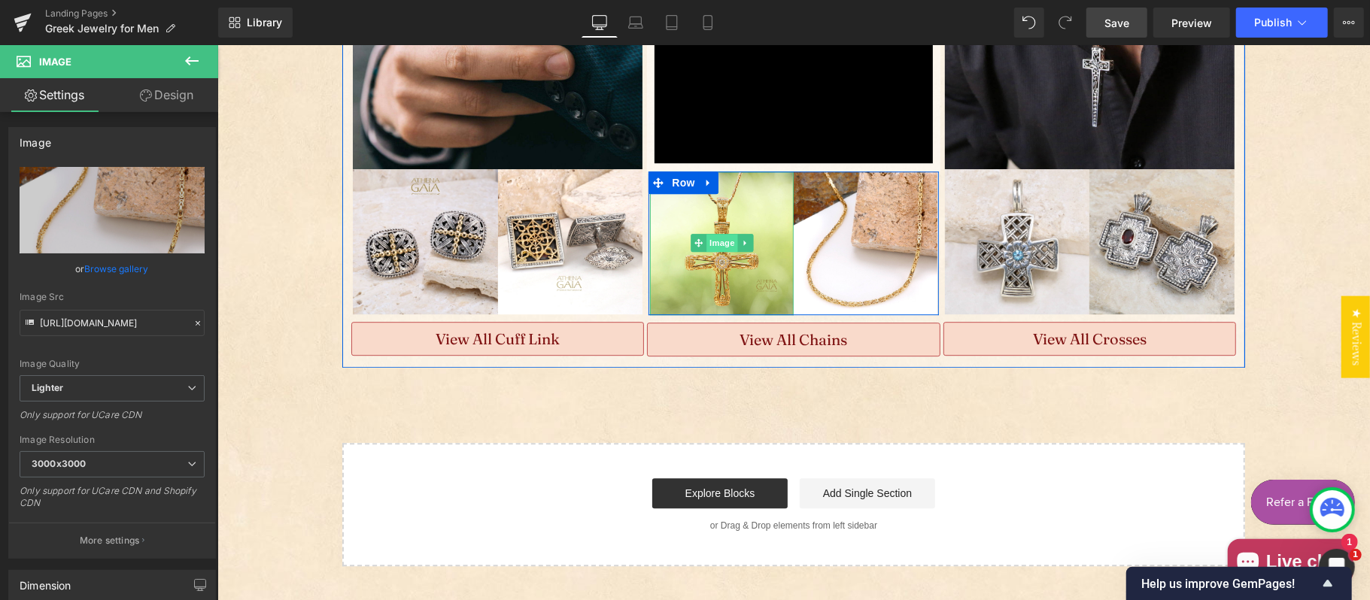
click at [713, 234] on span "Image" at bounding box center [722, 242] width 32 height 18
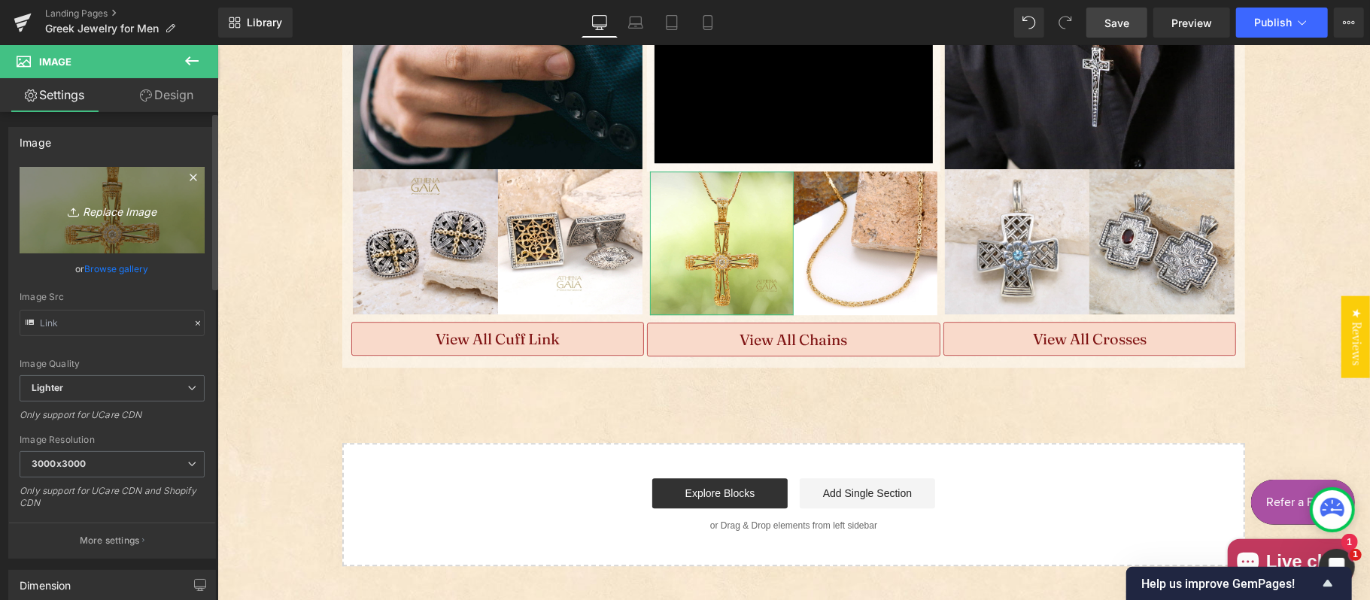
click at [110, 206] on icon "Replace Image" at bounding box center [112, 210] width 120 height 19
type input "C:\fakepath\Yianni-Byzantine-Chains-IMG_0006_1copy-nolog.jpg"
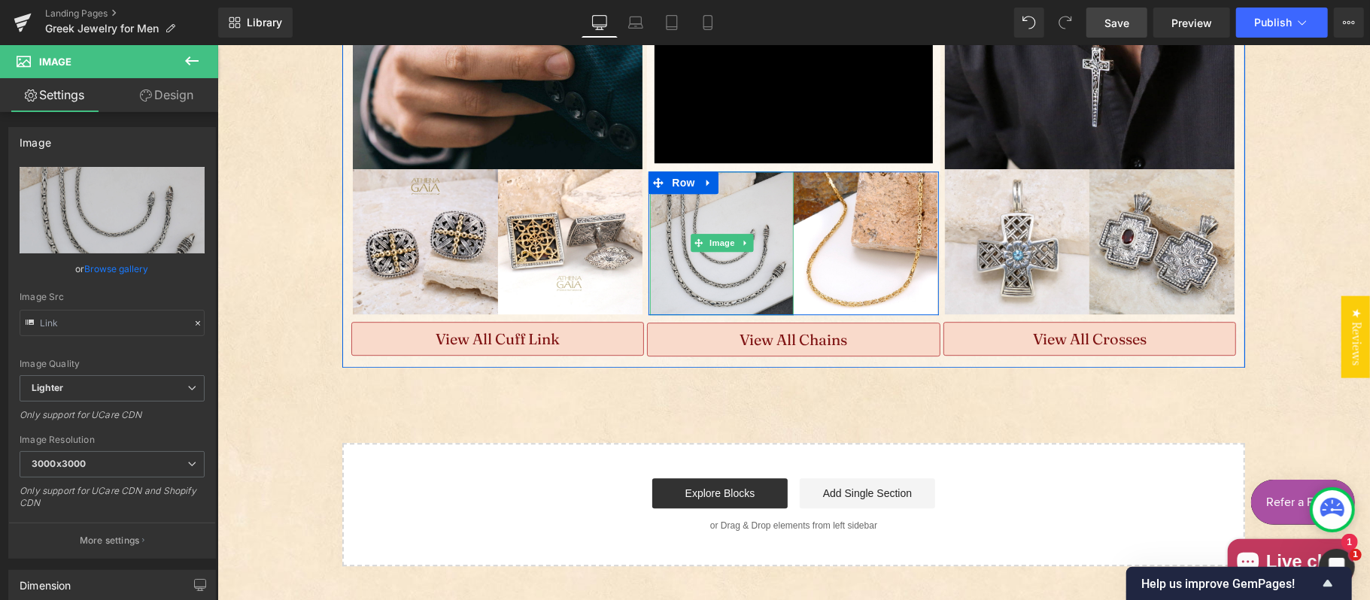
click at [717, 243] on img "Main content" at bounding box center [721, 243] width 144 height 144
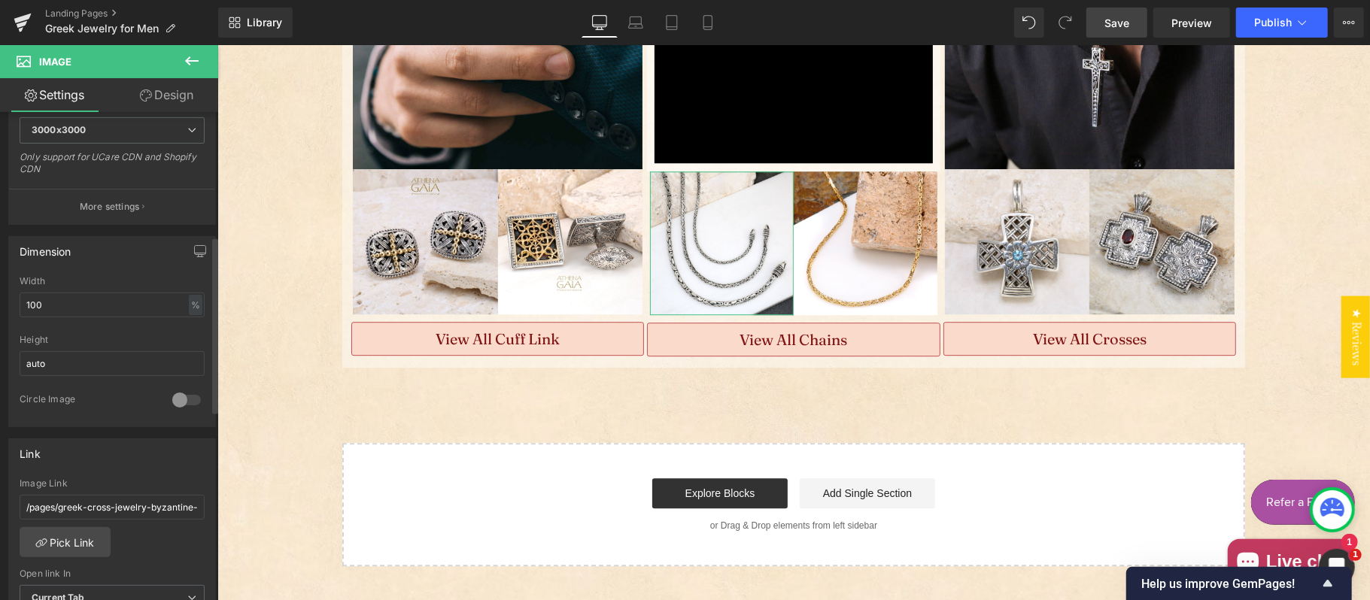
scroll to position [501, 0]
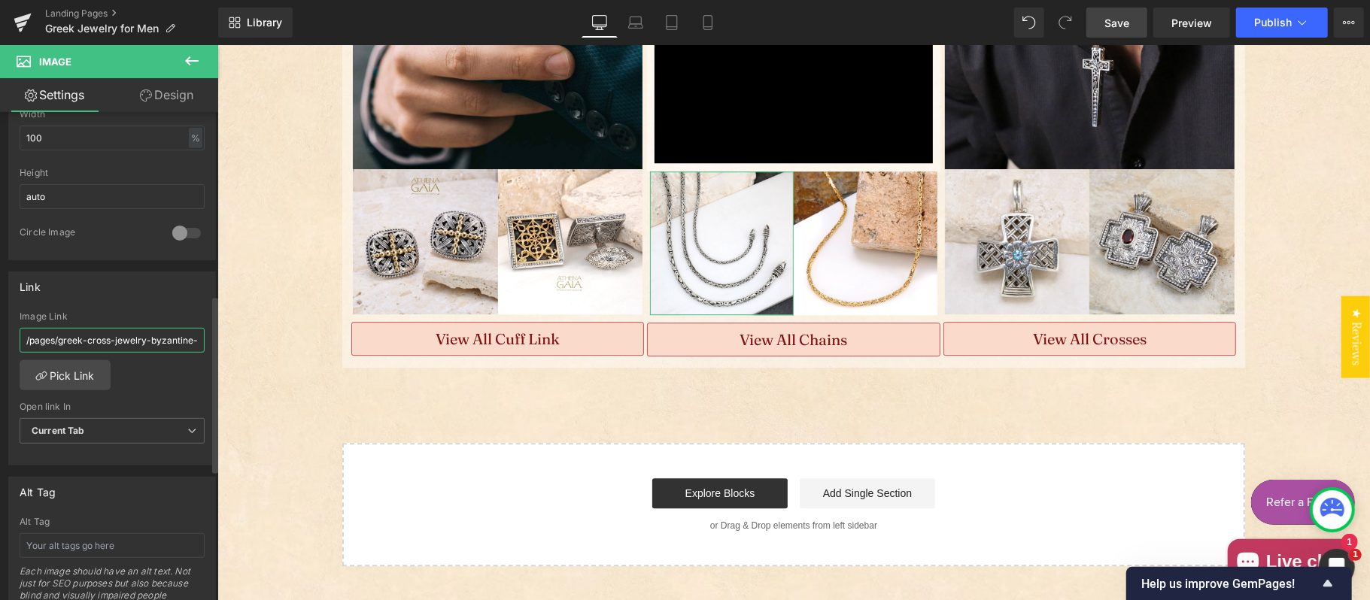
click at [107, 338] on input "/pages/greek-cross-jewelry-byzantine-cross-pendants-at-athena-gaia" at bounding box center [112, 340] width 185 height 25
paste input "roducts/sterling-silver-high-byzantine-chain"
type input "/products/sterling-silver-high-byzantine-chain"
click at [93, 427] on span "Current Tab" at bounding box center [112, 431] width 185 height 26
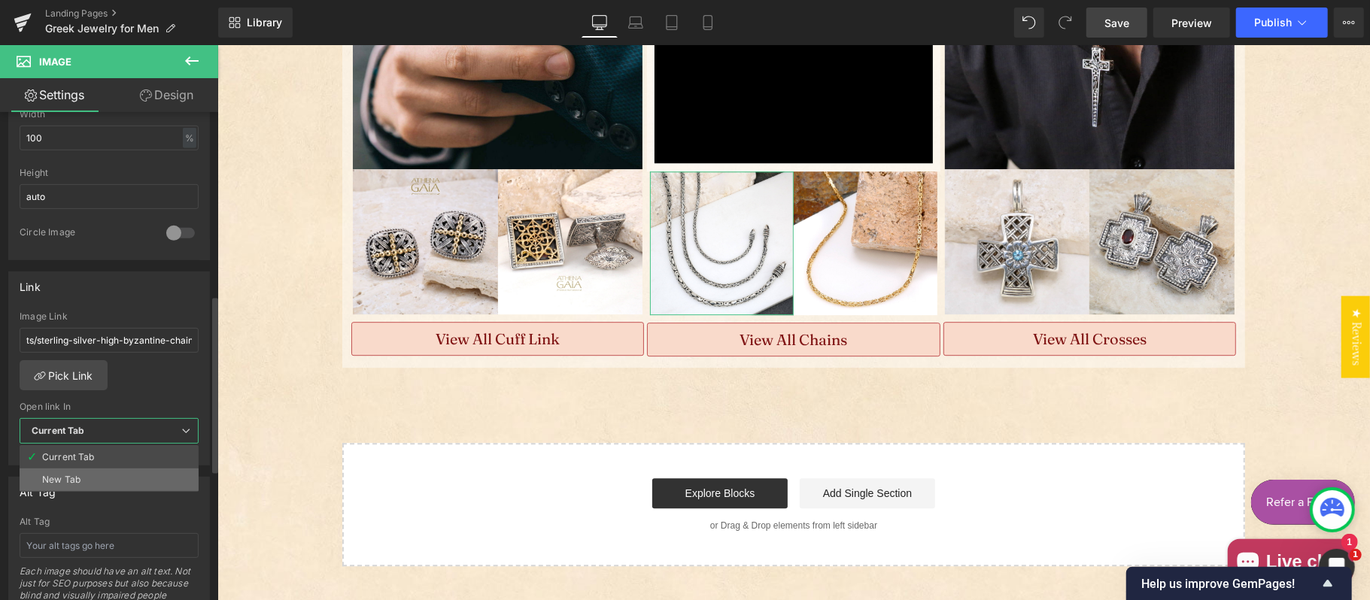
scroll to position [0, 0]
click at [84, 481] on li "New Tab" at bounding box center [109, 480] width 179 height 23
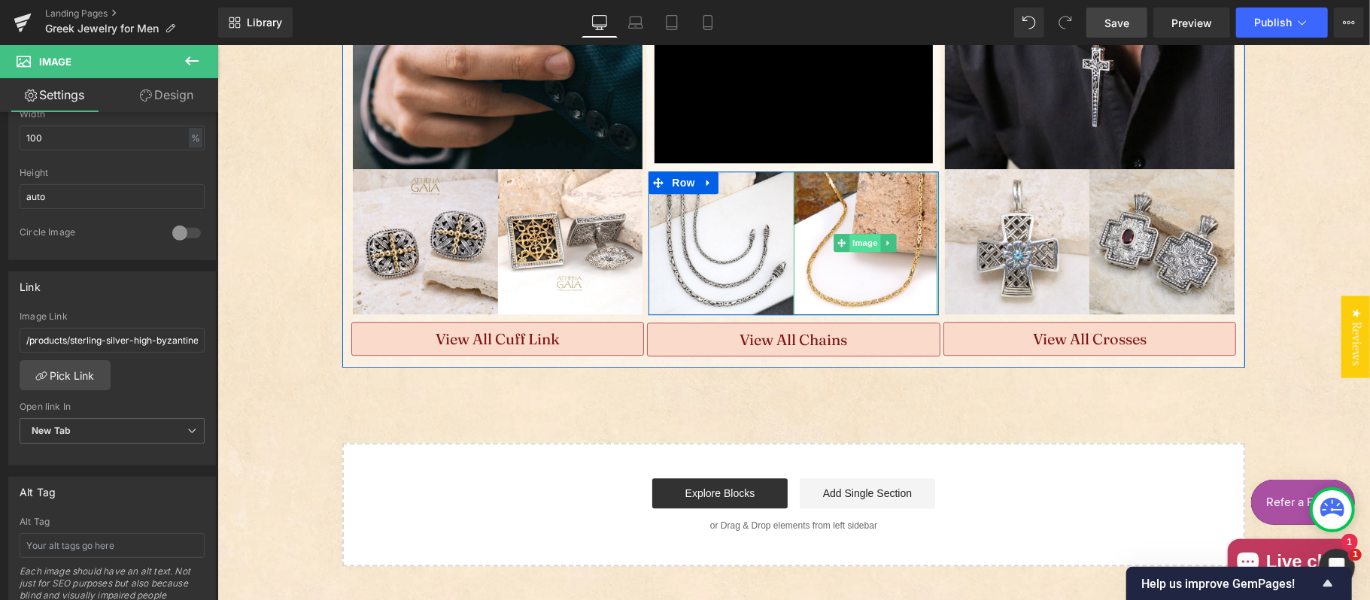
click at [862, 235] on span "Image" at bounding box center [865, 242] width 32 height 18
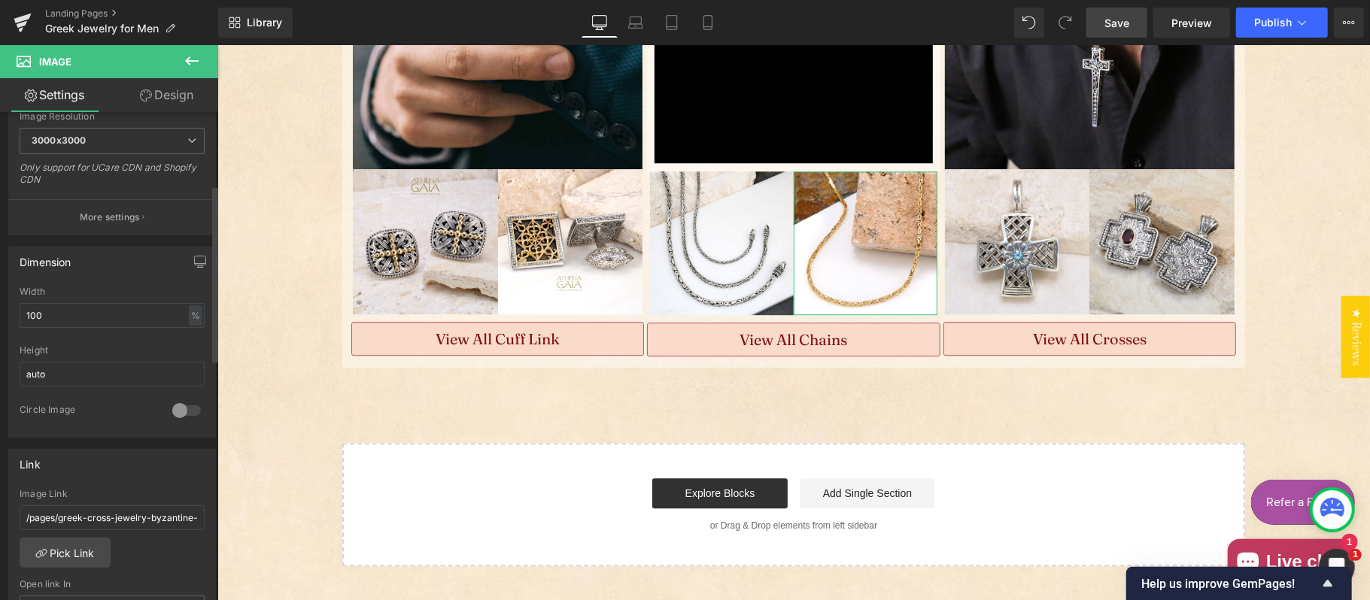
scroll to position [334, 0]
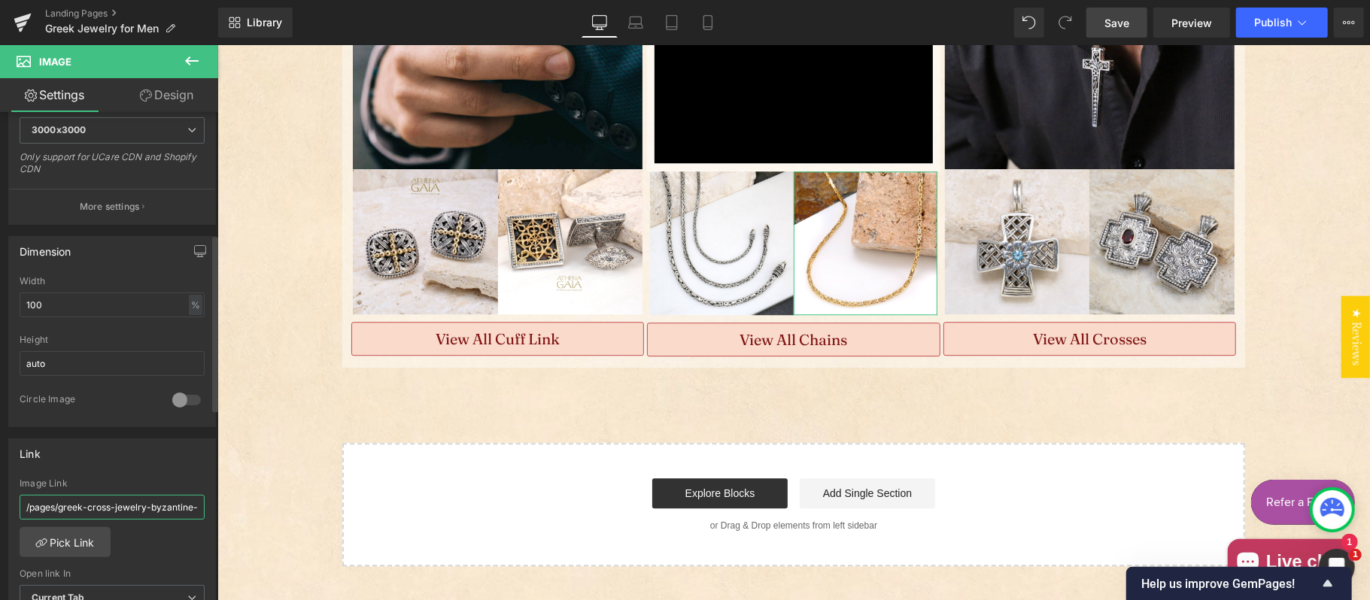
click at [77, 516] on input "/pages/greek-cross-jewelry-byzantine-cross-pendants-at-athena-gaia" at bounding box center [112, 507] width 185 height 25
paste input "roducts/aloro-byzantine-chain"
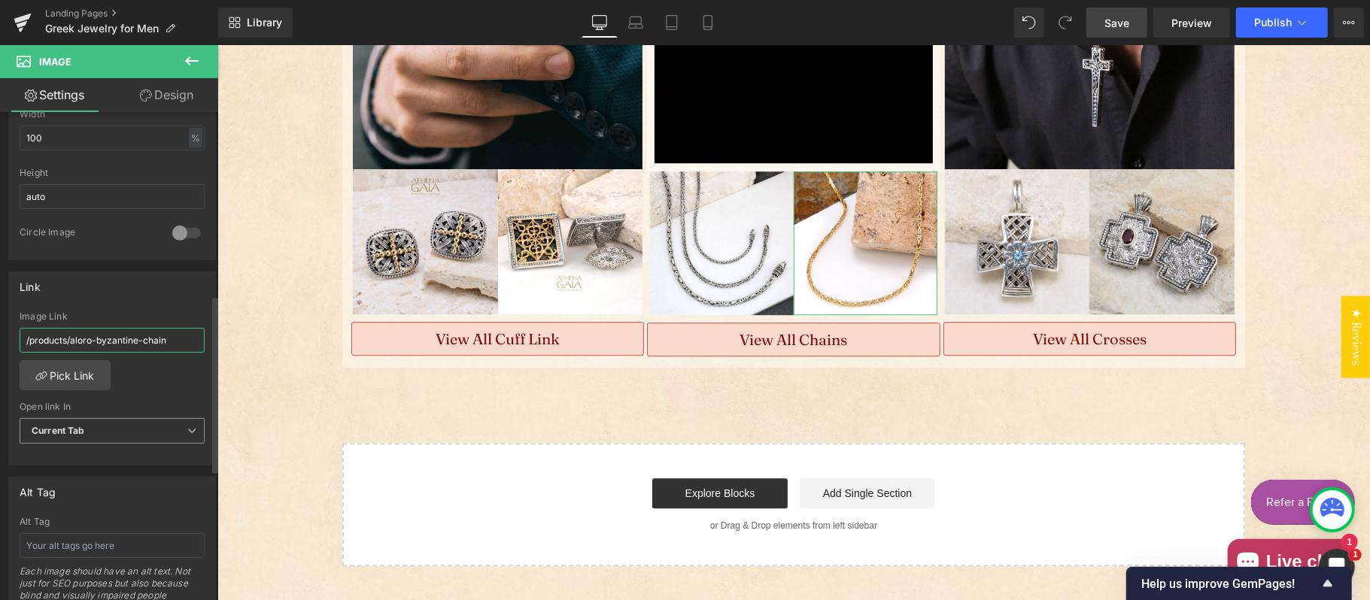
type input "/products/aloro-byzantine-chain"
click at [112, 432] on span "Current Tab" at bounding box center [112, 431] width 185 height 26
click at [90, 484] on li "New Tab" at bounding box center [109, 480] width 179 height 23
click at [764, 332] on span "Main content" at bounding box center [768, 341] width 16 height 18
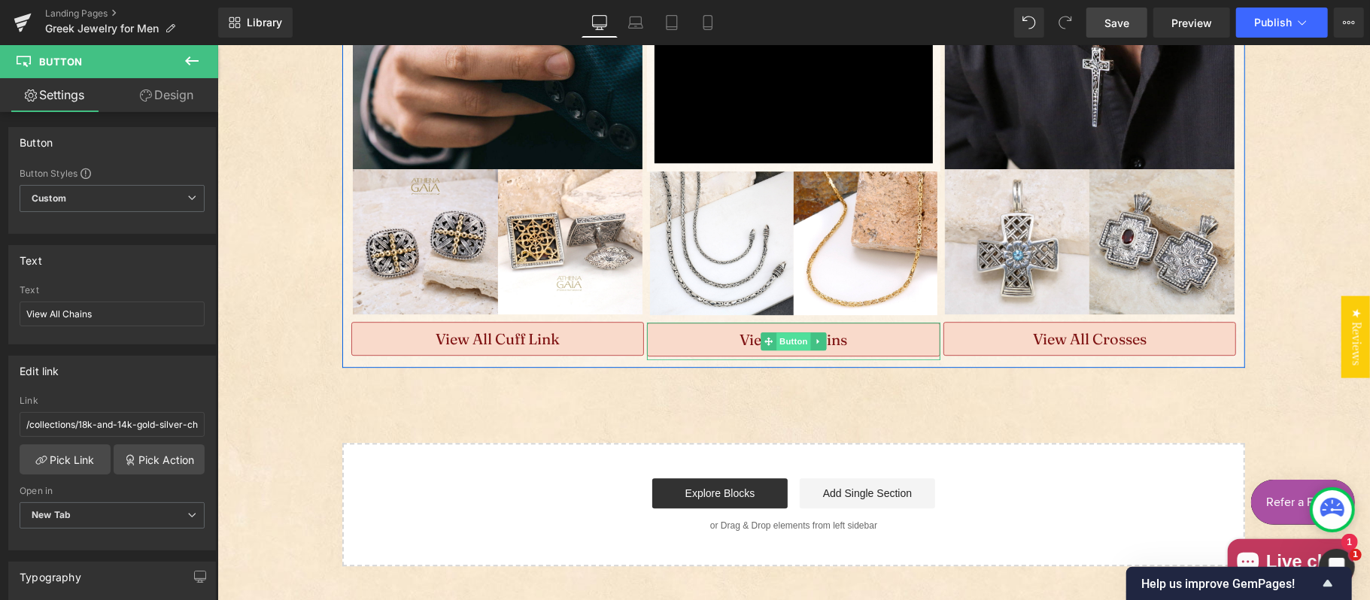
click at [776, 332] on span "Button" at bounding box center [793, 341] width 35 height 18
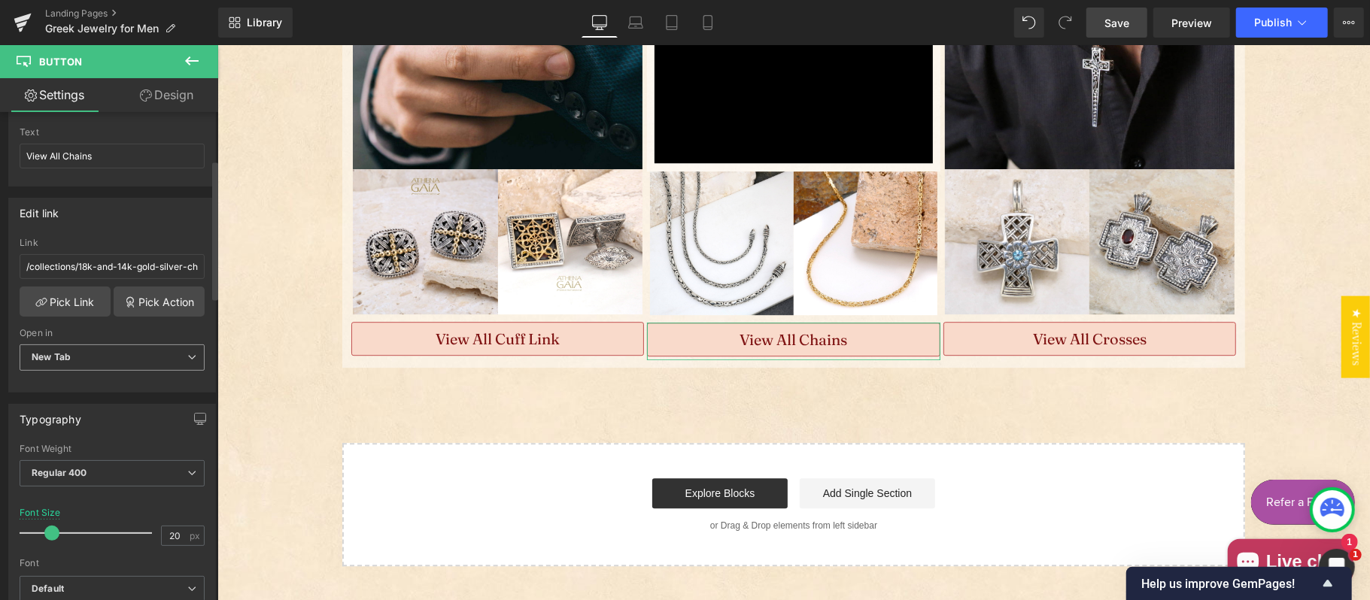
scroll to position [167, 0]
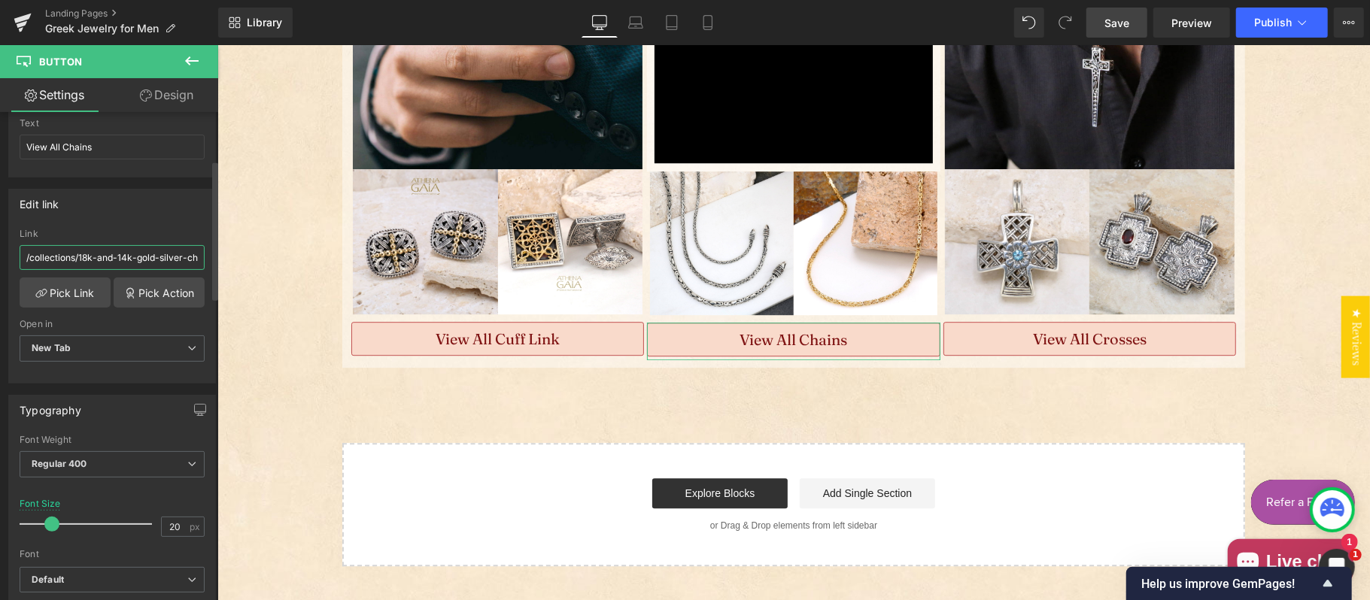
click at [125, 256] on input "/collections/18k-and-14k-gold-silver-chains" at bounding box center [112, 257] width 185 height 25
click at [1111, 19] on span "Save" at bounding box center [1116, 23] width 25 height 16
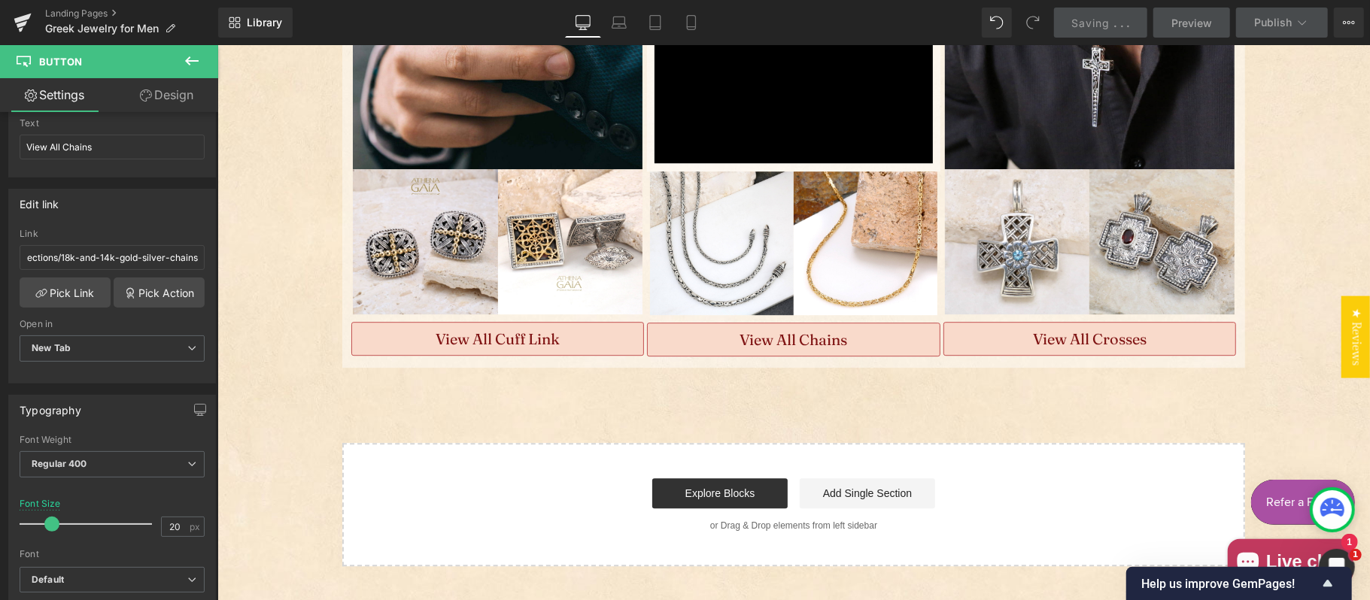
scroll to position [0, 0]
